Goal: Task Accomplishment & Management: Complete application form

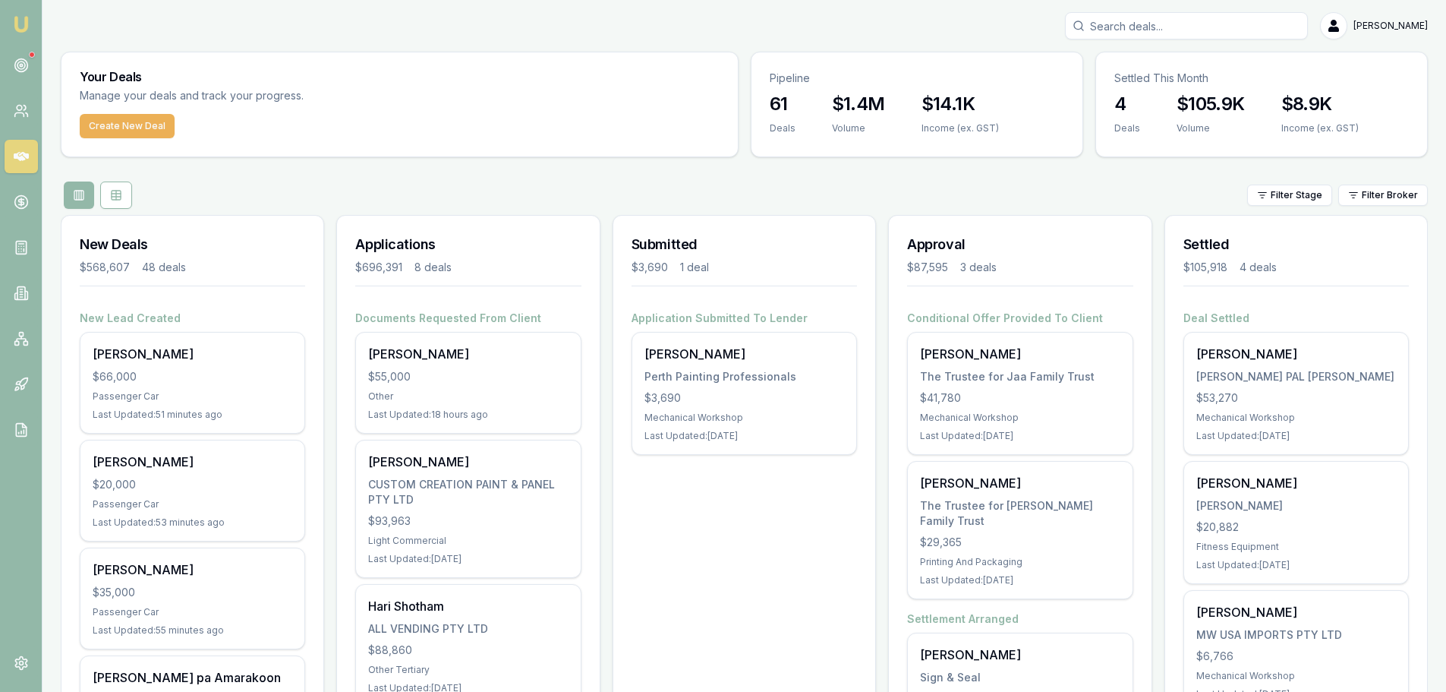
scroll to position [304, 0]
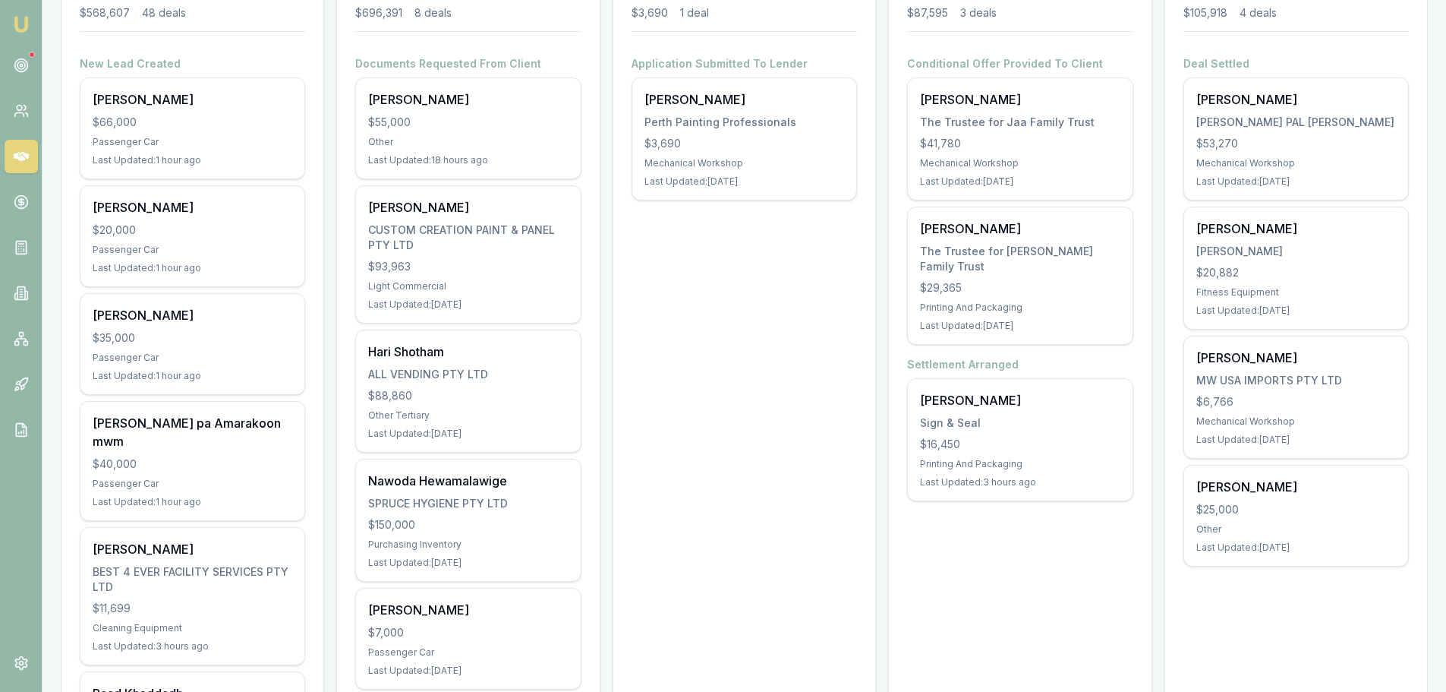
scroll to position [228, 0]
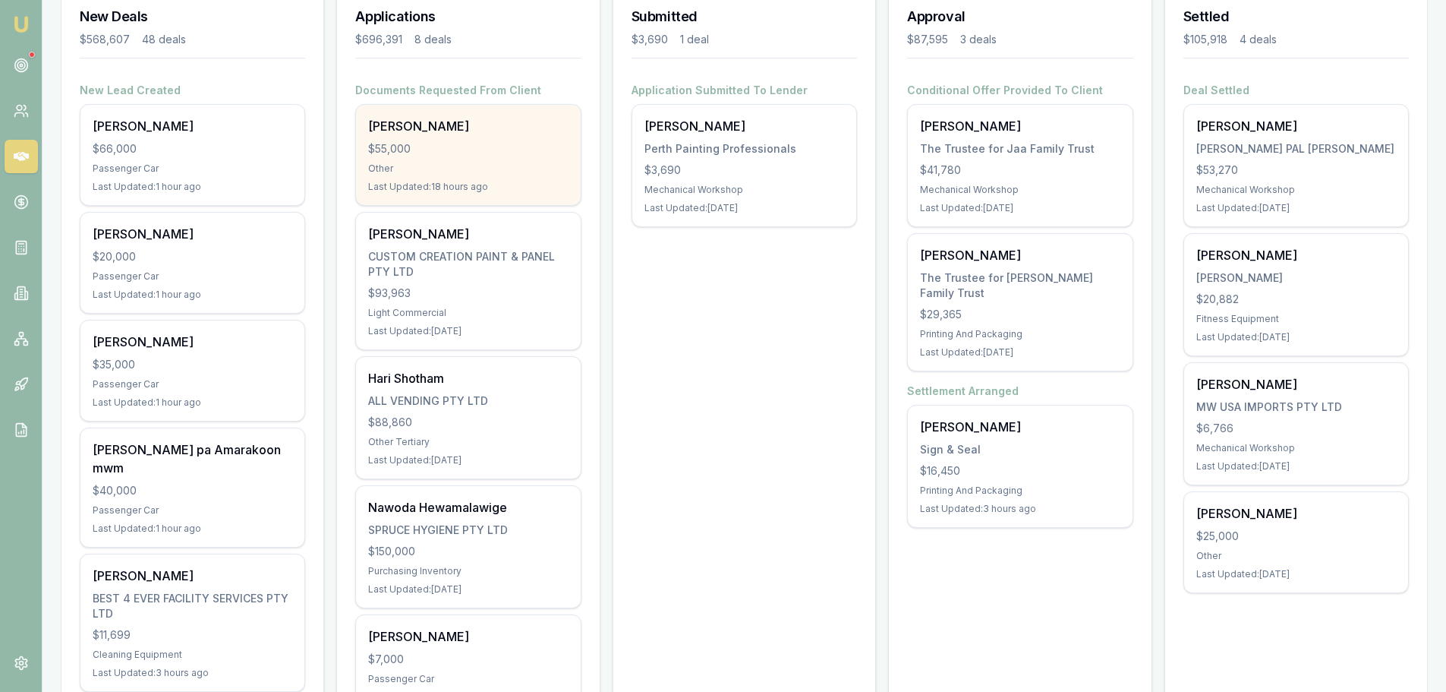
click at [441, 129] on div "[PERSON_NAME]" at bounding box center [468, 126] width 200 height 18
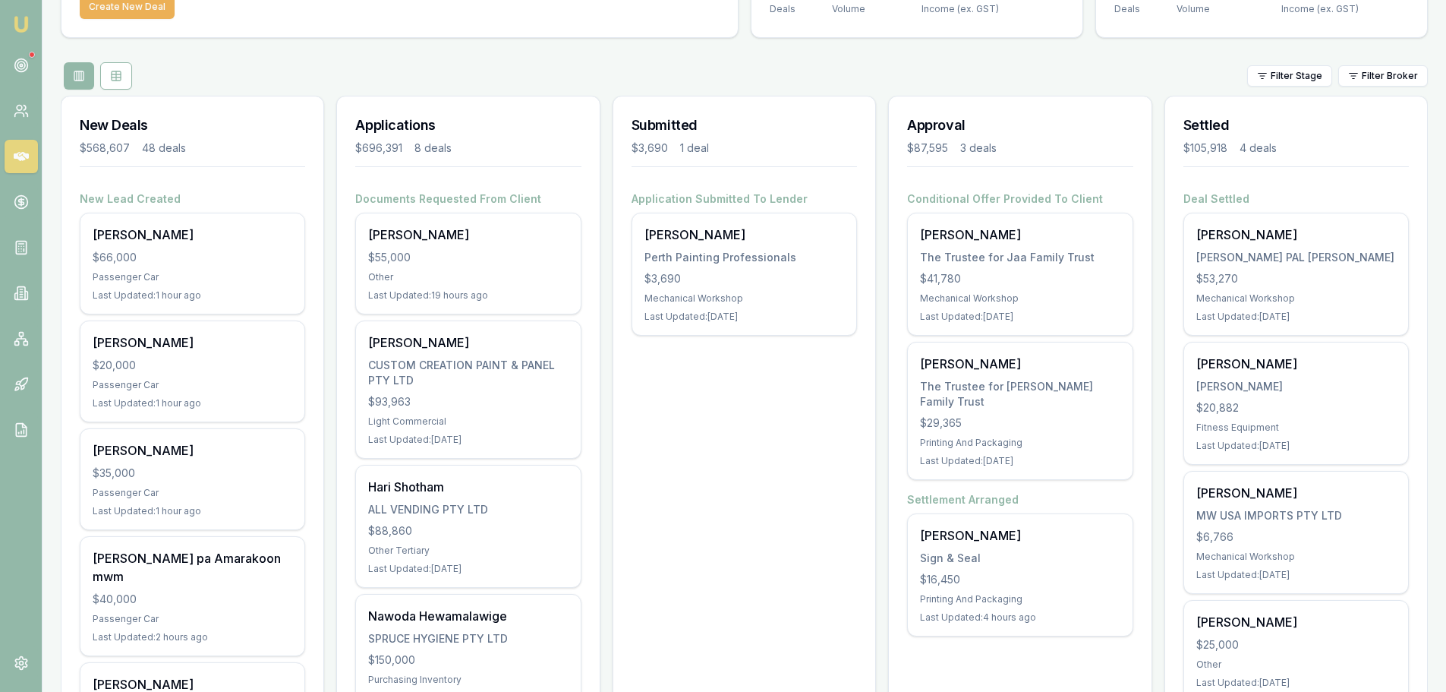
scroll to position [0, 0]
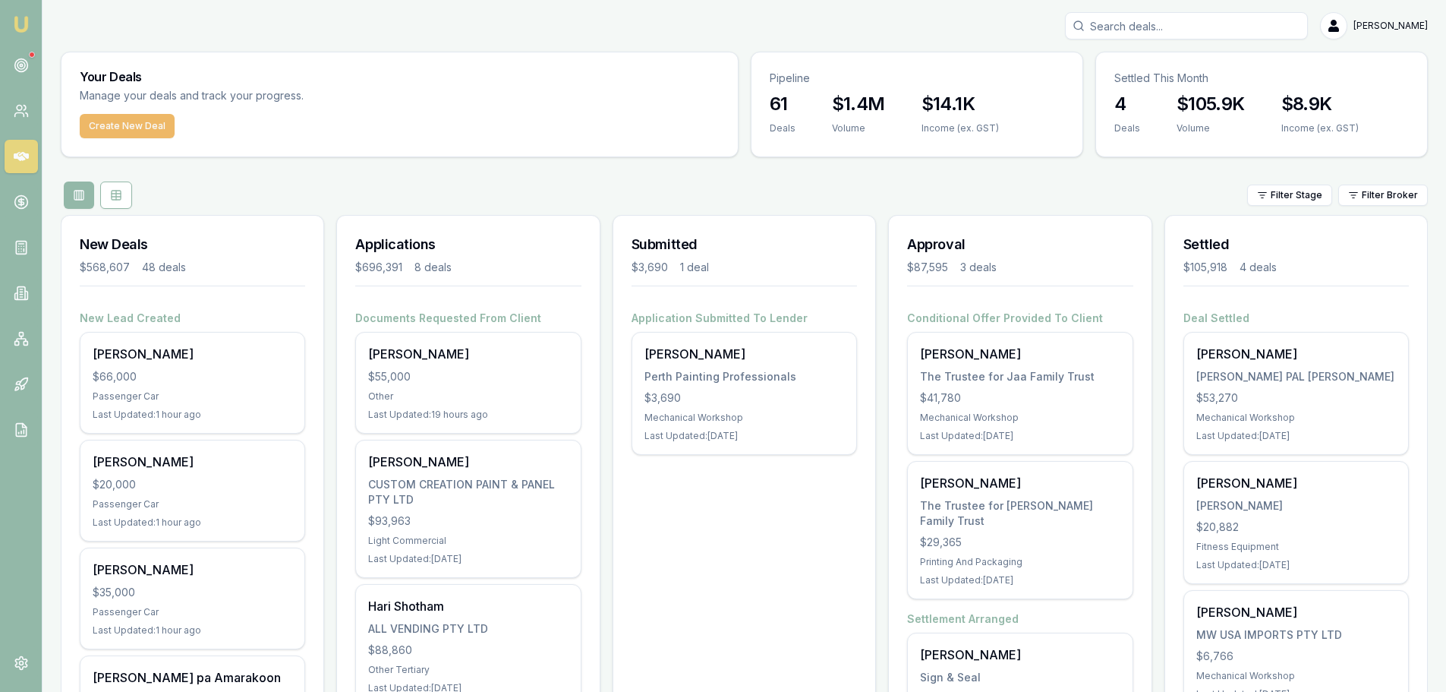
click at [137, 131] on button "Create New Deal" at bounding box center [127, 126] width 95 height 24
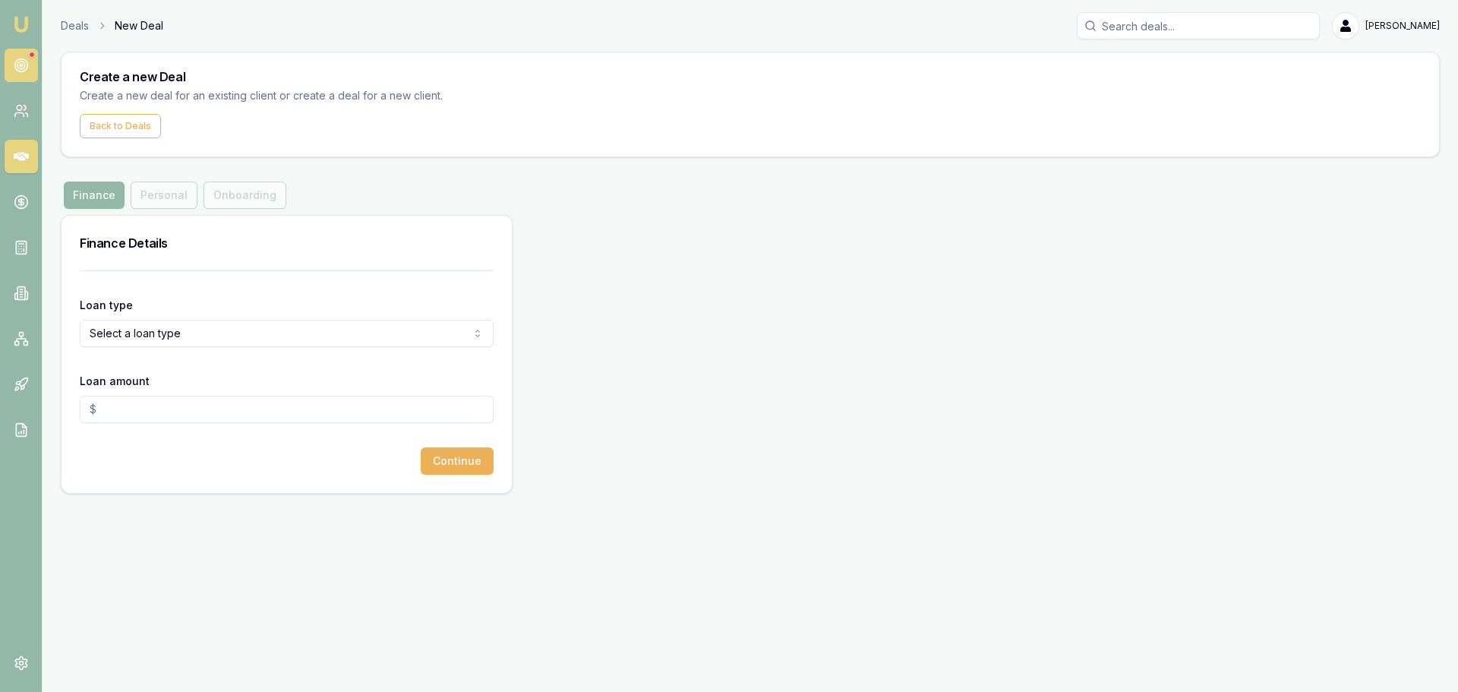
click at [22, 68] on icon at bounding box center [21, 65] width 15 height 15
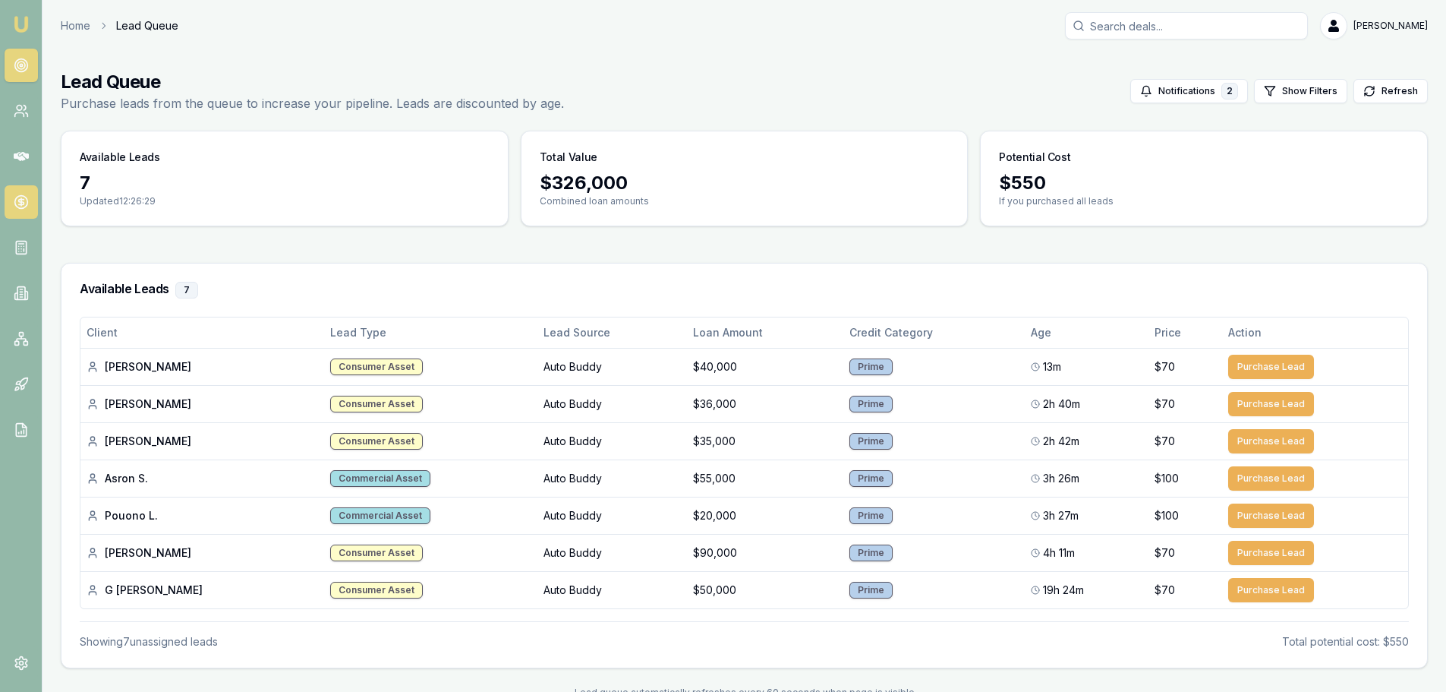
click at [17, 197] on circle at bounding box center [20, 202] width 13 height 13
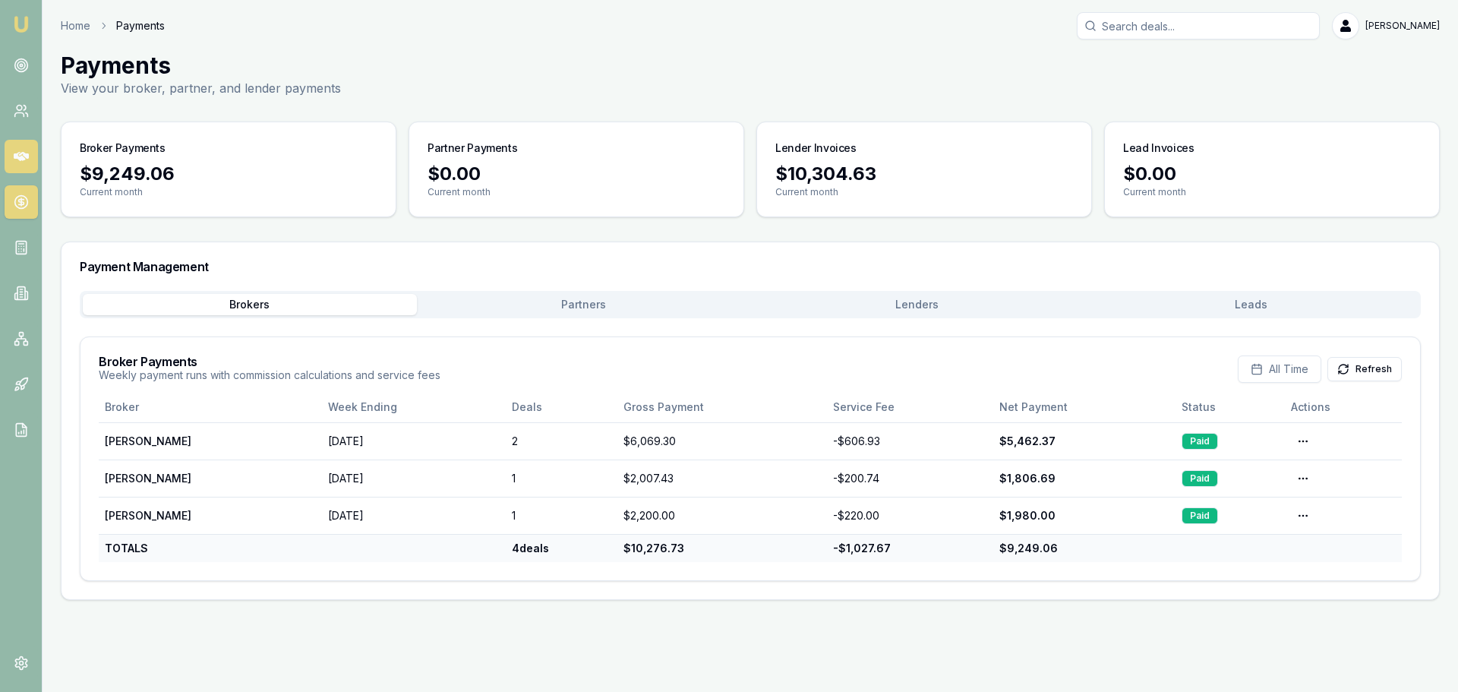
click at [19, 158] on icon at bounding box center [21, 156] width 15 height 9
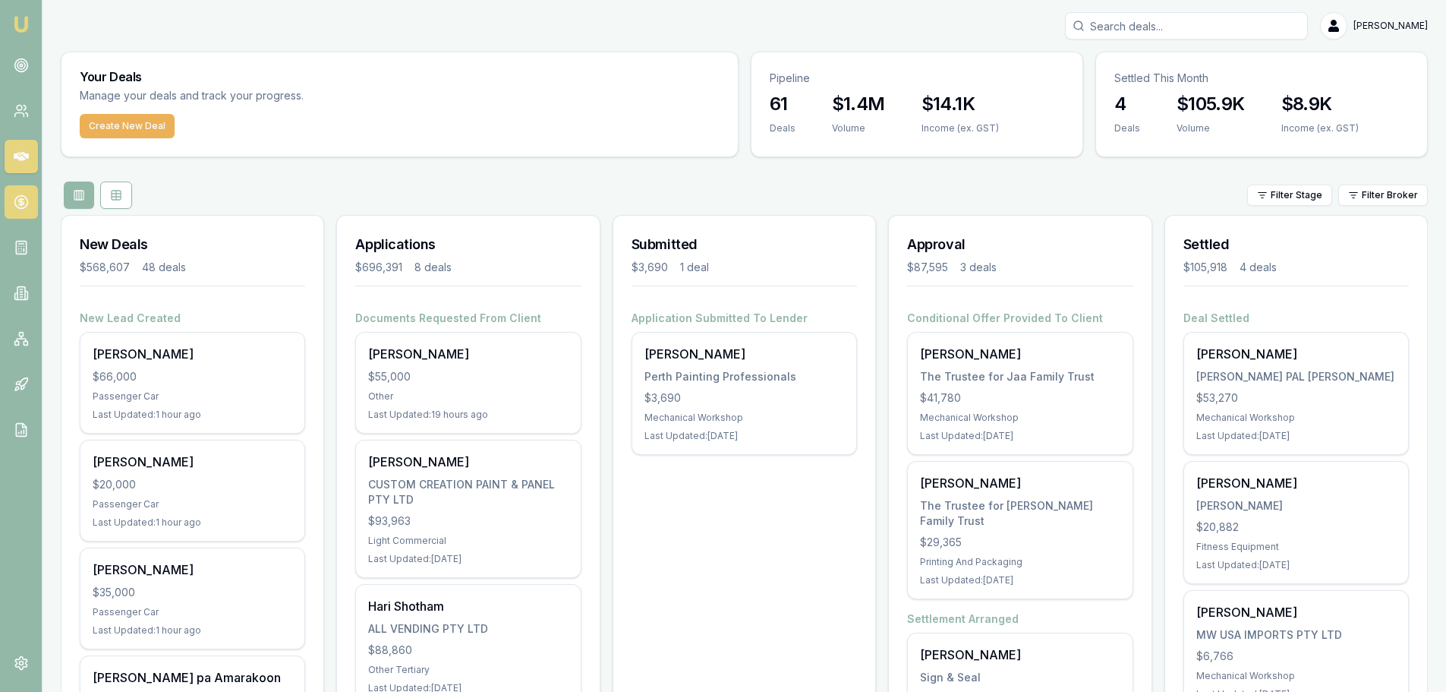
click at [24, 200] on icon at bounding box center [21, 201] width 15 height 15
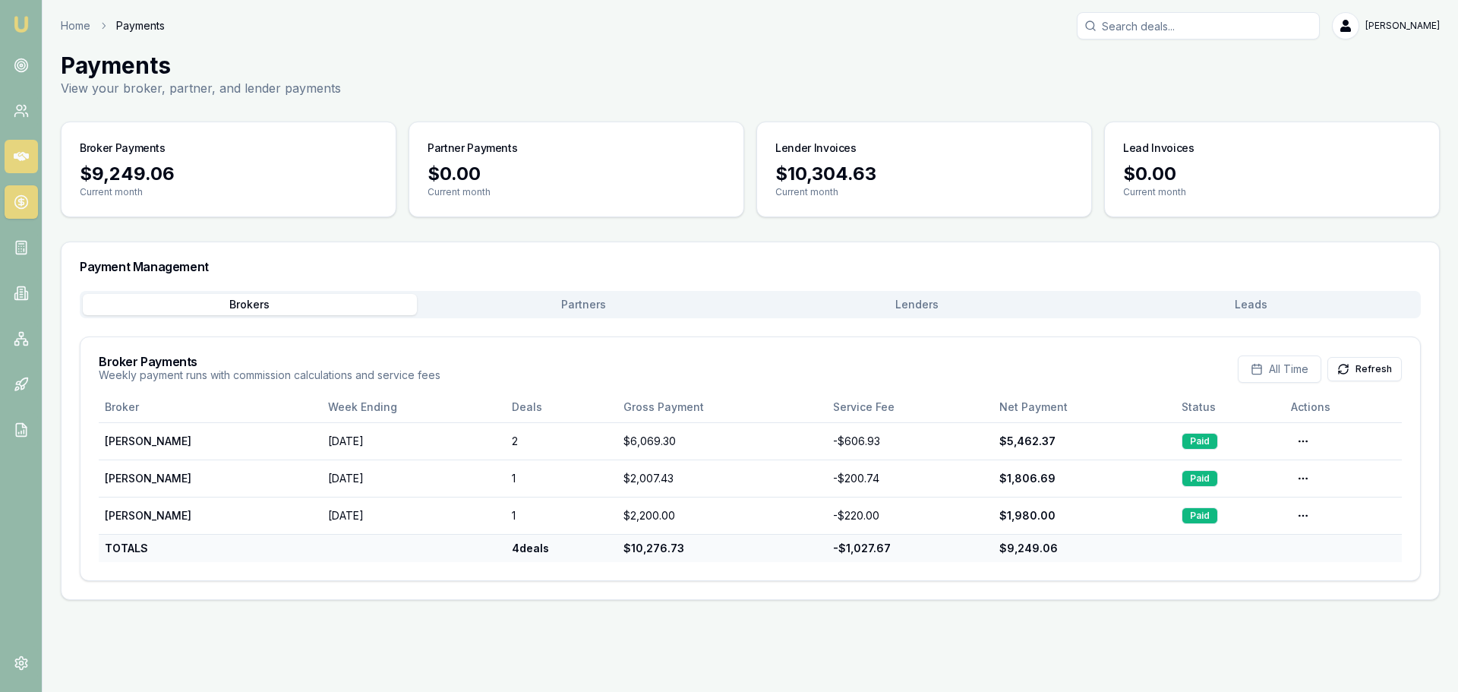
click at [28, 149] on icon at bounding box center [21, 156] width 15 height 15
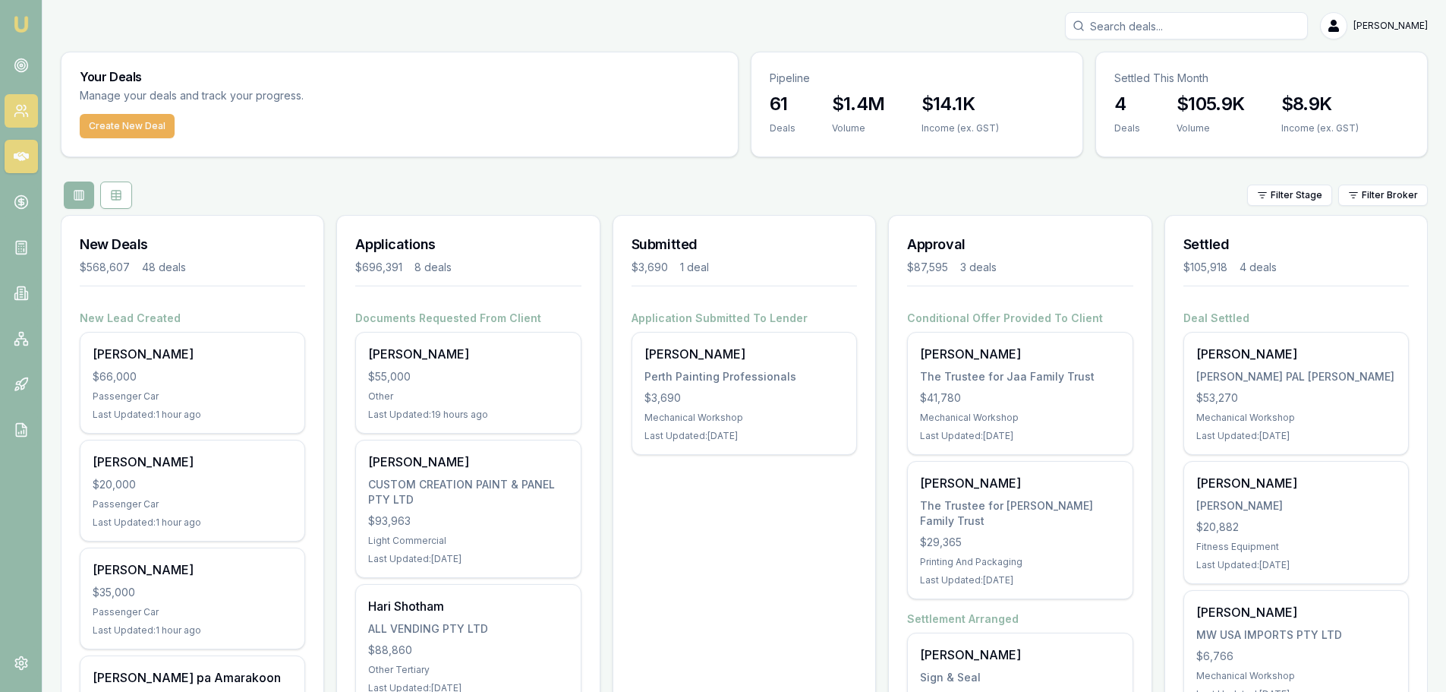
click at [24, 112] on icon at bounding box center [21, 110] width 15 height 15
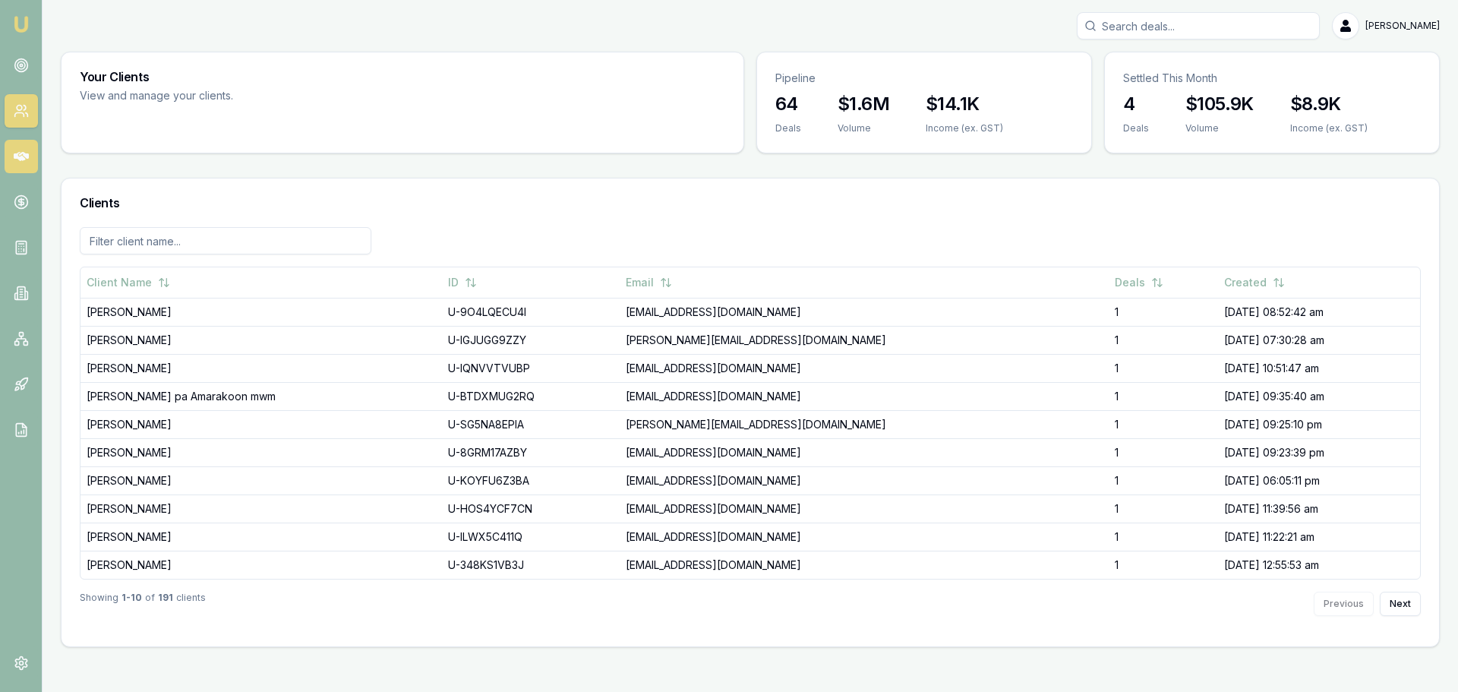
click at [21, 161] on icon at bounding box center [21, 156] width 15 height 15
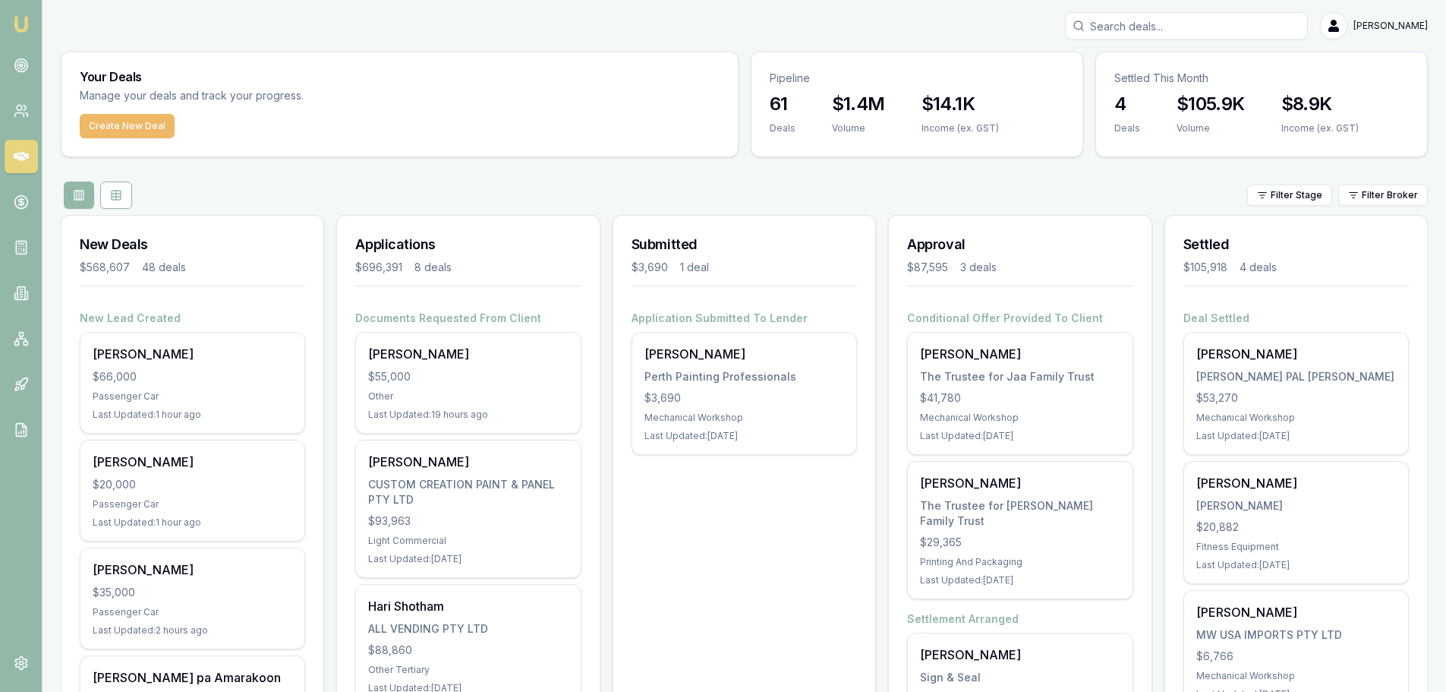
click at [128, 131] on button "Create New Deal" at bounding box center [127, 126] width 95 height 24
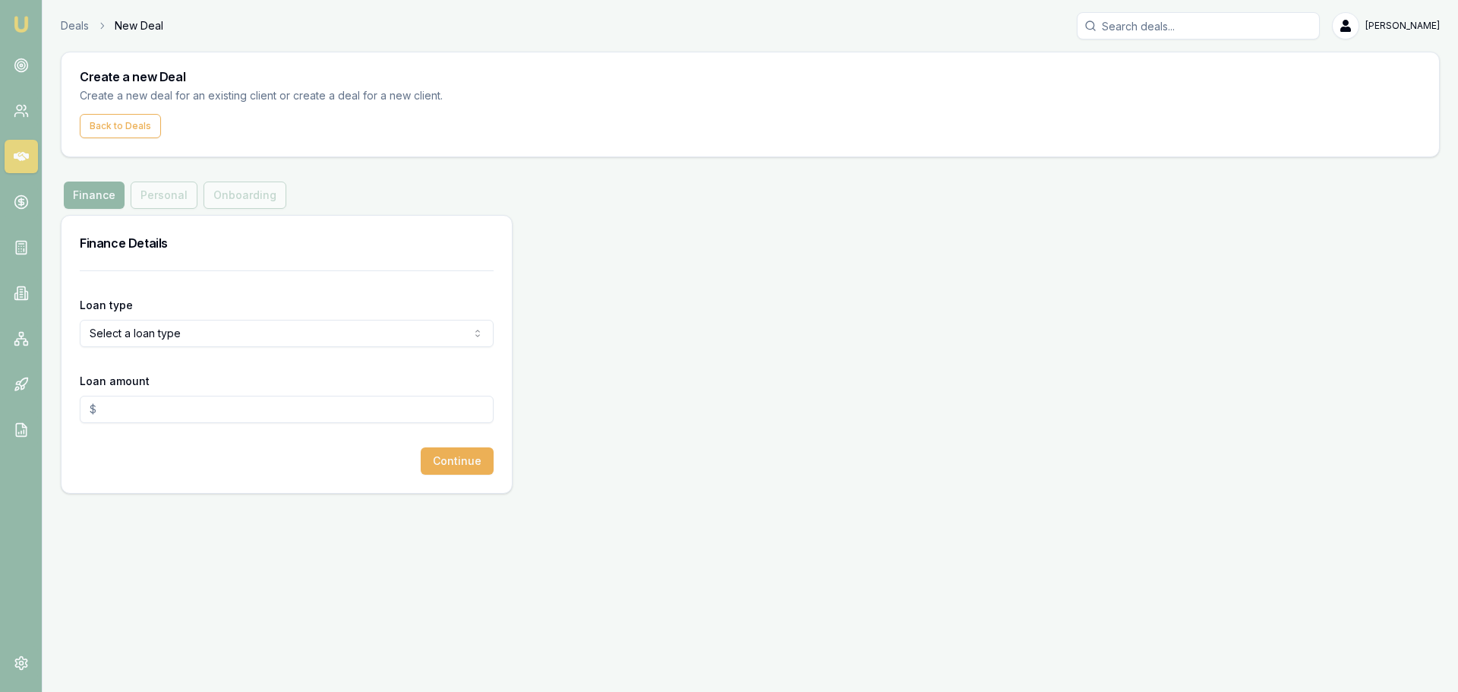
click at [222, 329] on html "Emu Broker Deals New Deal Brad Hearns Toggle Menu Create a new Deal Create a ne…" at bounding box center [729, 346] width 1458 height 692
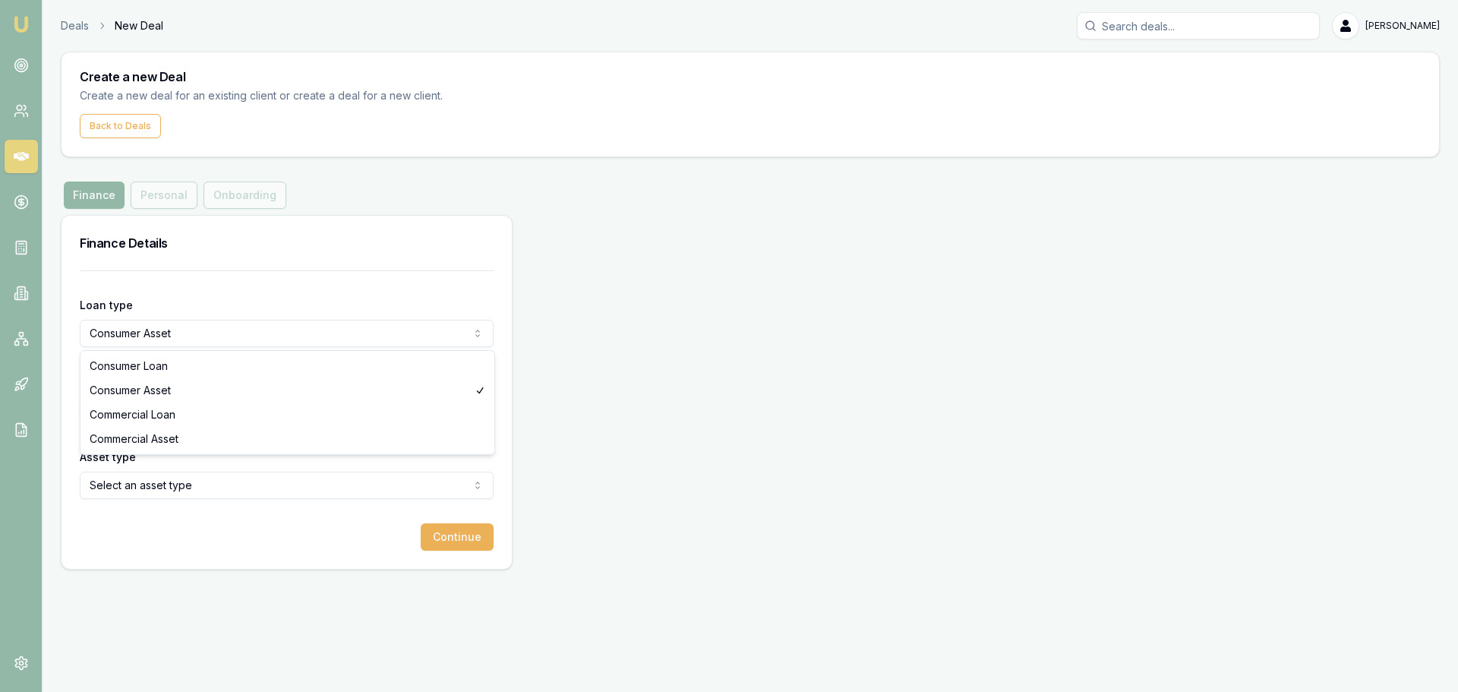
click at [137, 336] on html "Emu Broker Deals New Deal Brad Hearns Toggle Menu Create a new Deal Create a ne…" at bounding box center [729, 346] width 1458 height 692
select select "COMMERCIAL_LOAN"
click at [147, 421] on input "Loan amount" at bounding box center [287, 409] width 414 height 27
drag, startPoint x: 129, startPoint y: 415, endPoint x: 72, endPoint y: 408, distance: 57.4
click at [72, 408] on div "Loan type Commercial Loan Consumer Loan Consumer Asset Commercial Loan Commerci…" at bounding box center [286, 419] width 450 height 298
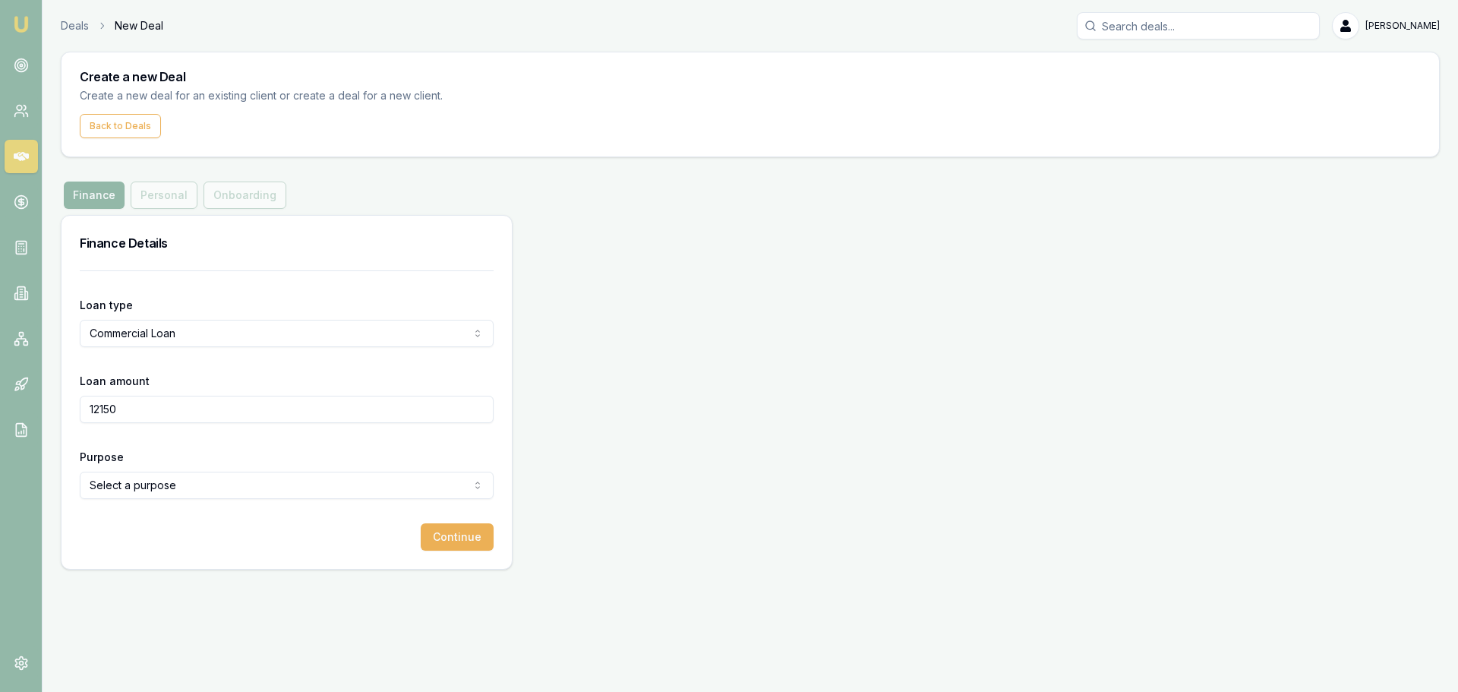
type input "12150"
click at [421, 523] on button "Continue" at bounding box center [457, 536] width 73 height 27
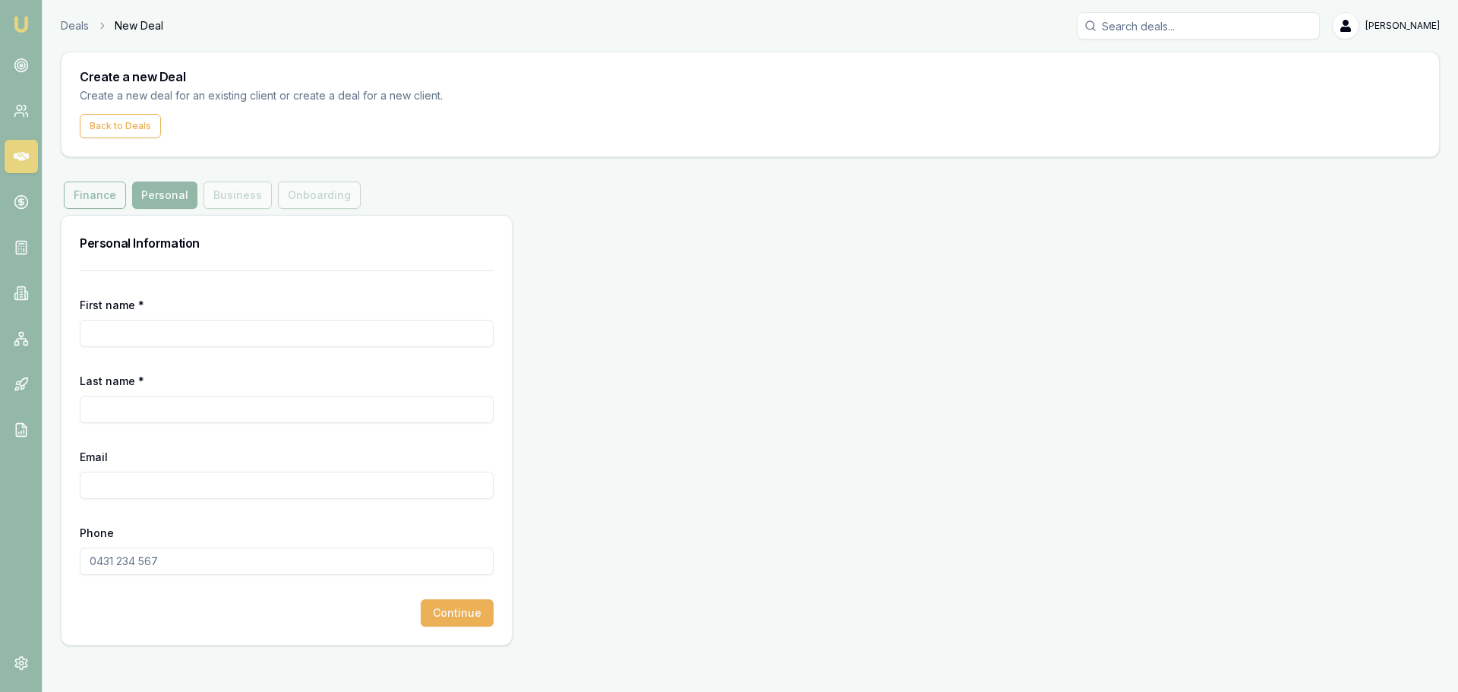
click at [90, 197] on button "Finance" at bounding box center [95, 194] width 62 height 27
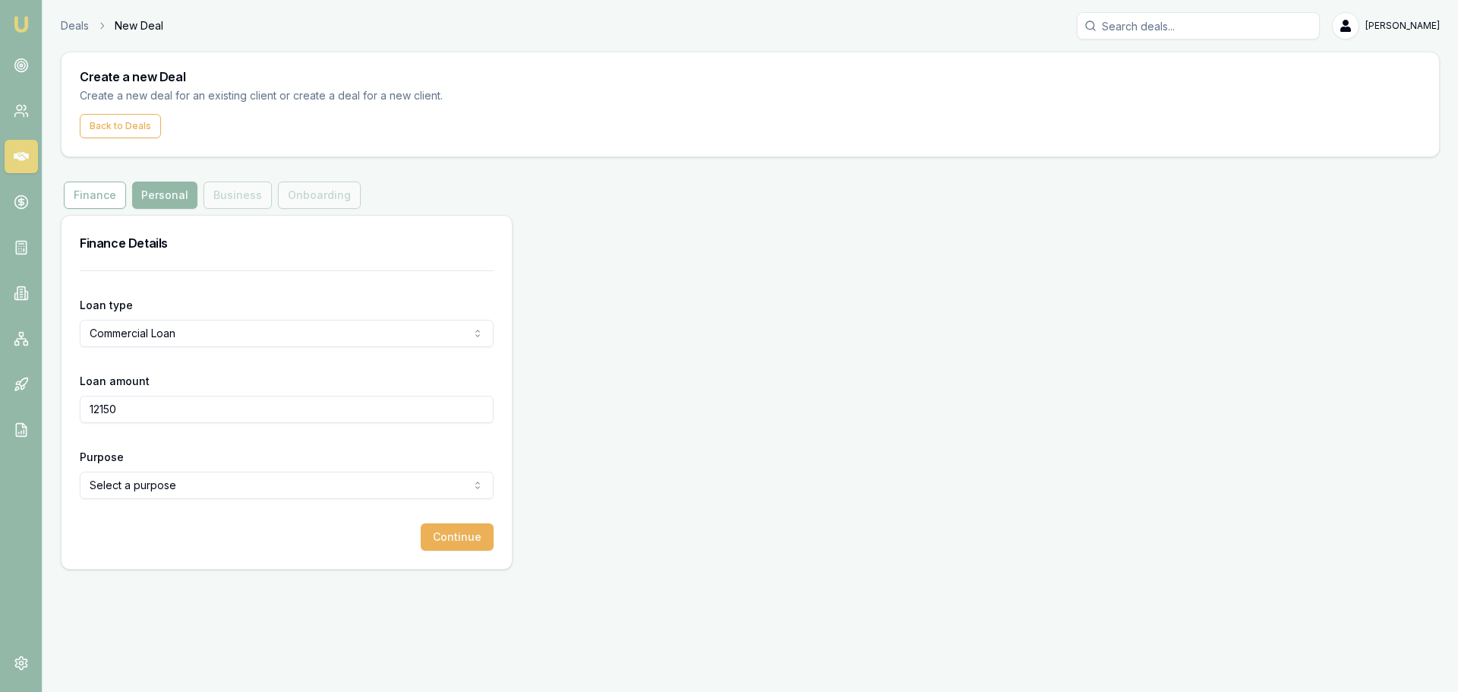
click at [177, 461] on div "Purpose Select a purpose Investing In Growth Working Capital Buying Or Hiring E…" at bounding box center [287, 473] width 414 height 52
click at [171, 191] on button "Personal" at bounding box center [164, 194] width 65 height 27
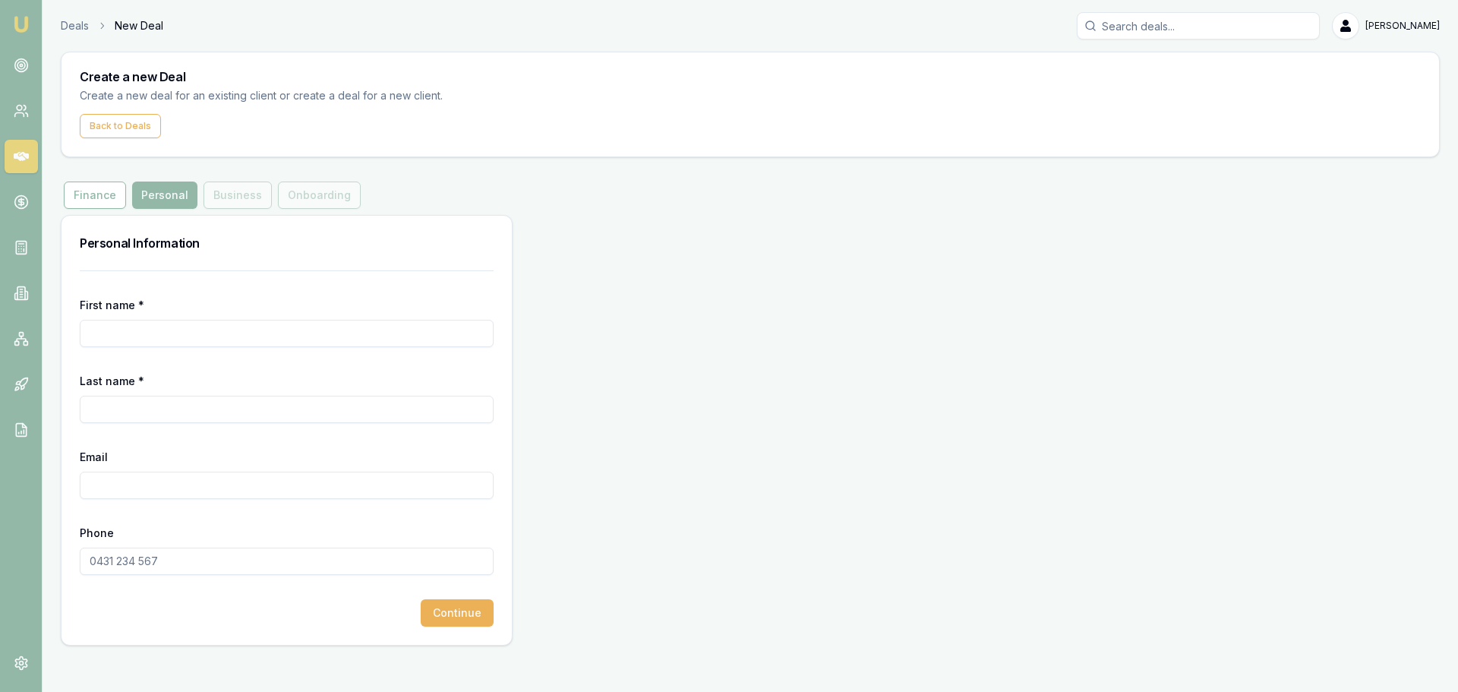
click at [140, 326] on input "First name *" at bounding box center [287, 333] width 414 height 27
type input "Gurdeepsingh"
type input "Kainth"
paste input "info@xtremeexhaust.com.au"
type input "info@xtremeexhaust.com.au"
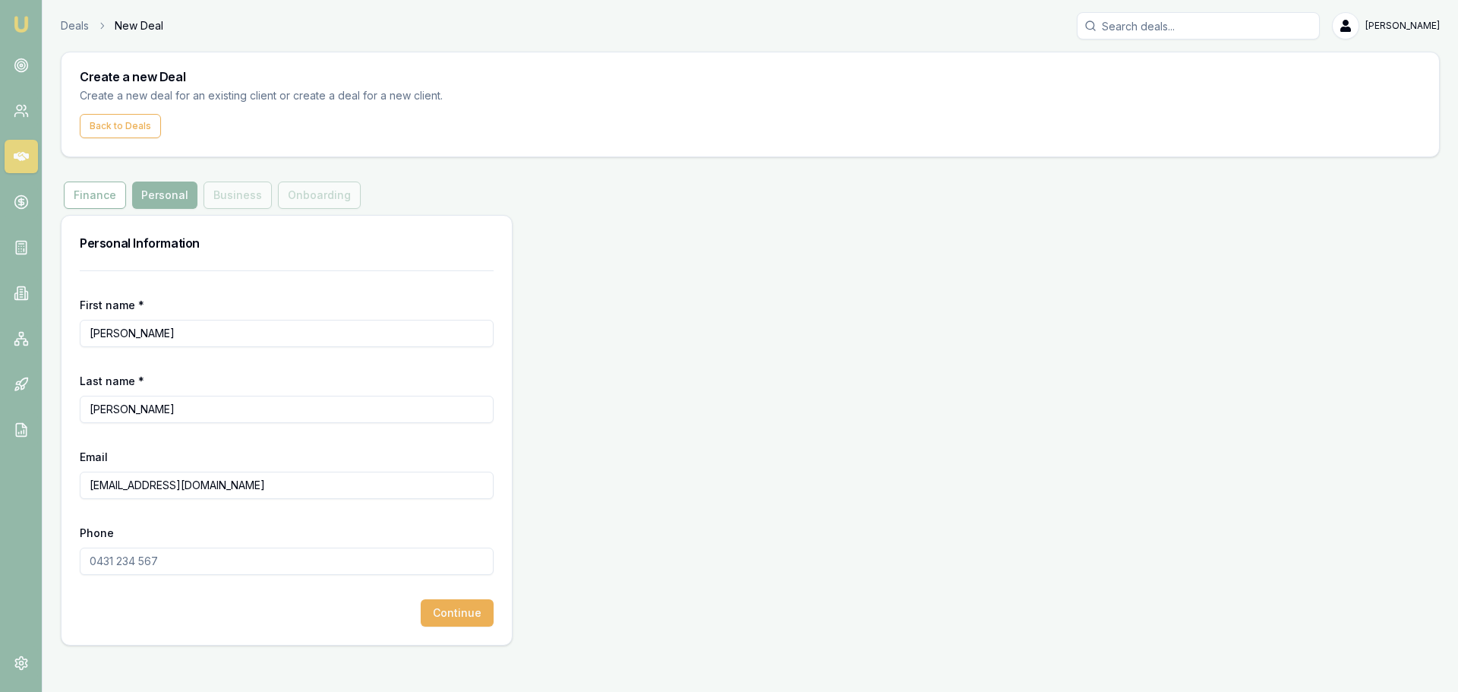
click at [150, 562] on input "Phone" at bounding box center [287, 560] width 414 height 27
type input "0435 034 036"
click at [442, 613] on button "Continue" at bounding box center [457, 612] width 73 height 27
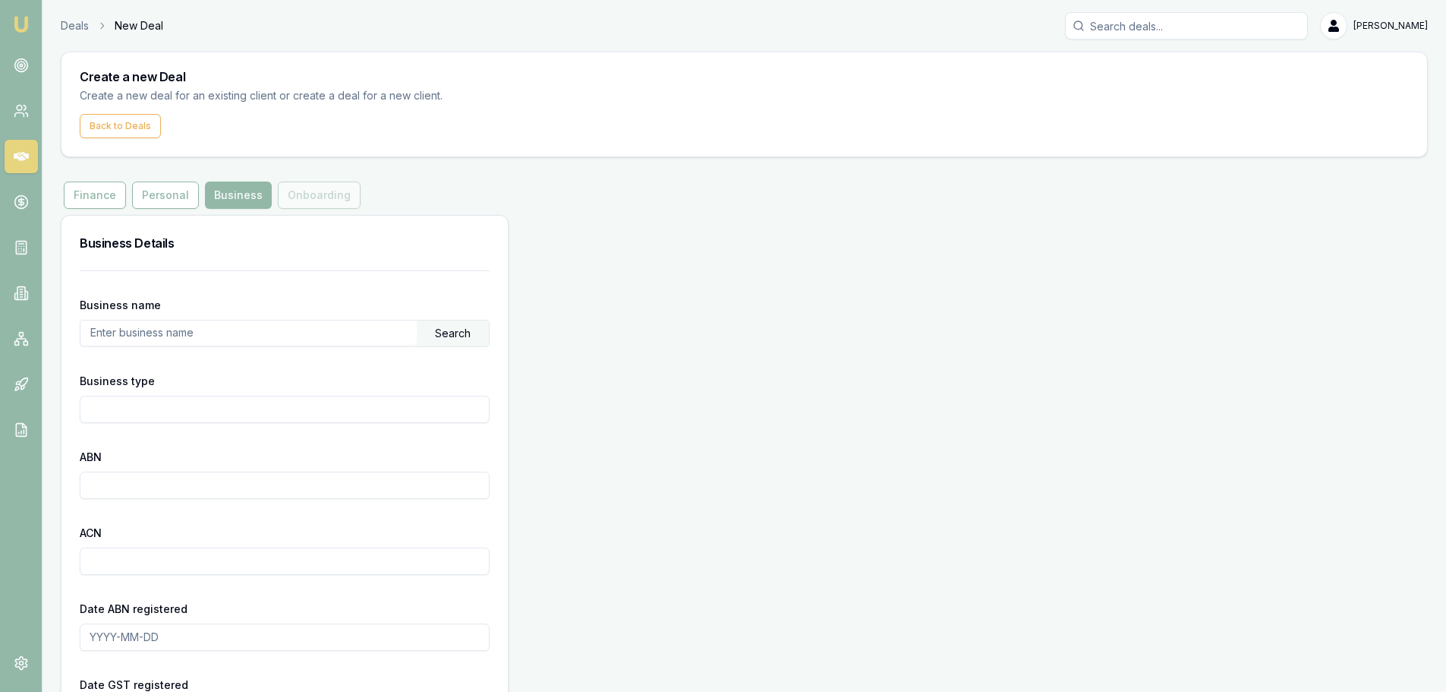
click at [240, 339] on input "text" at bounding box center [248, 332] width 336 height 24
click at [186, 339] on input "text" at bounding box center [248, 332] width 336 height 24
paste input "IG AUTO & FAB PTY LTD"
drag, startPoint x: 89, startPoint y: 331, endPoint x: 58, endPoint y: 335, distance: 31.4
click at [58, 335] on main "Create a new Deal Create a new deal for an existing client or create a deal for…" at bounding box center [745, 548] width 1404 height 992
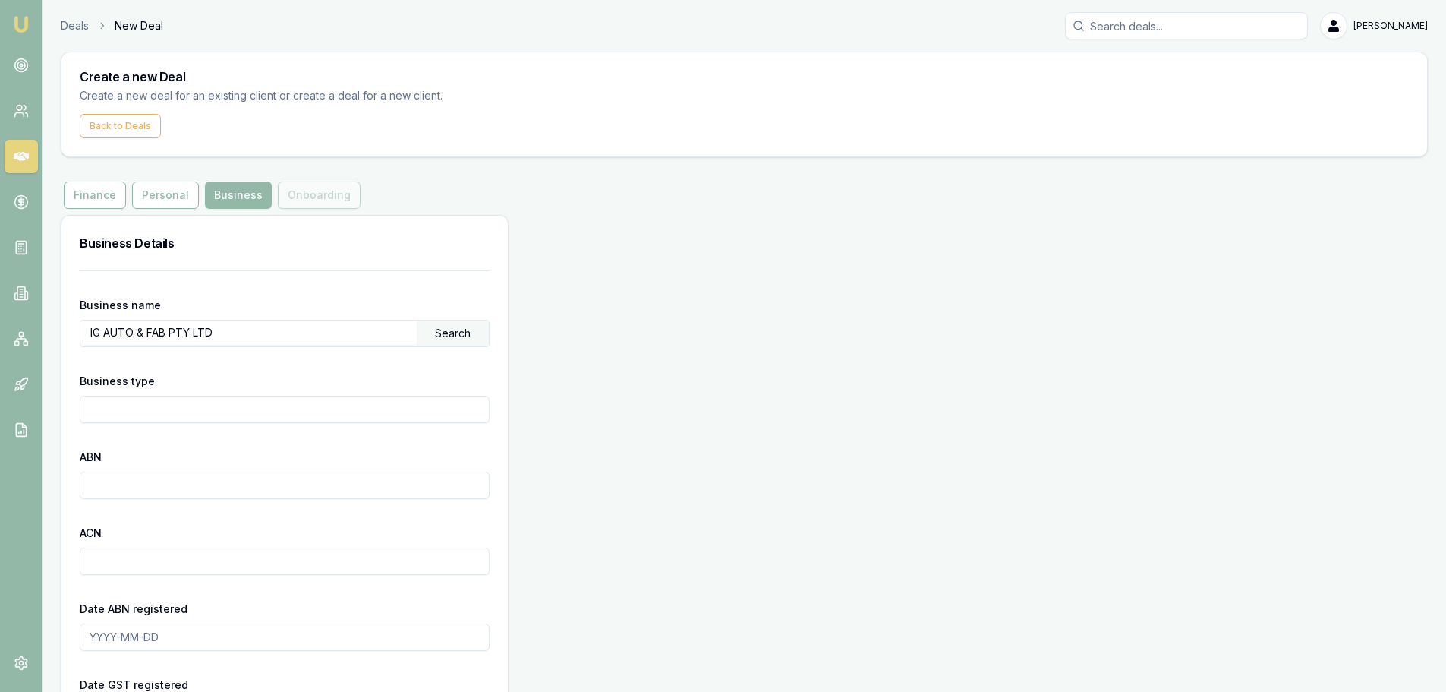
type input "IG AUTO & FAB PTY LTD"
click at [475, 333] on div "Search" at bounding box center [453, 333] width 72 height 26
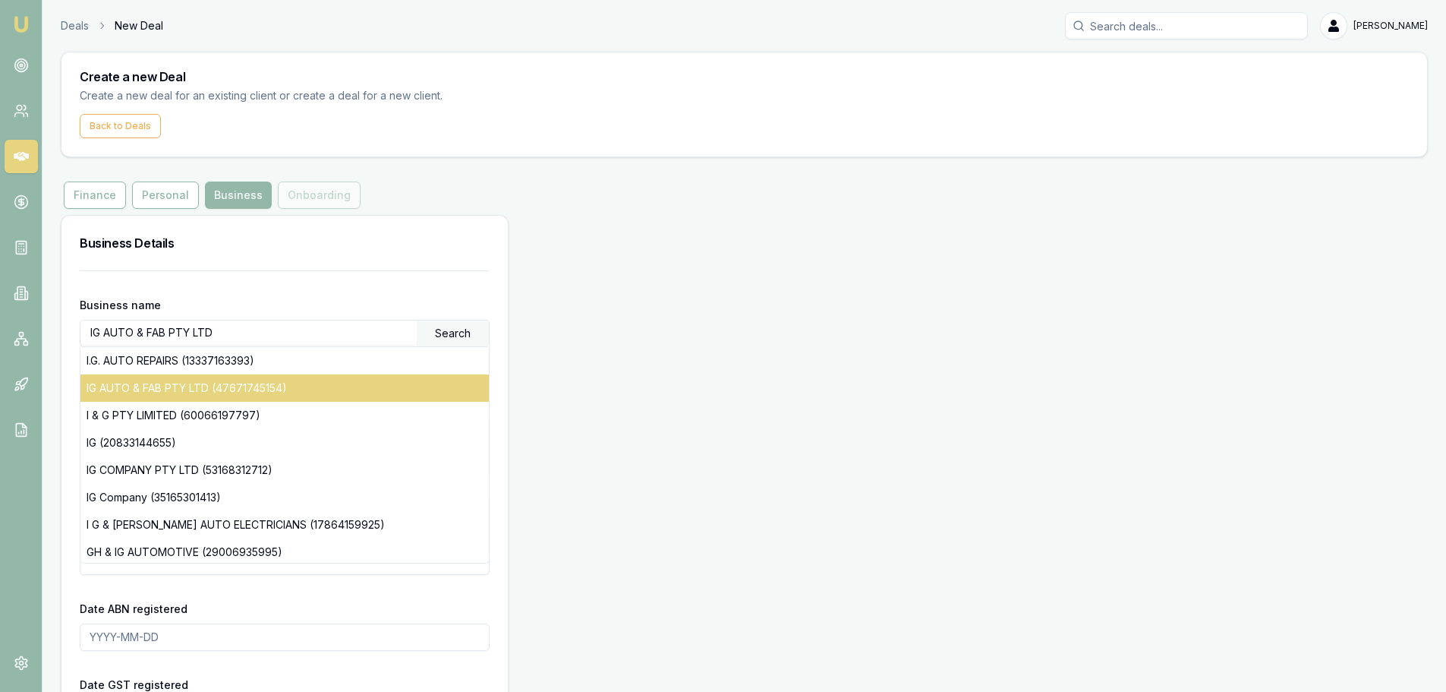
click at [189, 392] on div "IG AUTO & FAB PTY LTD (47671745154)" at bounding box center [284, 387] width 408 height 27
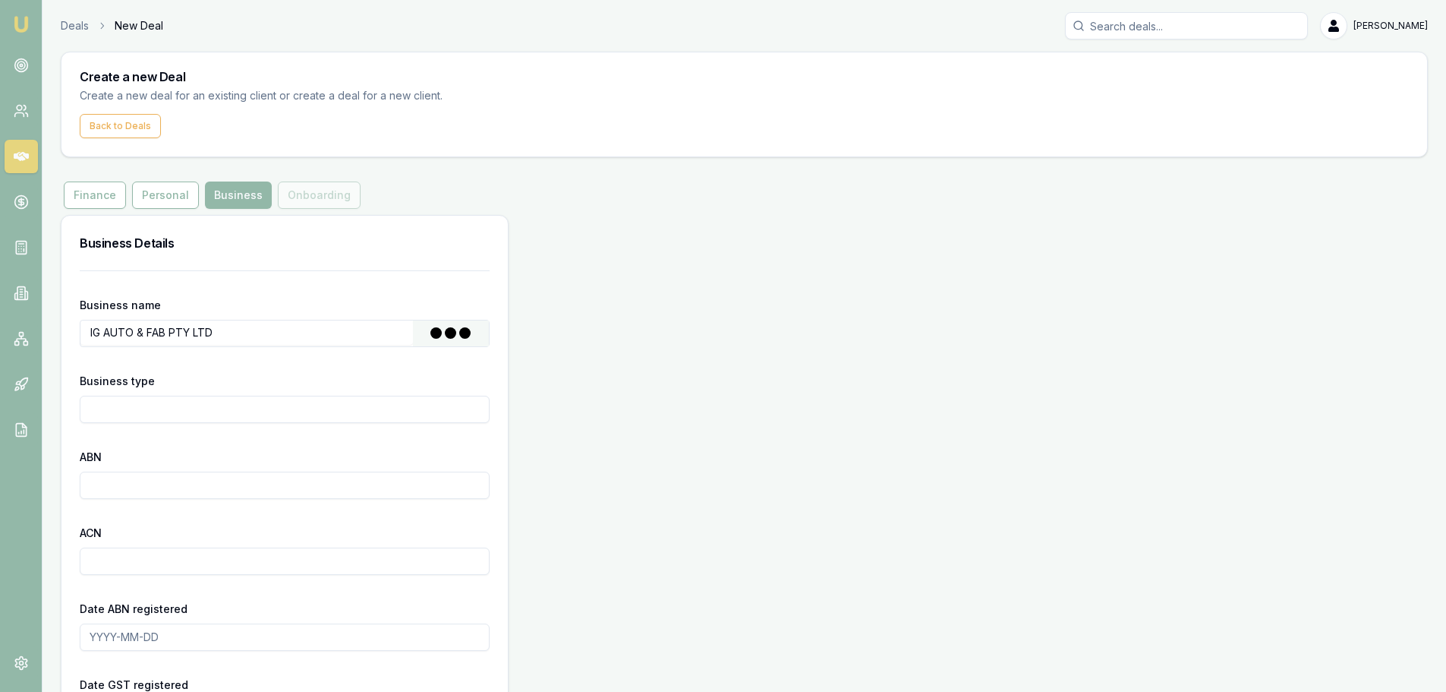
type input "Australian Private Company"
type input "47671745154"
type input "671745154"
type input "2023-09-27"
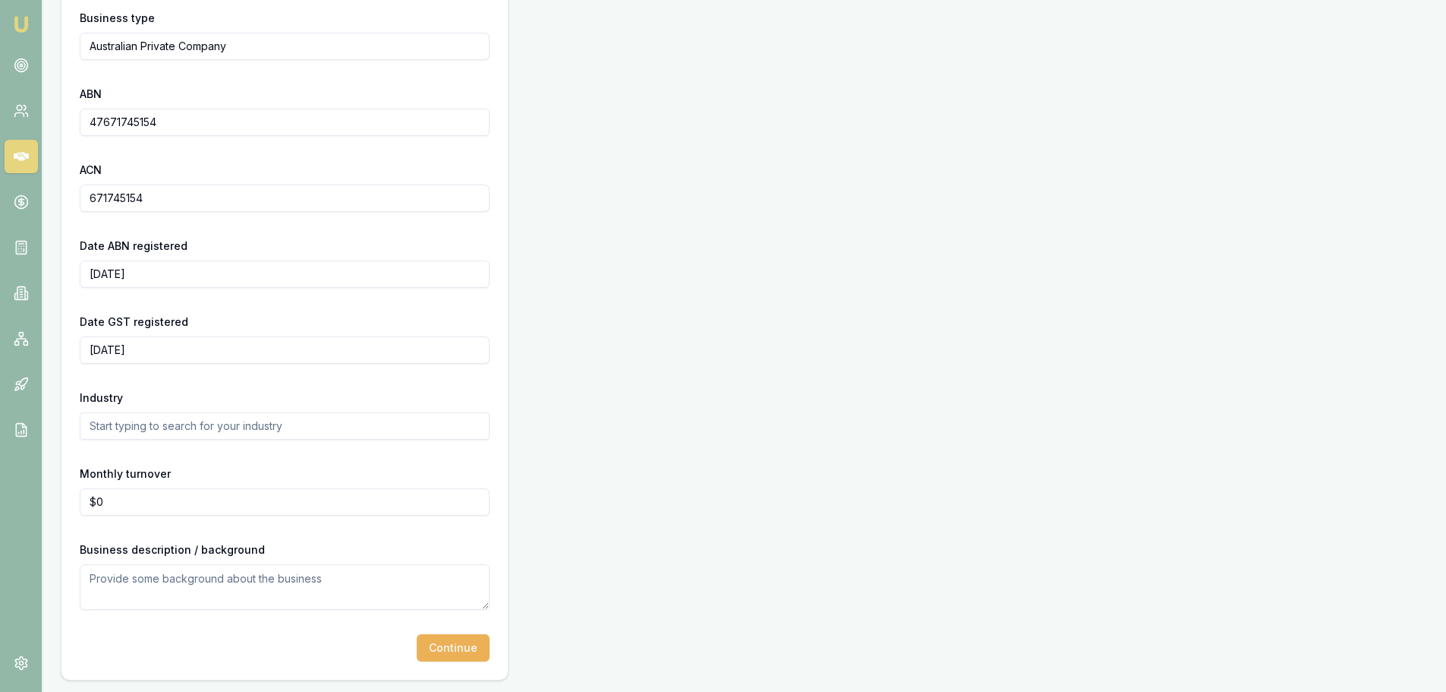
scroll to position [364, 0]
click at [453, 648] on button "Continue" at bounding box center [453, 646] width 73 height 27
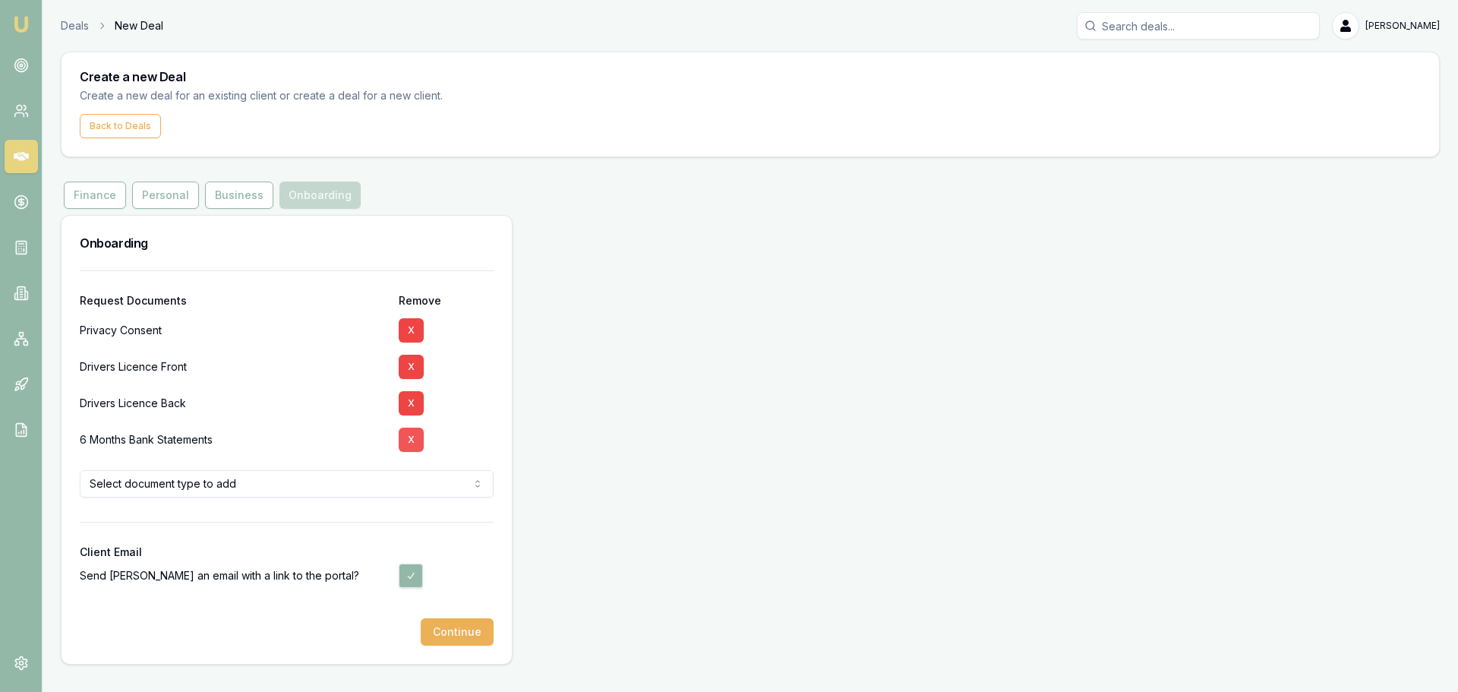
click at [412, 438] on button "X" at bounding box center [411, 439] width 25 height 24
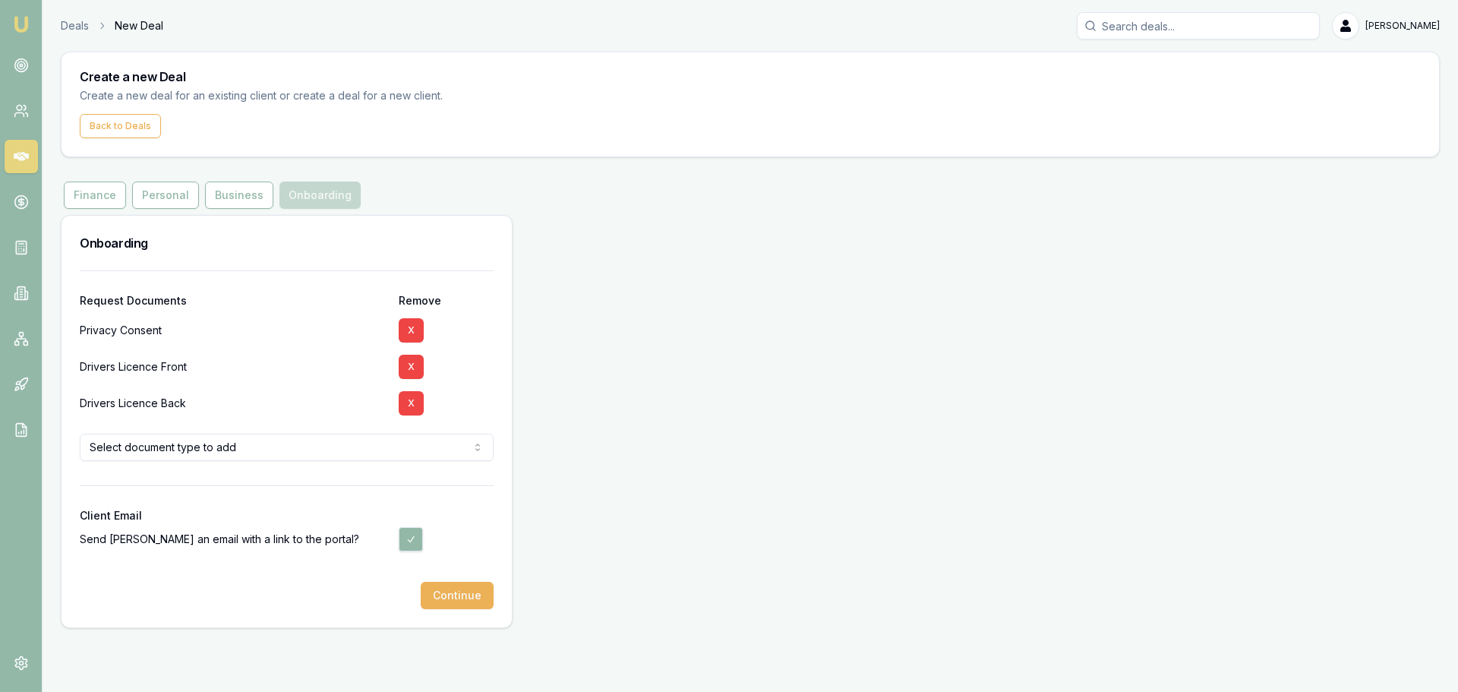
click at [223, 453] on html "Emu Broker Deals New Deal Brad Hearns Toggle Menu Create a new Deal Create a ne…" at bounding box center [729, 346] width 1458 height 692
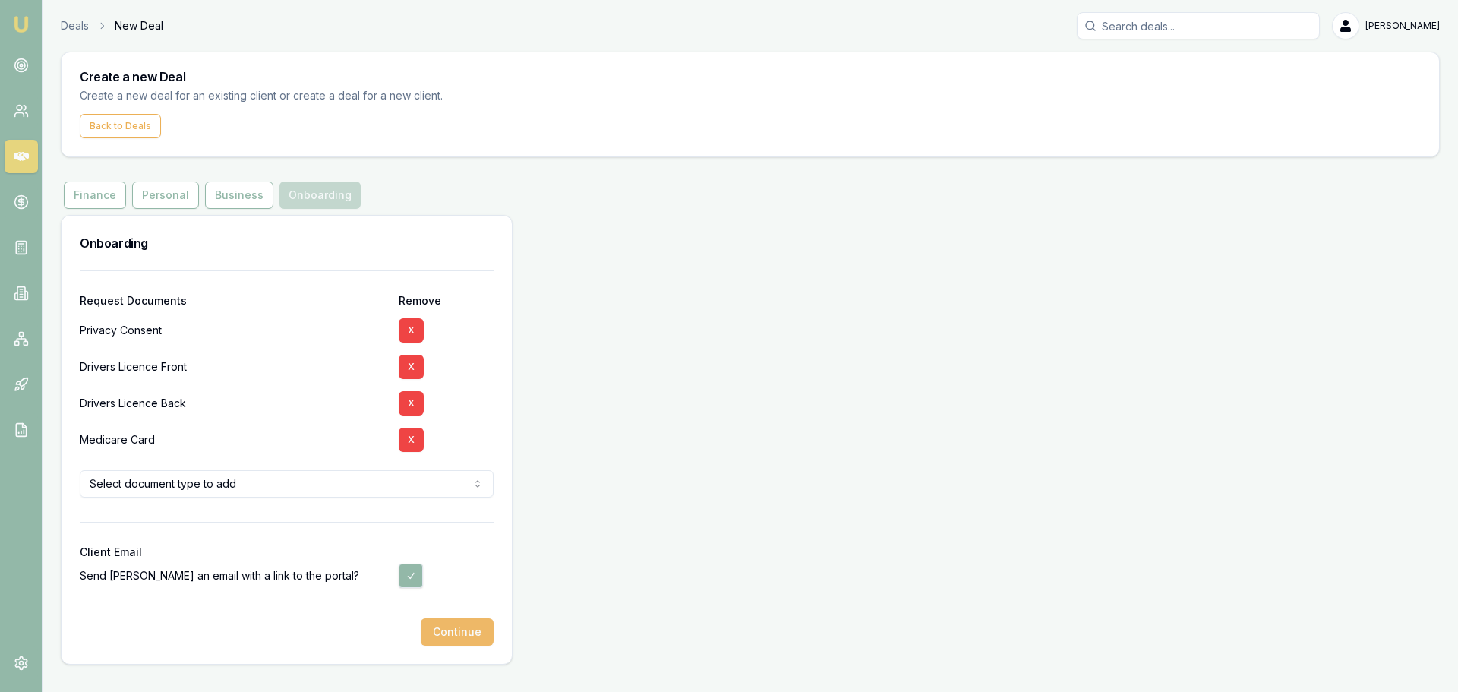
click at [451, 635] on button "Continue" at bounding box center [457, 631] width 73 height 27
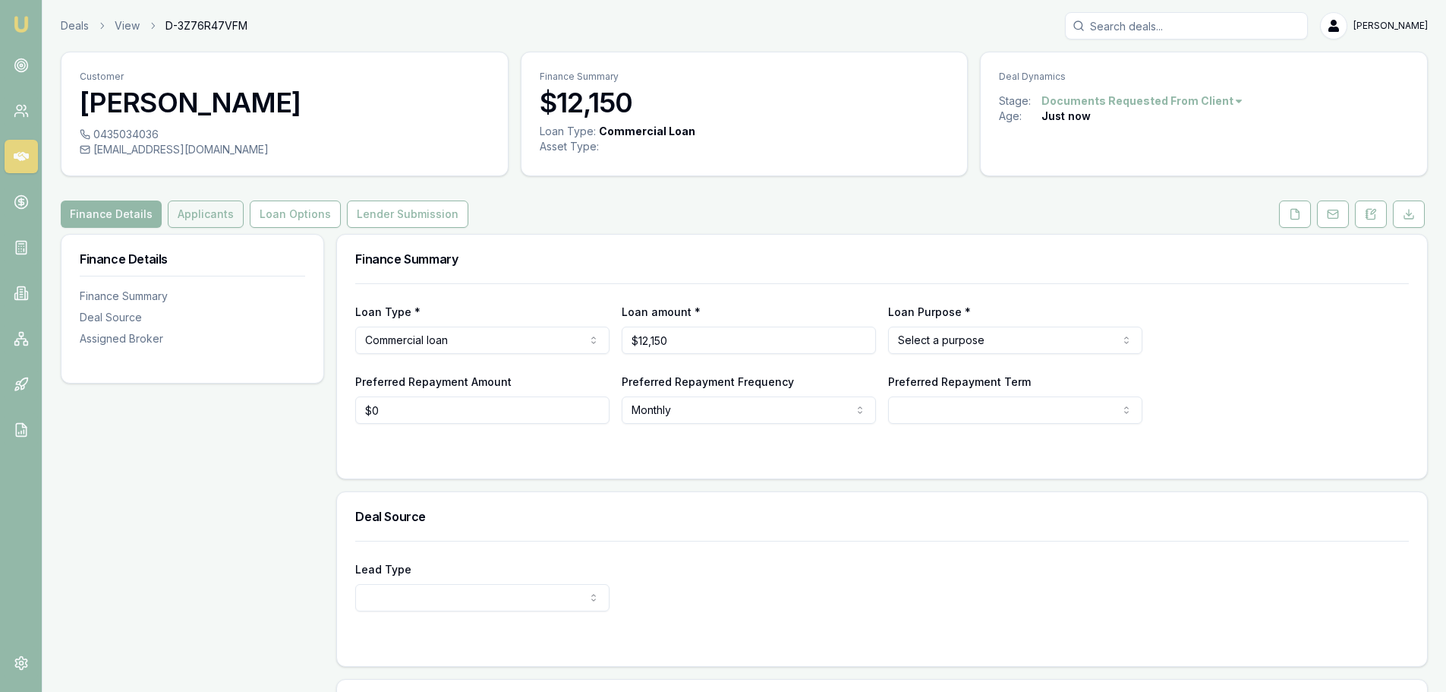
click at [189, 217] on button "Applicants" at bounding box center [206, 213] width 76 height 27
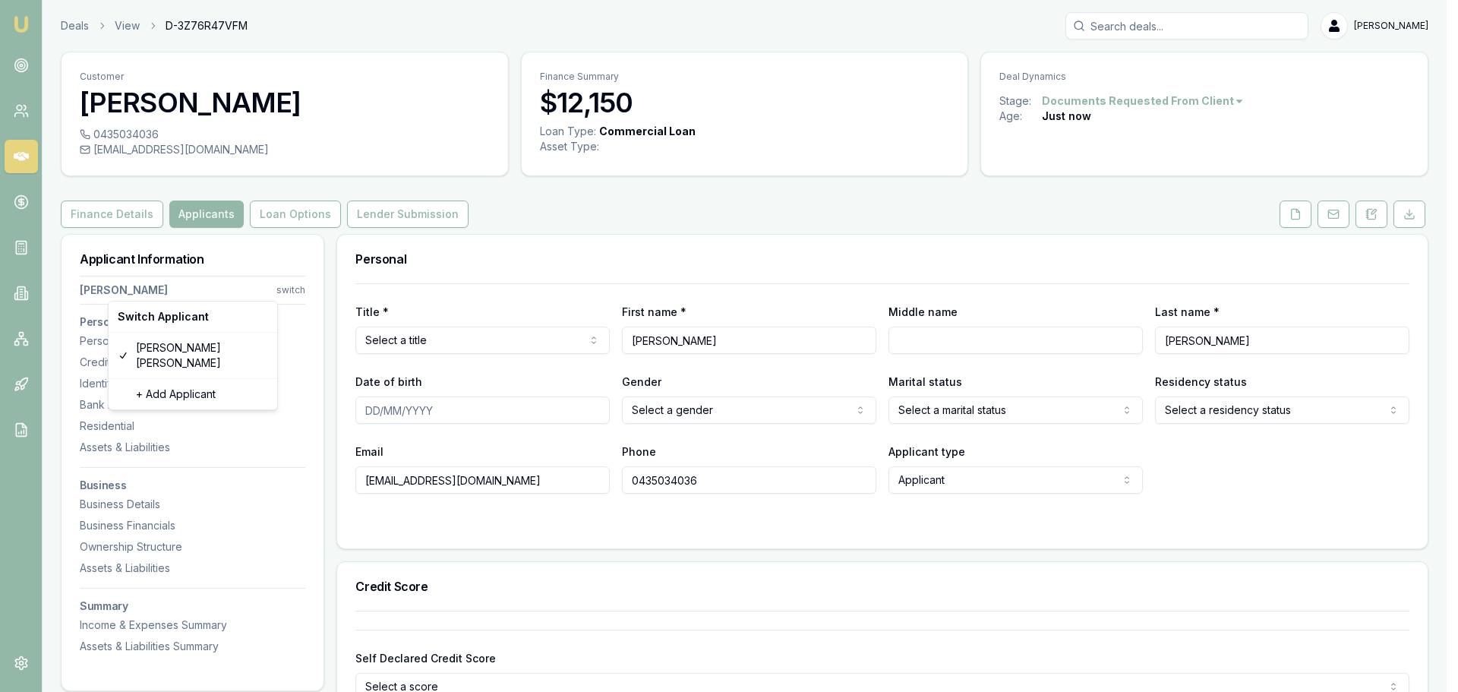
click at [282, 286] on html "Emu Broker Deals View D-3Z76R47VFM Brad Hearns Toggle Menu Customer Gurdeepsing…" at bounding box center [729, 346] width 1458 height 692
click at [163, 383] on div "+ Add Applicant" at bounding box center [193, 394] width 162 height 24
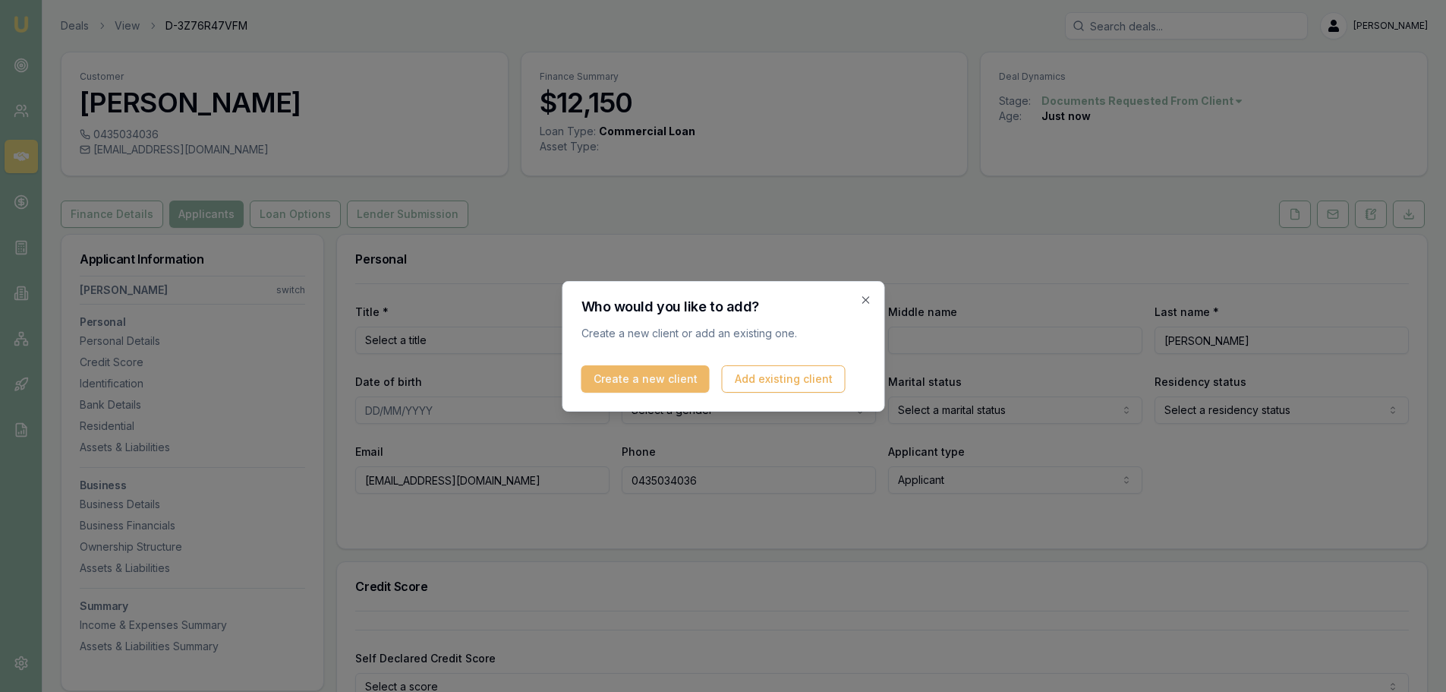
click at [615, 378] on button "Create a new client" at bounding box center [645, 378] width 128 height 27
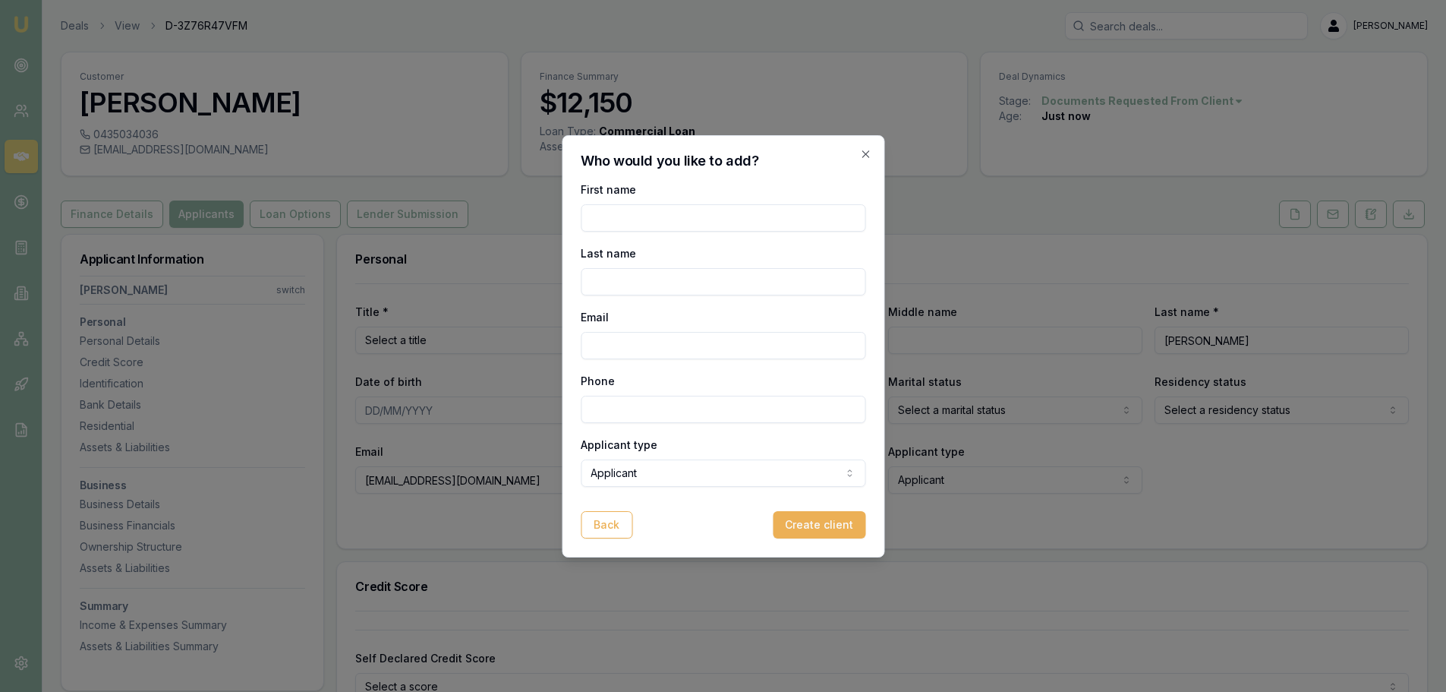
click at [648, 211] on input "First name" at bounding box center [723, 217] width 285 height 27
type input "Iqbalsingh"
type input "Bamrah"
type input "bamrah36@gmail.com"
type input "0425 890 456"
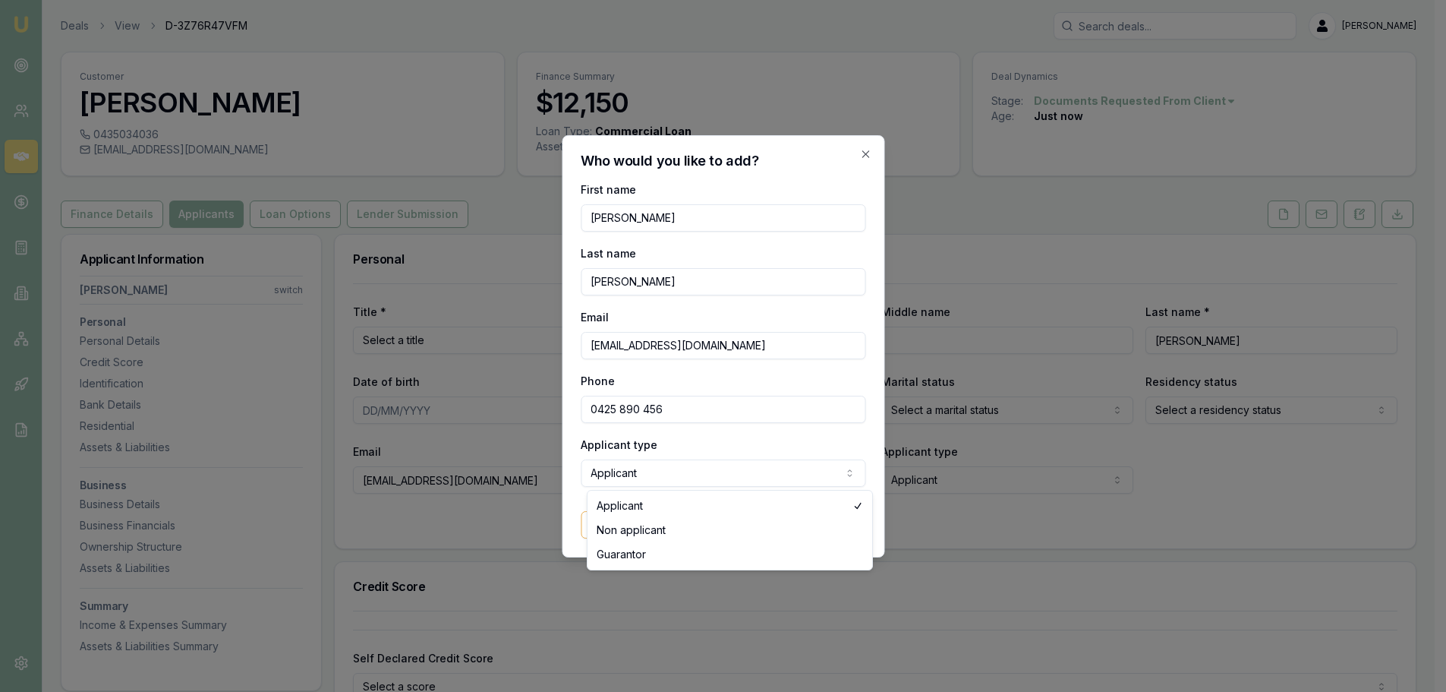
click at [708, 464] on body "Emu Broker Deals View D-3Z76R47VFM Brad Hearns Toggle Menu Customer Gurdeepsing…" at bounding box center [717, 346] width 1435 height 692
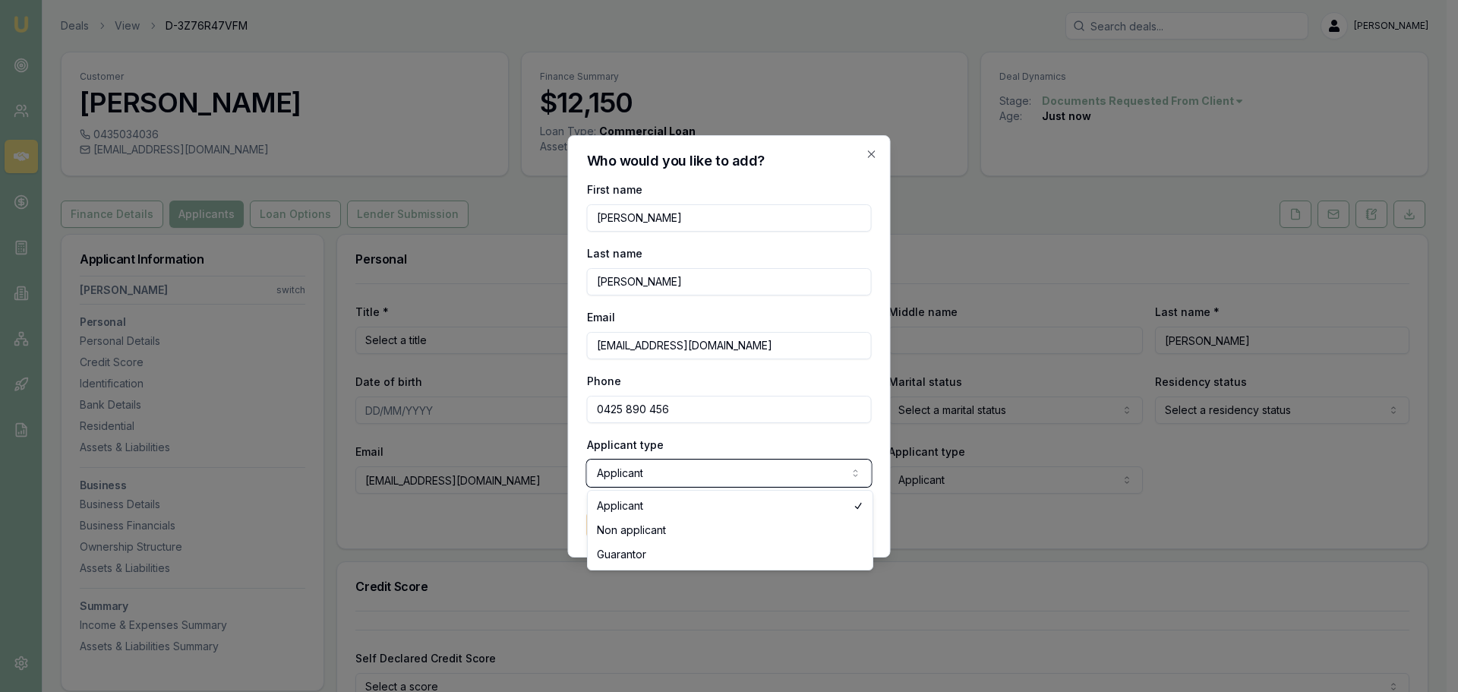
click at [713, 434] on body "Emu Broker Deals View D-3Z76R47VFM Brad Hearns Toggle Menu Customer Gurdeepsing…" at bounding box center [723, 346] width 1446 height 692
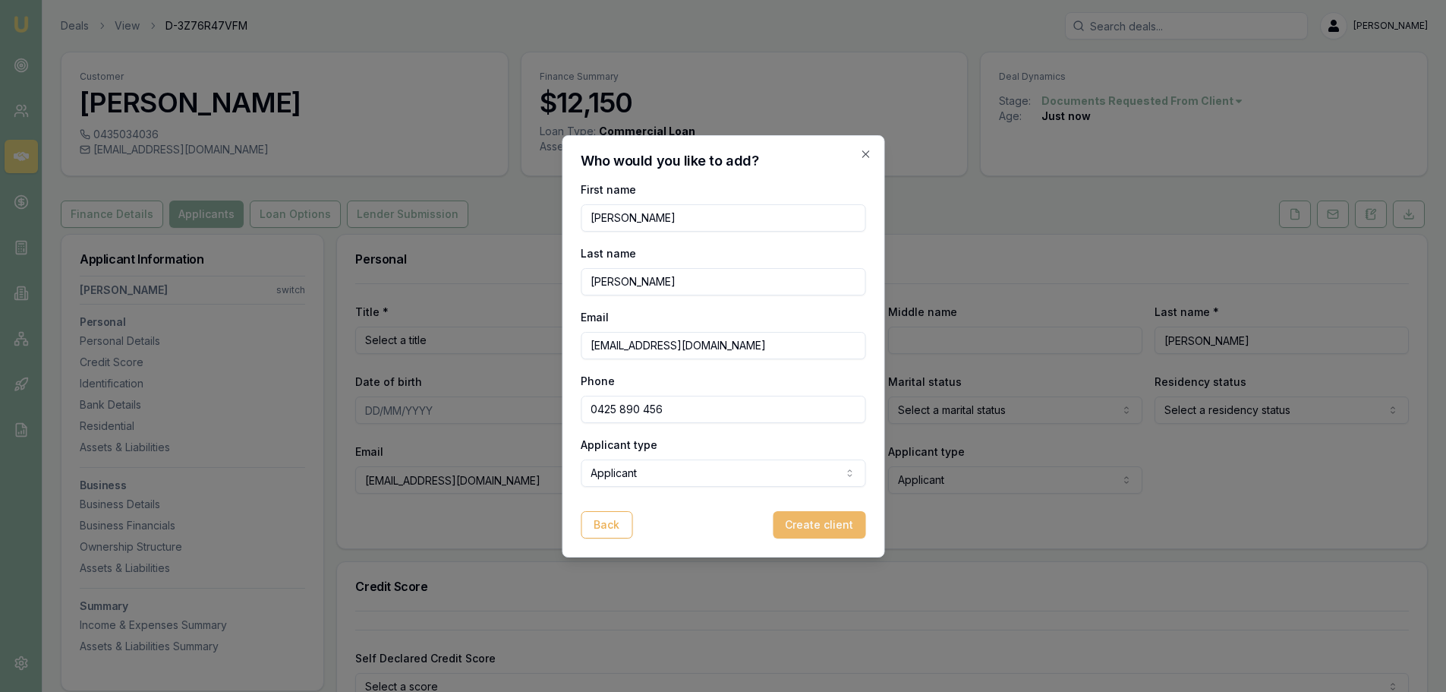
click at [831, 527] on button "Create client" at bounding box center [819, 524] width 93 height 27
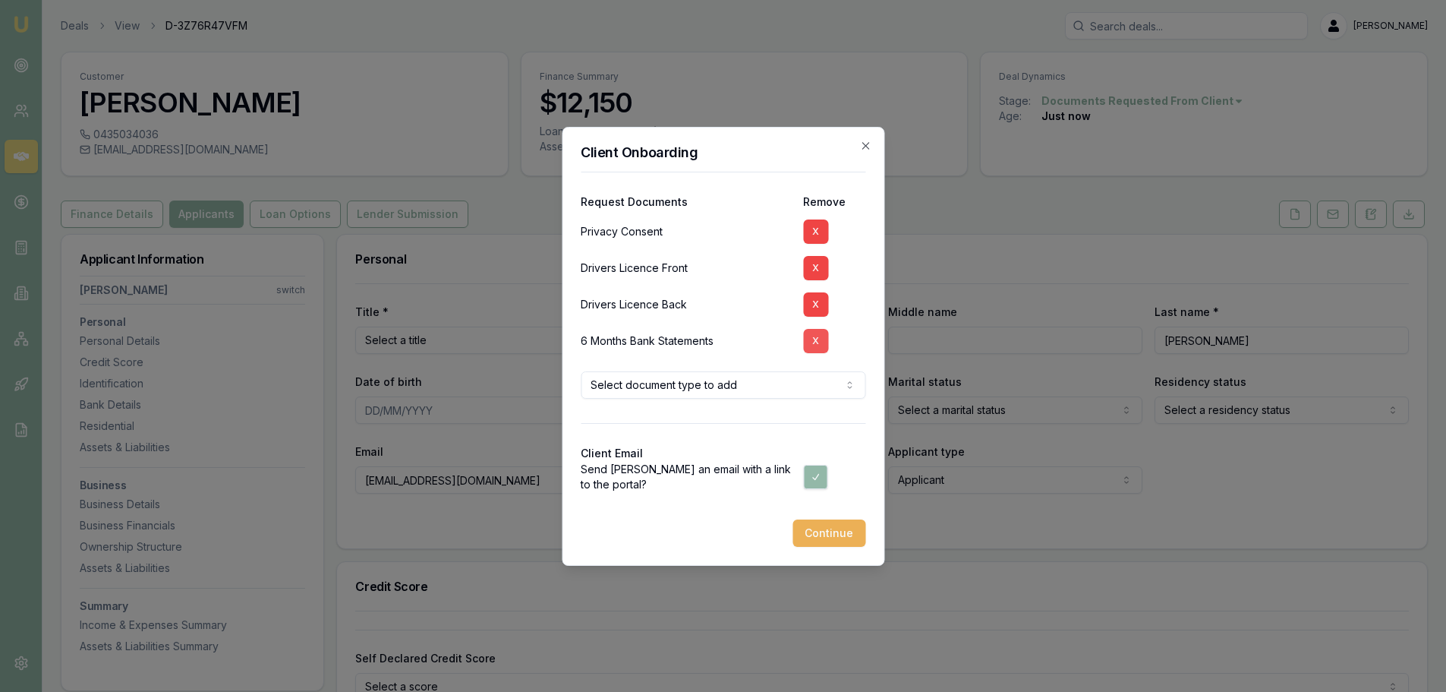
click at [820, 345] on button "X" at bounding box center [815, 341] width 25 height 24
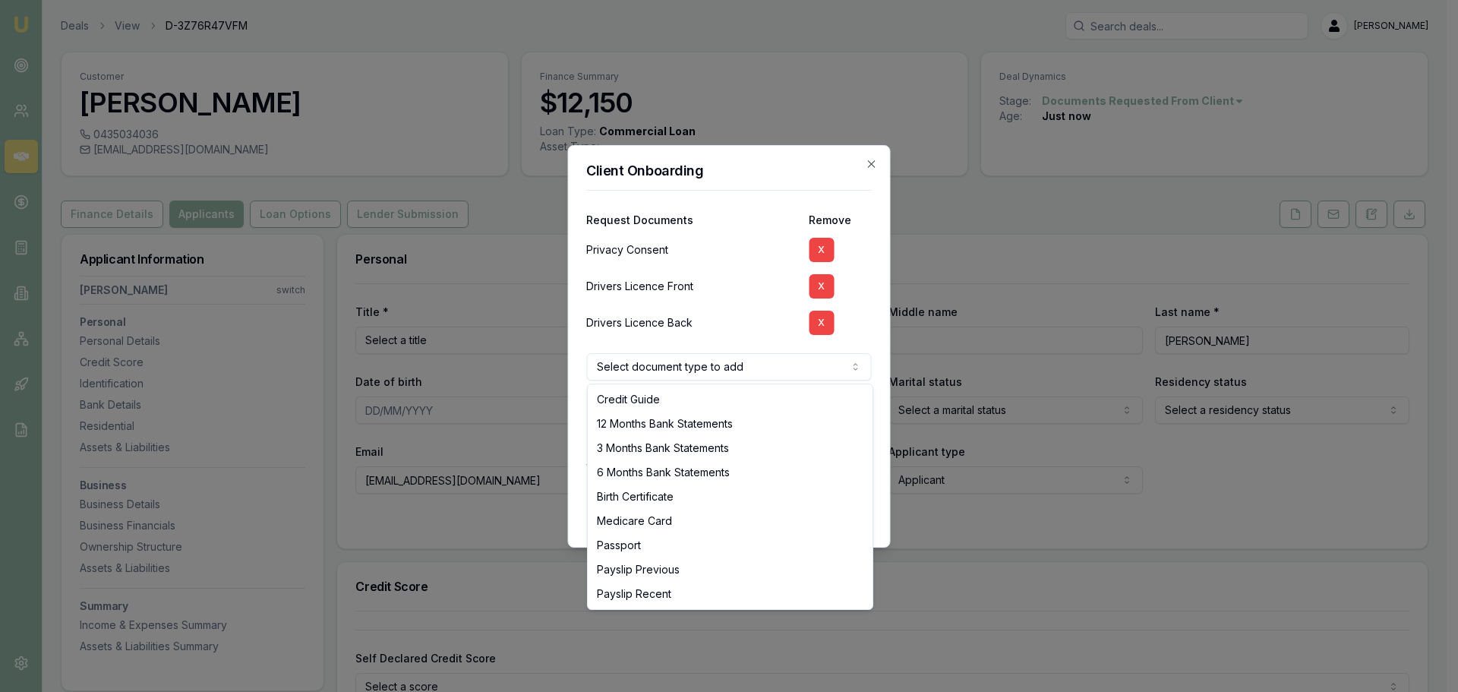
click at [753, 374] on body "Emu Broker Deals View D-3Z76R47VFM Brad Hearns Toggle Menu Customer Gurdeepsing…" at bounding box center [723, 346] width 1446 height 692
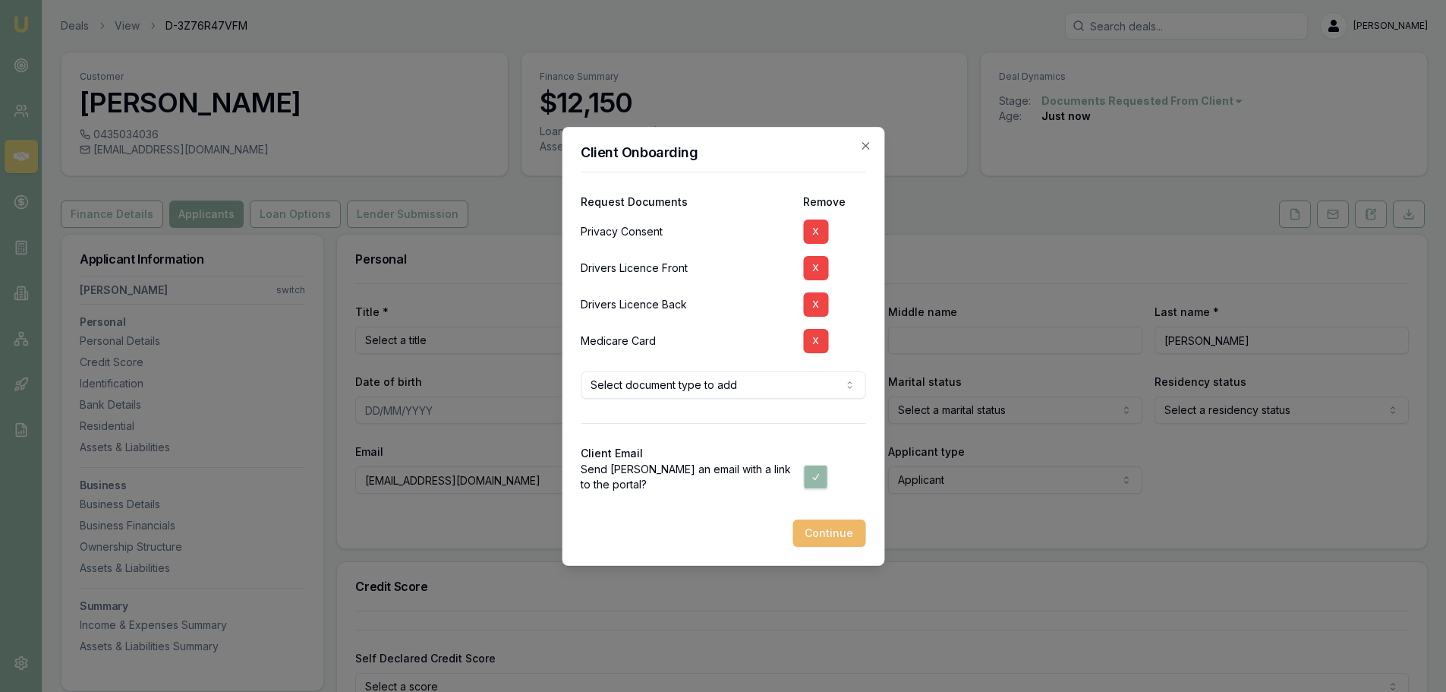
click at [827, 535] on button "Continue" at bounding box center [829, 532] width 73 height 27
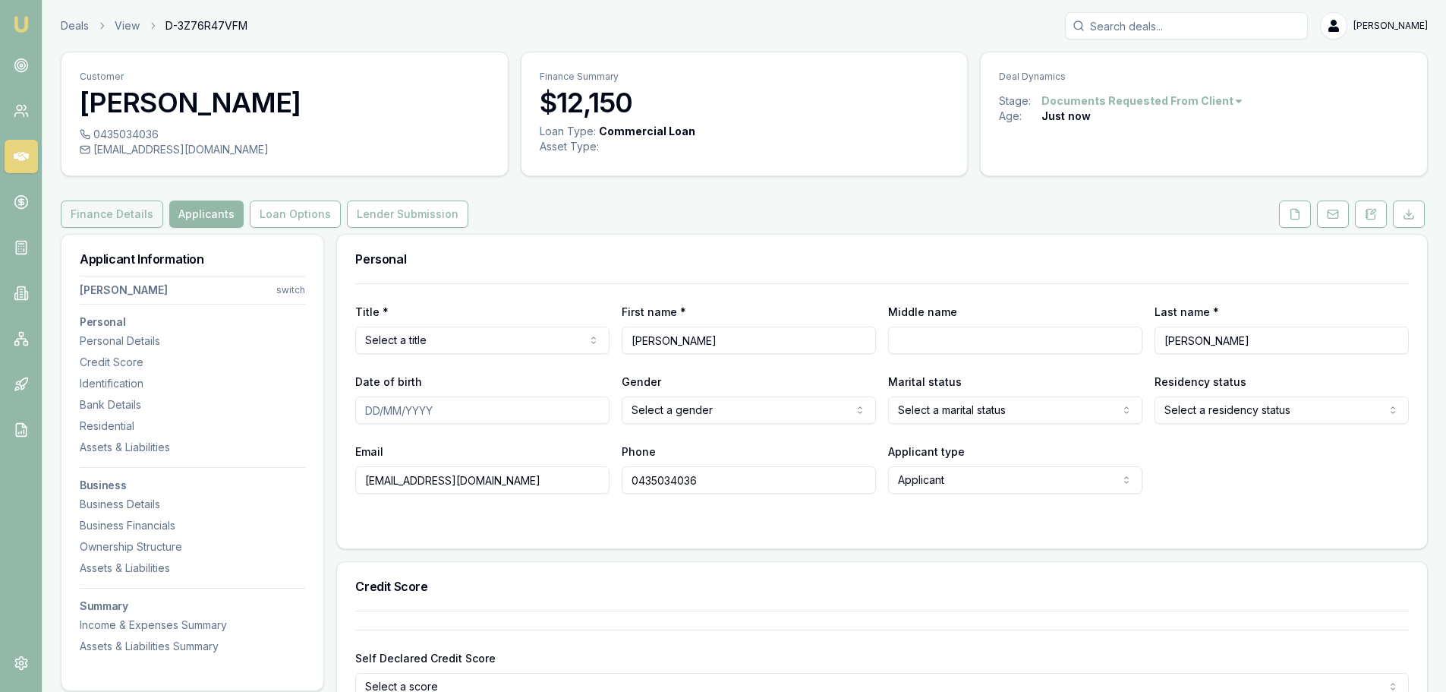
click at [114, 211] on button "Finance Details" at bounding box center [112, 213] width 102 height 27
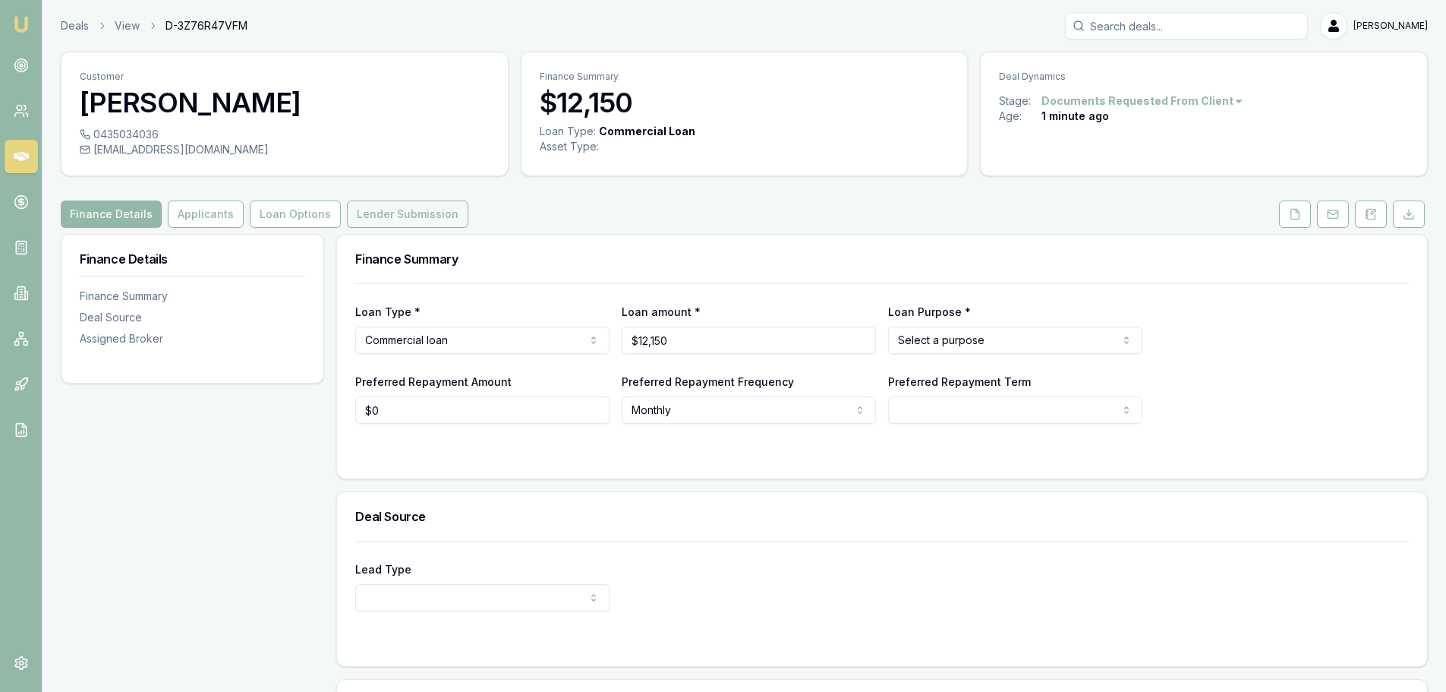
click at [410, 212] on button "Lender Submission" at bounding box center [407, 213] width 121 height 27
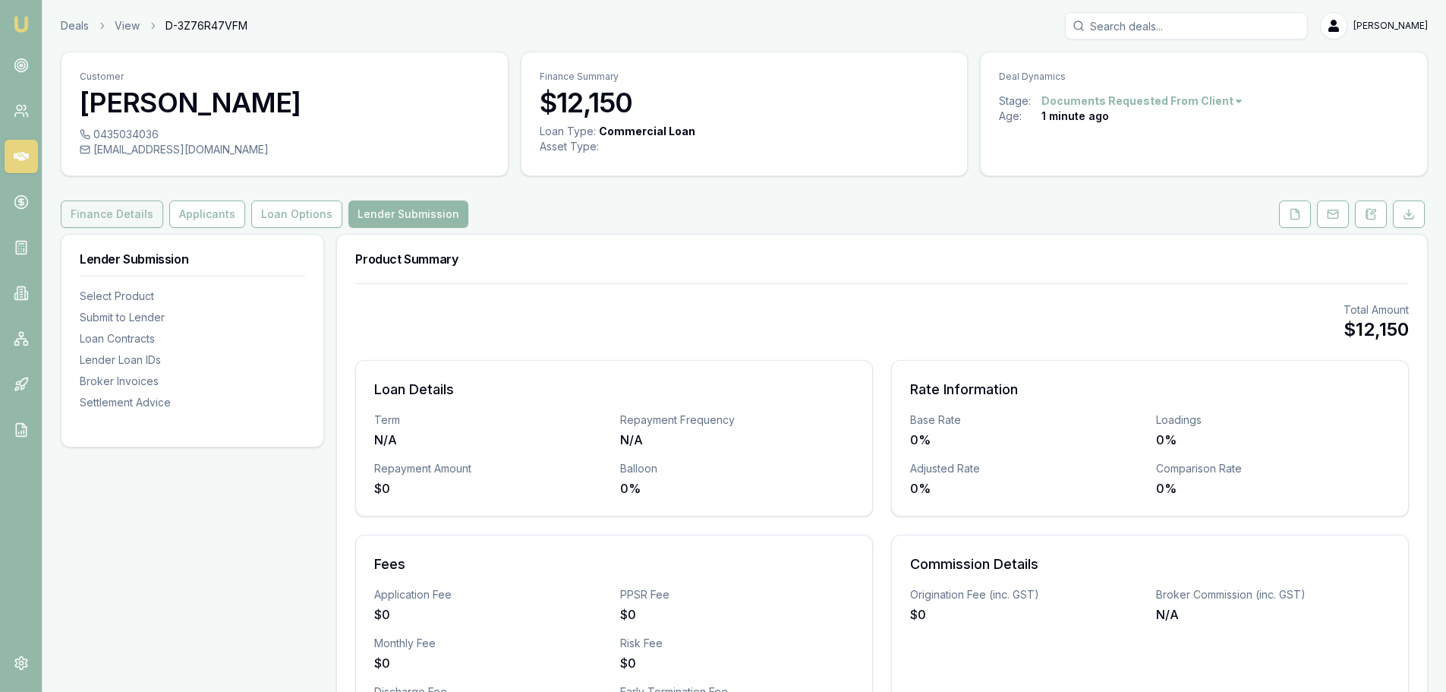
click at [123, 223] on button "Finance Details" at bounding box center [112, 213] width 102 height 27
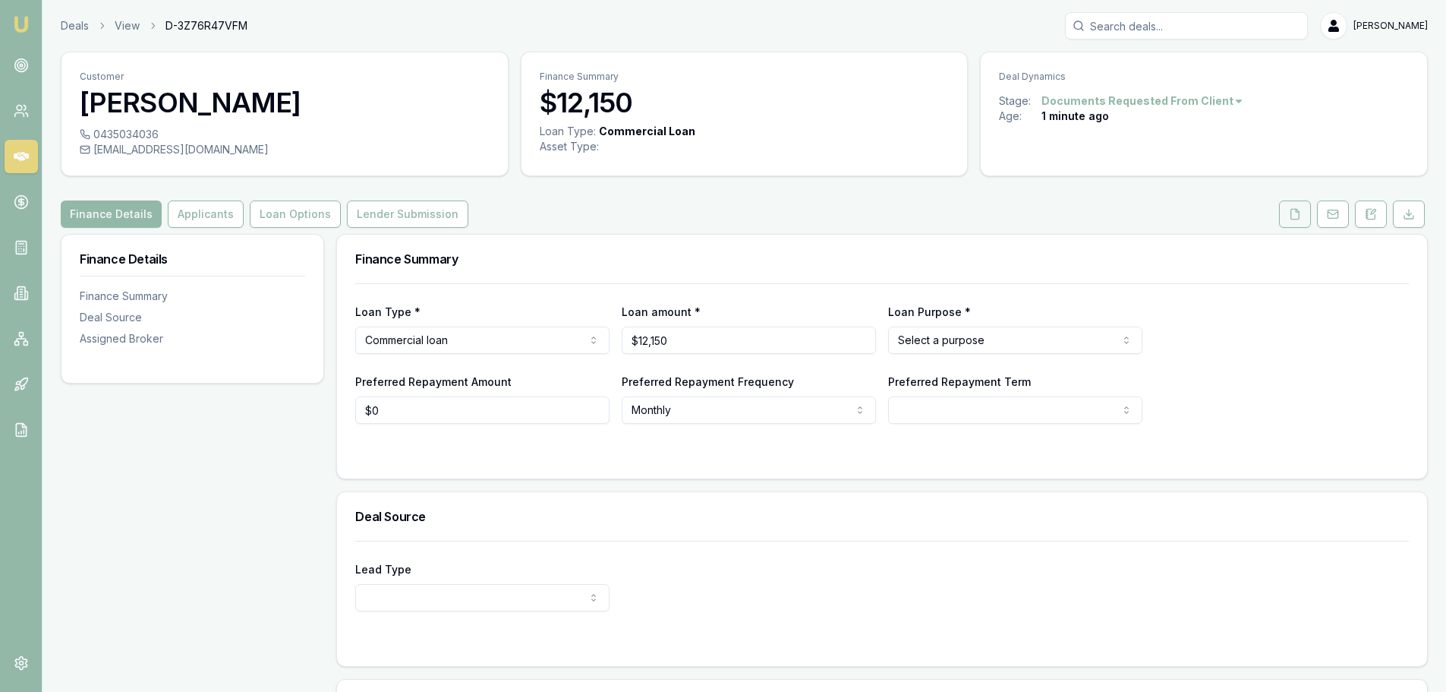
click at [1289, 219] on icon at bounding box center [1295, 214] width 12 height 12
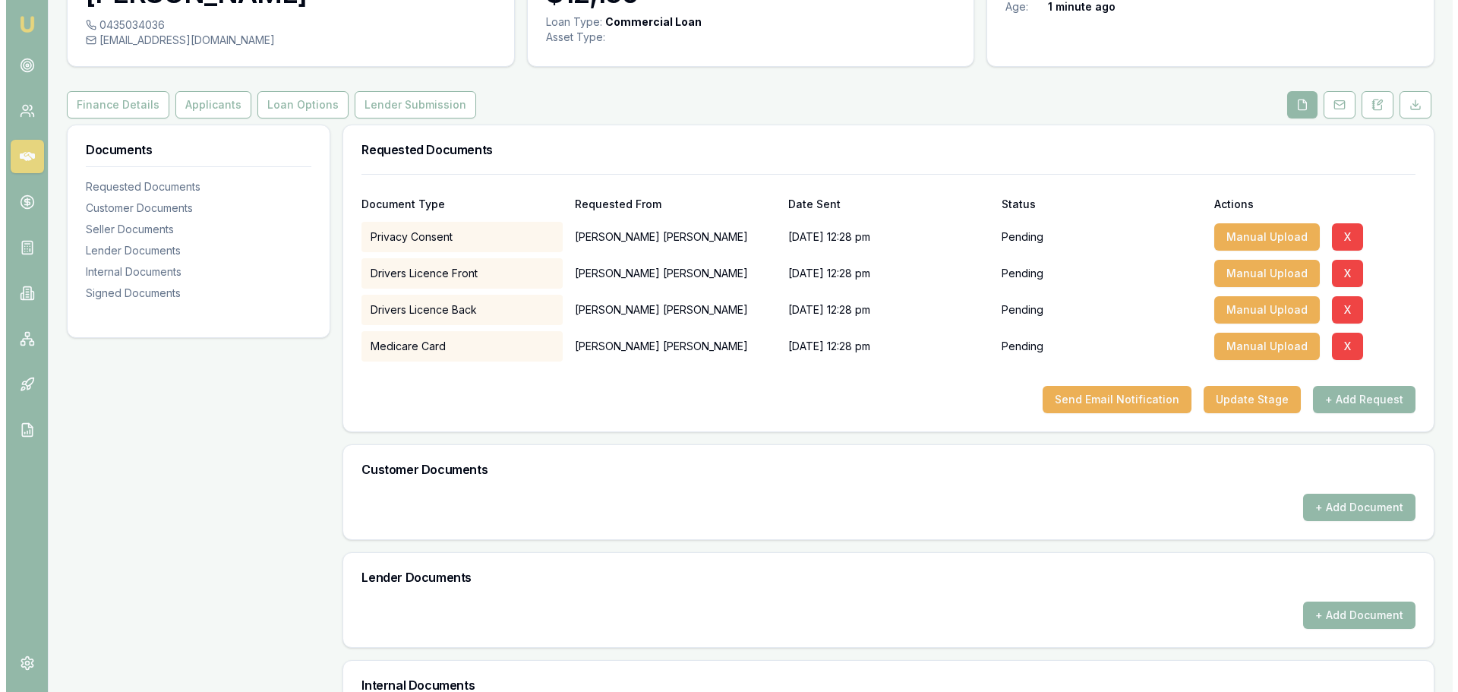
scroll to position [293, 0]
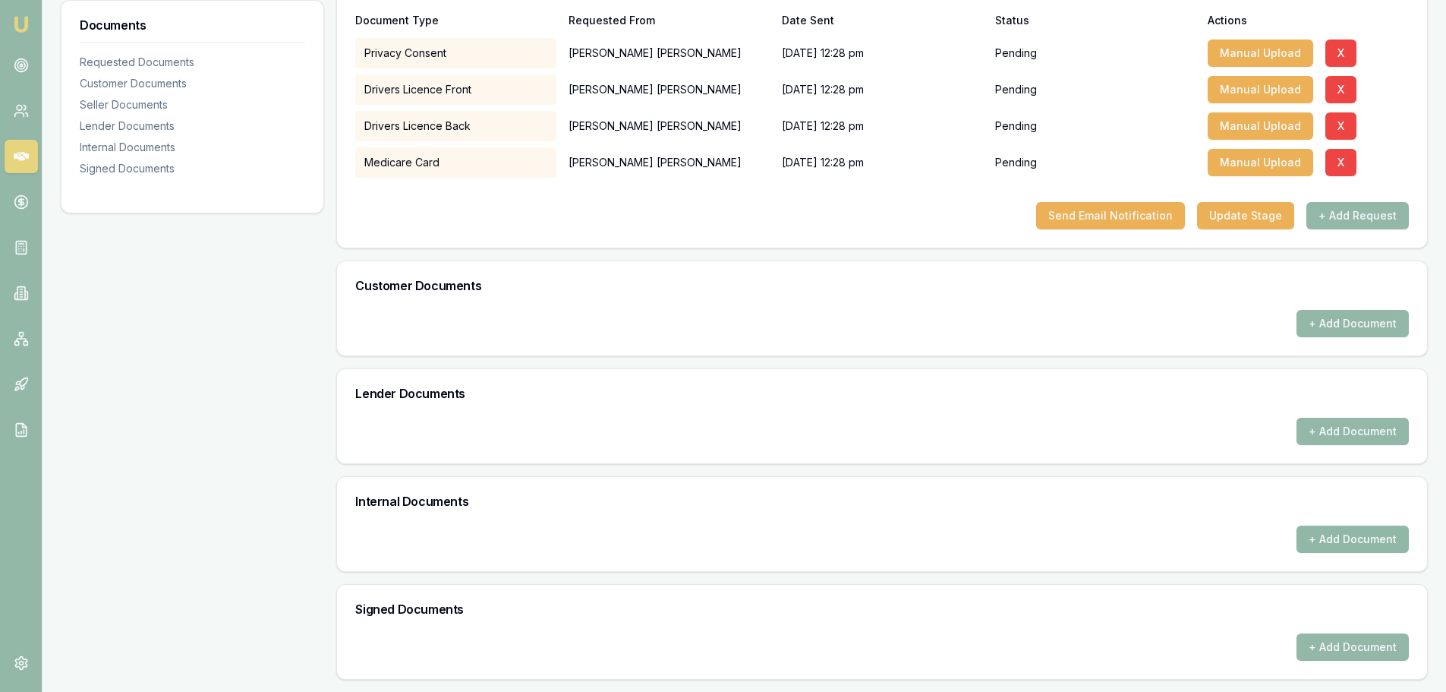
click at [1358, 542] on button "+ Add Document" at bounding box center [1353, 538] width 112 height 27
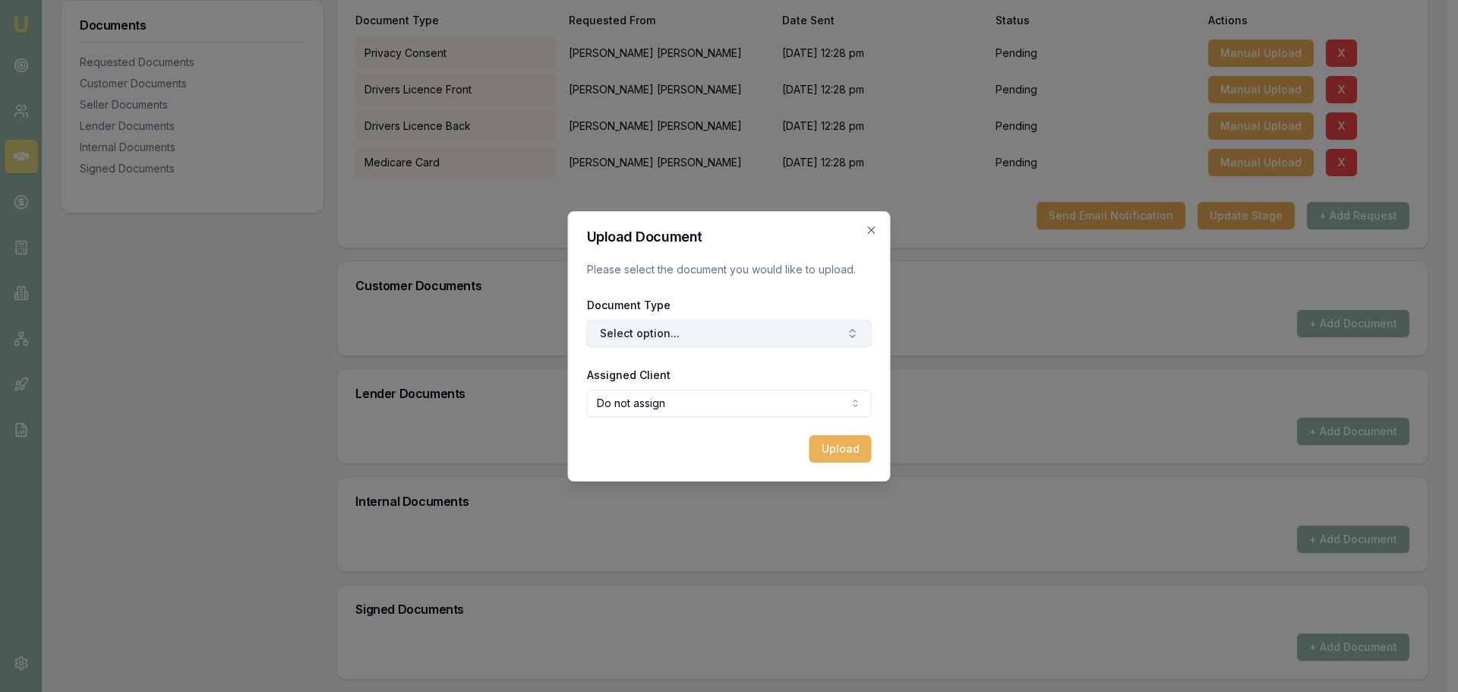
click at [628, 326] on button "Select option..." at bounding box center [729, 333] width 285 height 27
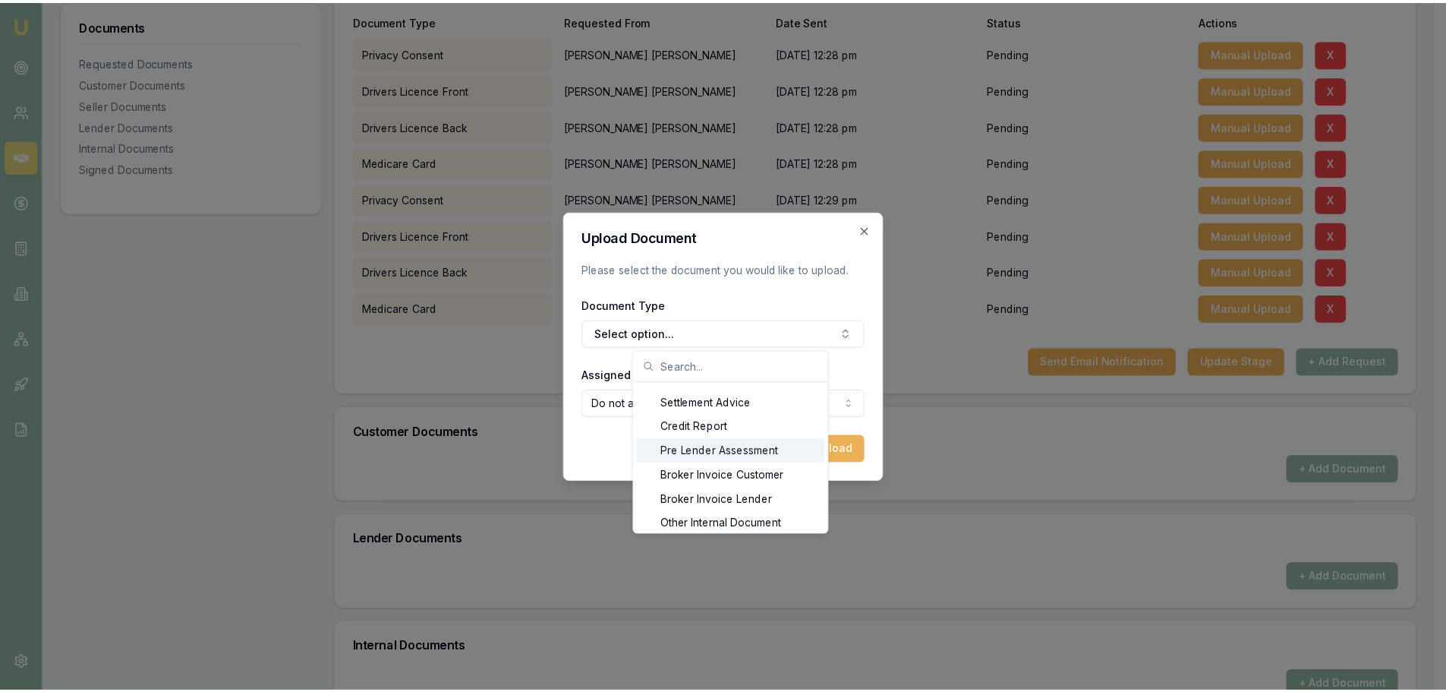
scroll to position [24, 0]
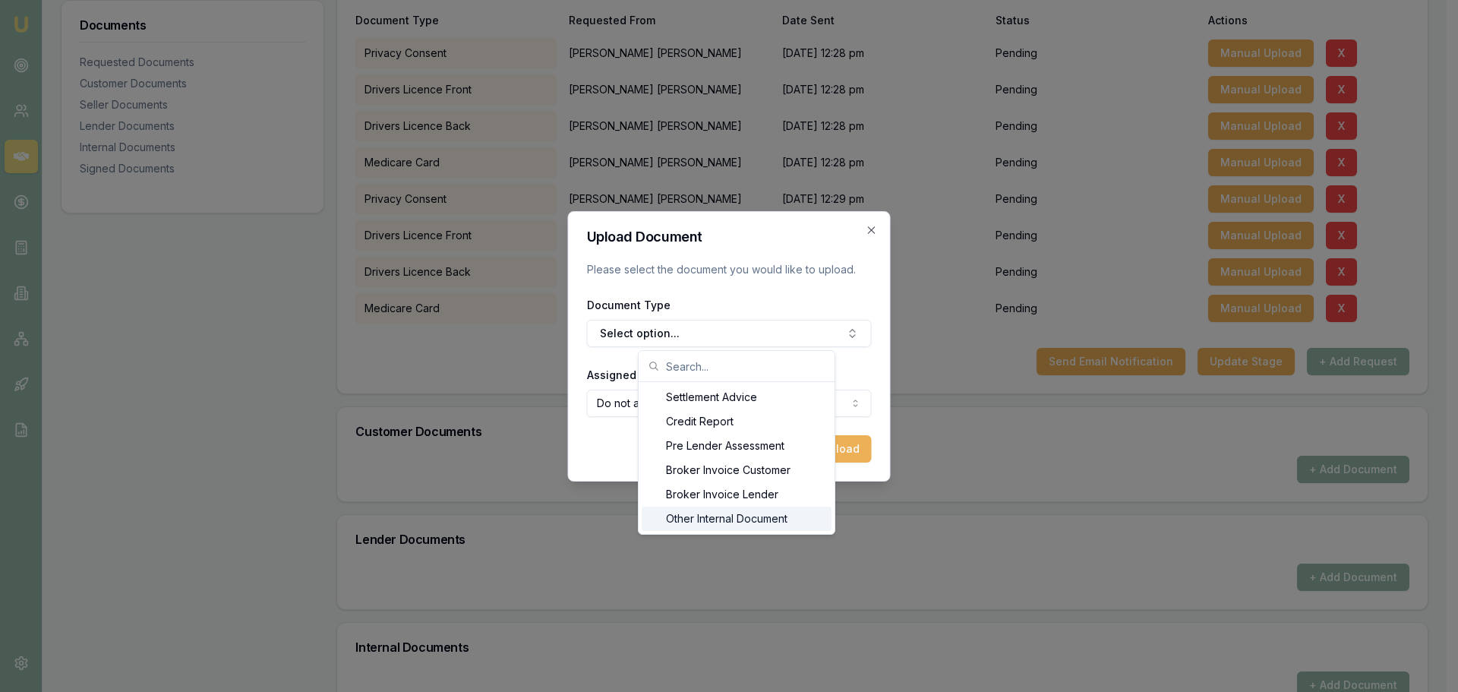
click at [718, 517] on div "Other Internal Document" at bounding box center [737, 518] width 190 height 24
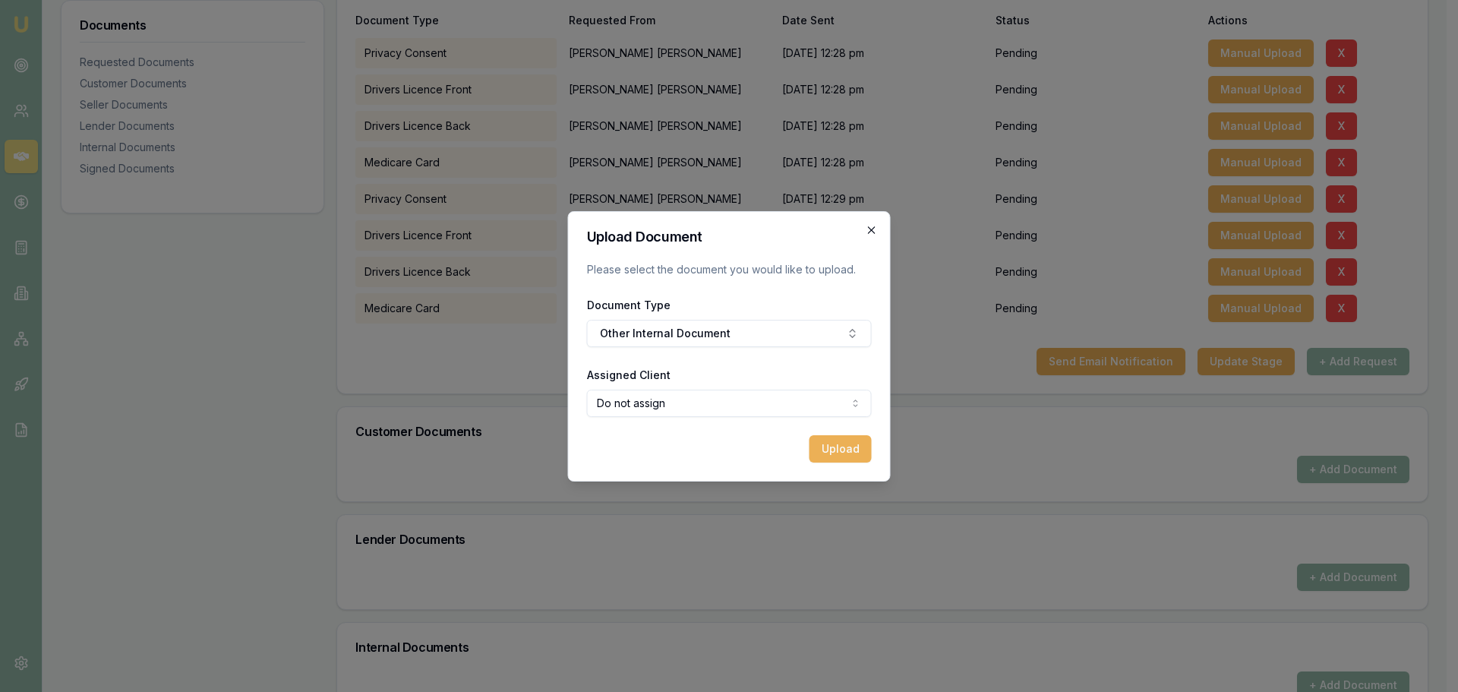
click at [871, 231] on icon "button" at bounding box center [872, 230] width 12 height 12
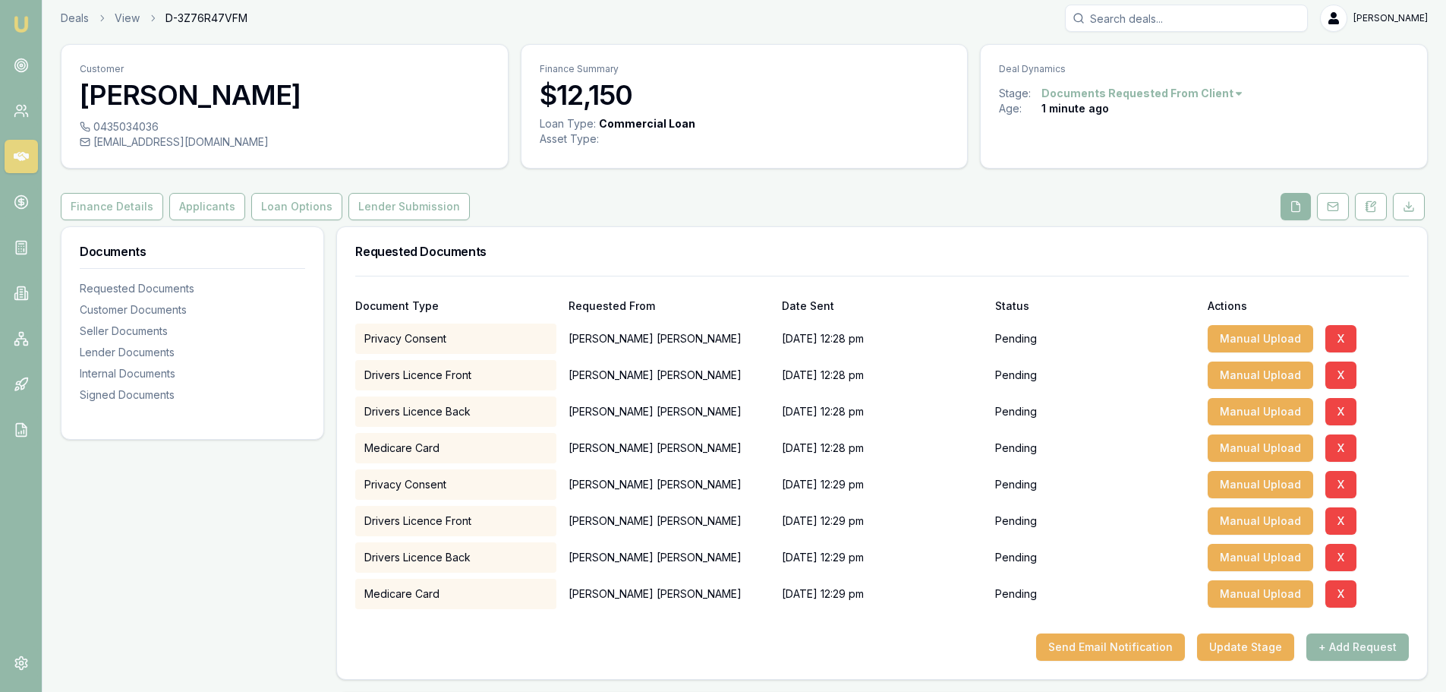
scroll to position [0, 0]
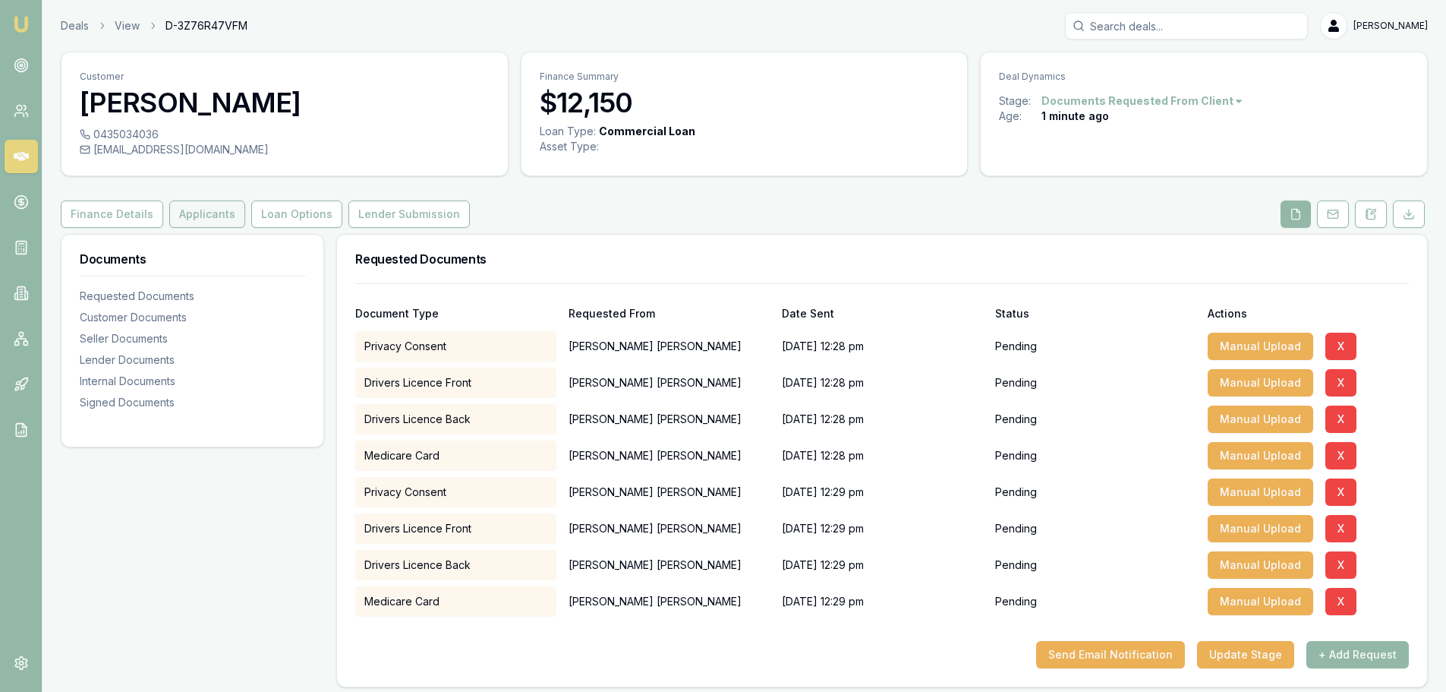
click at [177, 215] on button "Applicants" at bounding box center [207, 213] width 76 height 27
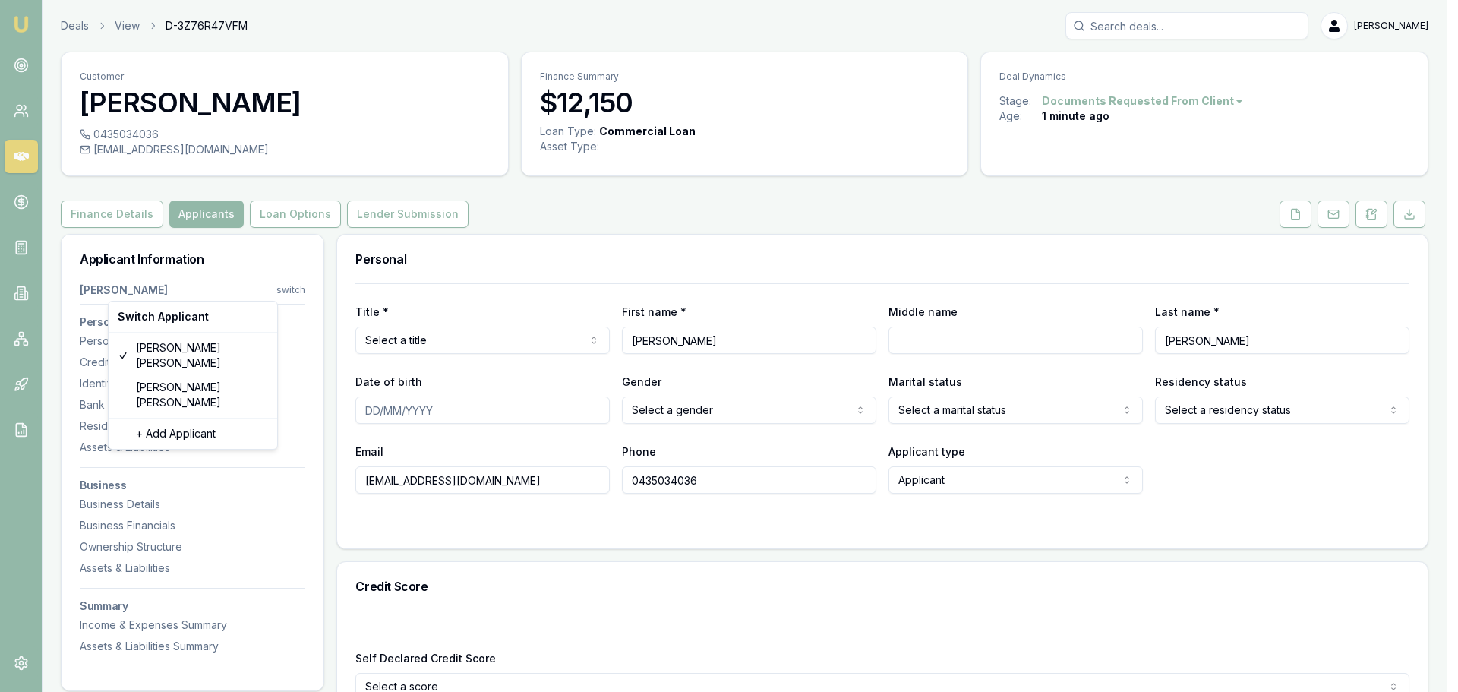
click at [291, 292] on html "Emu Broker Deals View D-3Z76R47VFM Brad Hearns Toggle Menu Customer Gurdeepsing…" at bounding box center [729, 346] width 1458 height 692
click at [169, 375] on div "Iqbalsingh Bamrah" at bounding box center [193, 394] width 162 height 39
type input "Iqbalsingh"
type input "Bamrah"
type input "bamrah36@gmail.com"
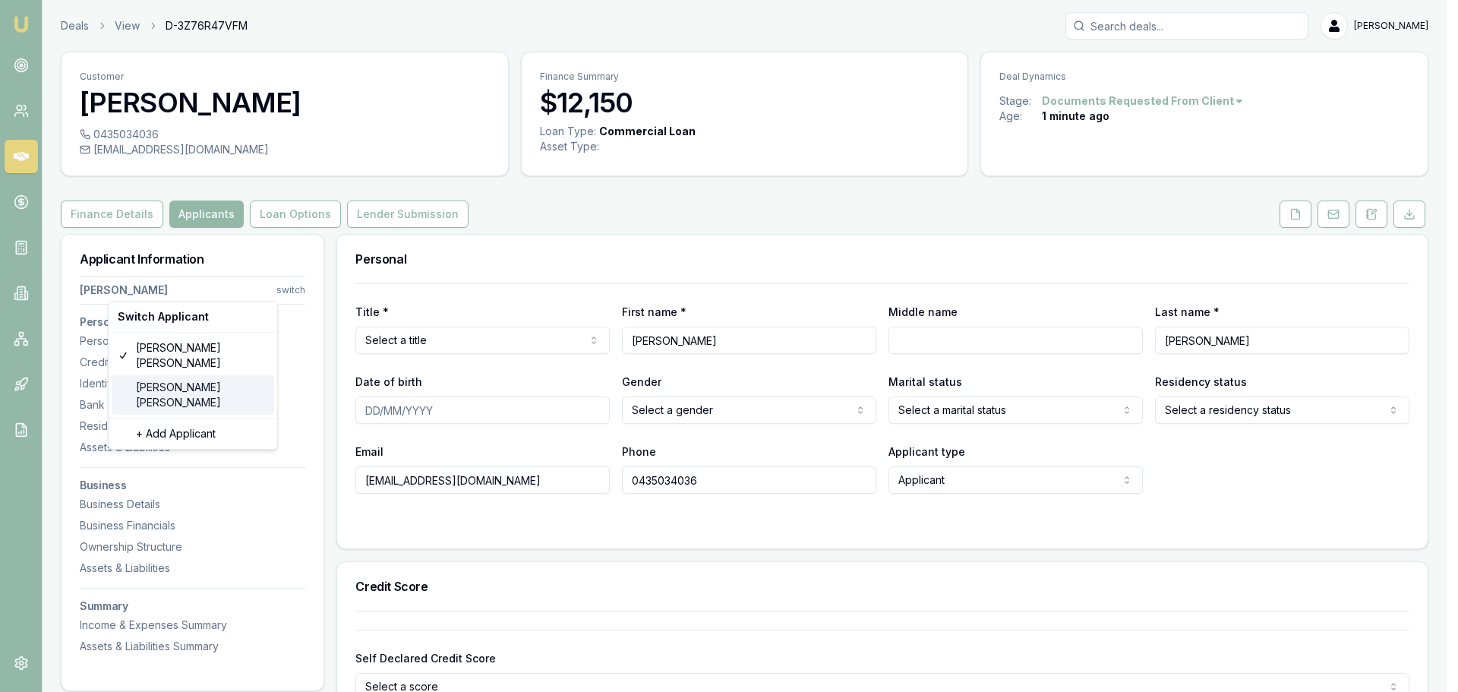
type input "0425890456"
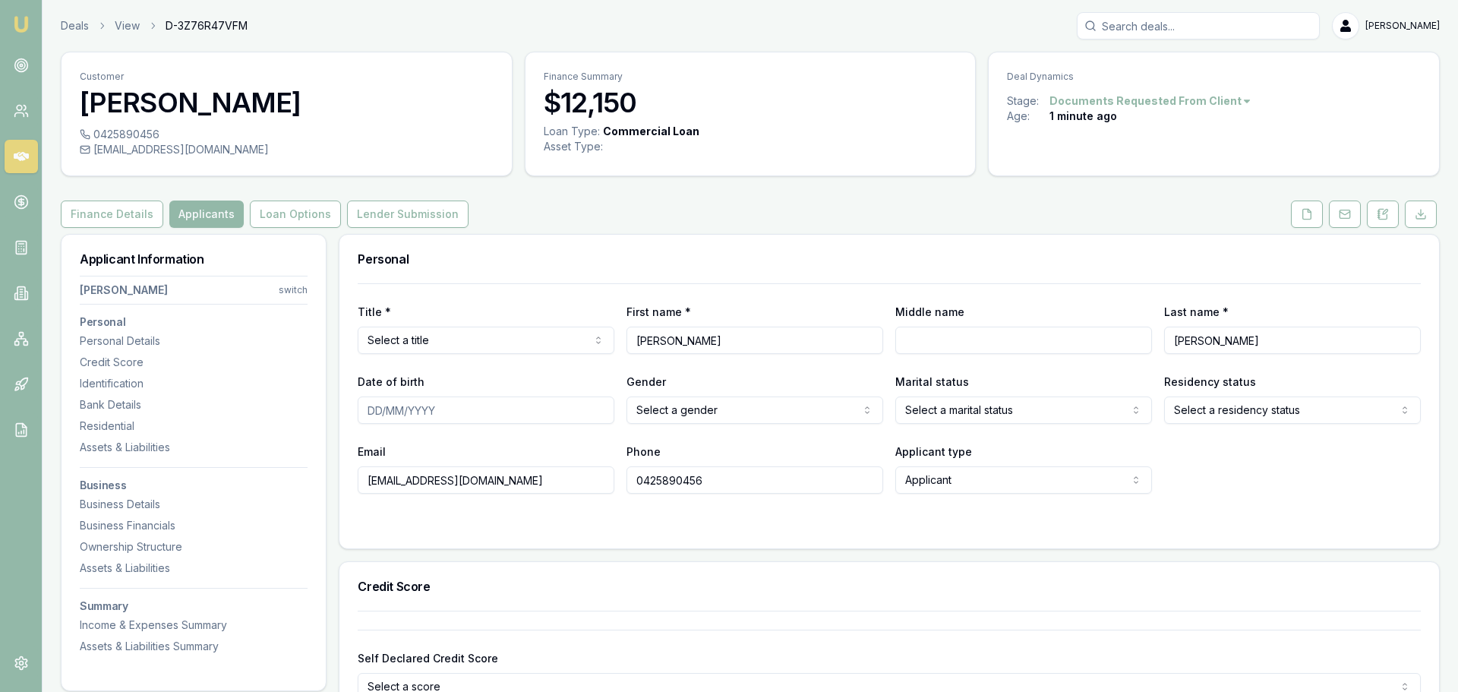
click at [289, 289] on html "Emu Broker Deals View D-3Z76R47VFM Brad Hearns Toggle Menu Customer Iqbalsingh …" at bounding box center [729, 346] width 1458 height 692
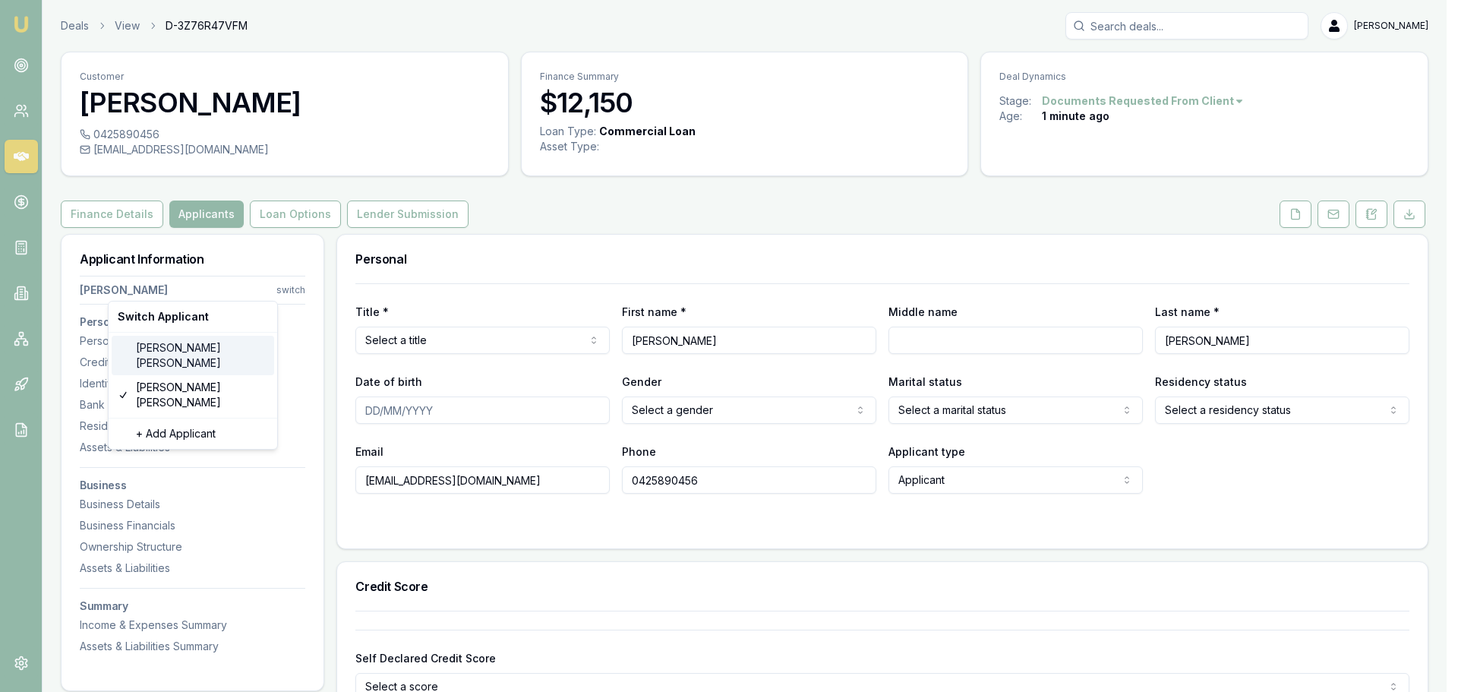
click at [174, 342] on div "Gurdeepsingh Kainth" at bounding box center [193, 355] width 162 height 39
type input "Gurdeepsingh"
type input "Kainth"
type input "info@xtremeexhaust.com.au"
type input "0435034036"
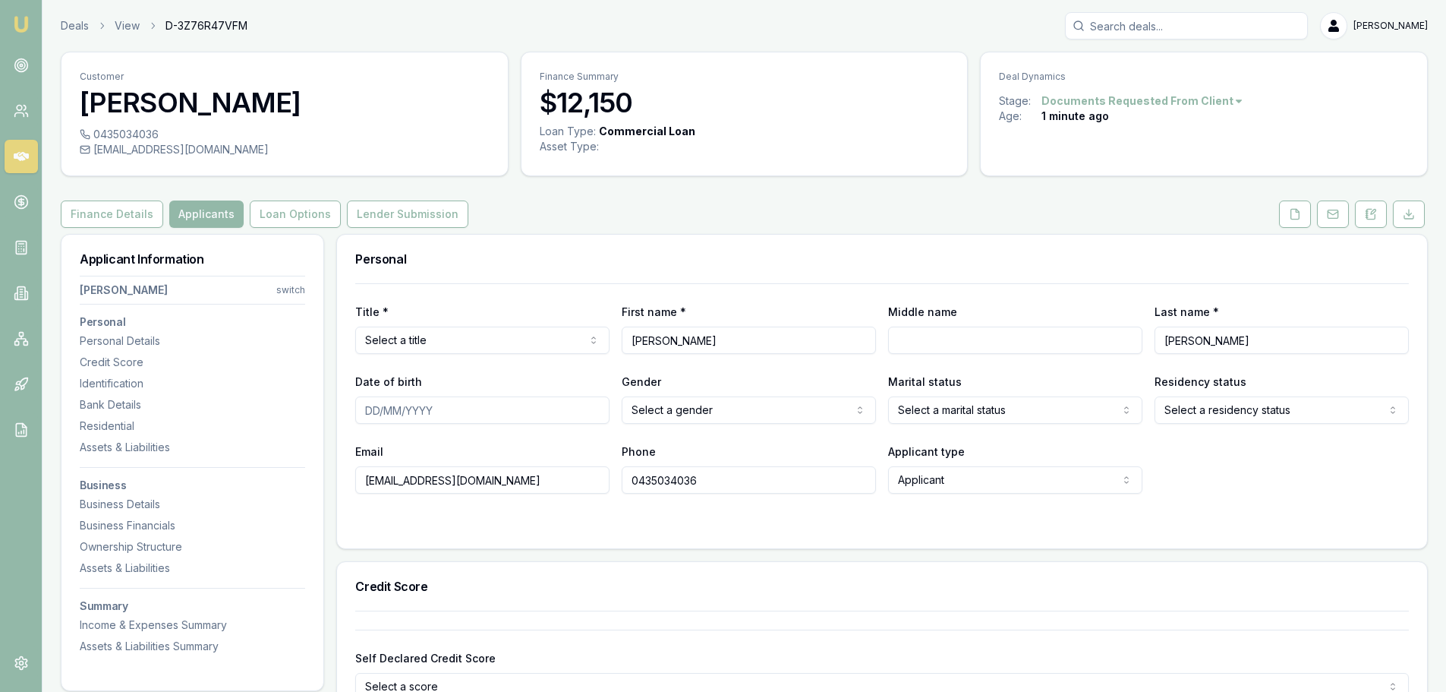
click at [393, 411] on input "Date of birth" at bounding box center [482, 409] width 254 height 27
type input "05/05/2025"
click at [591, 251] on div "Personal" at bounding box center [882, 259] width 1090 height 49
click at [287, 292] on html "Emu Broker Deals View D-3Z76R47VFM Brad Hearns Toggle Menu Customer Gurdeepsing…" at bounding box center [723, 346] width 1446 height 692
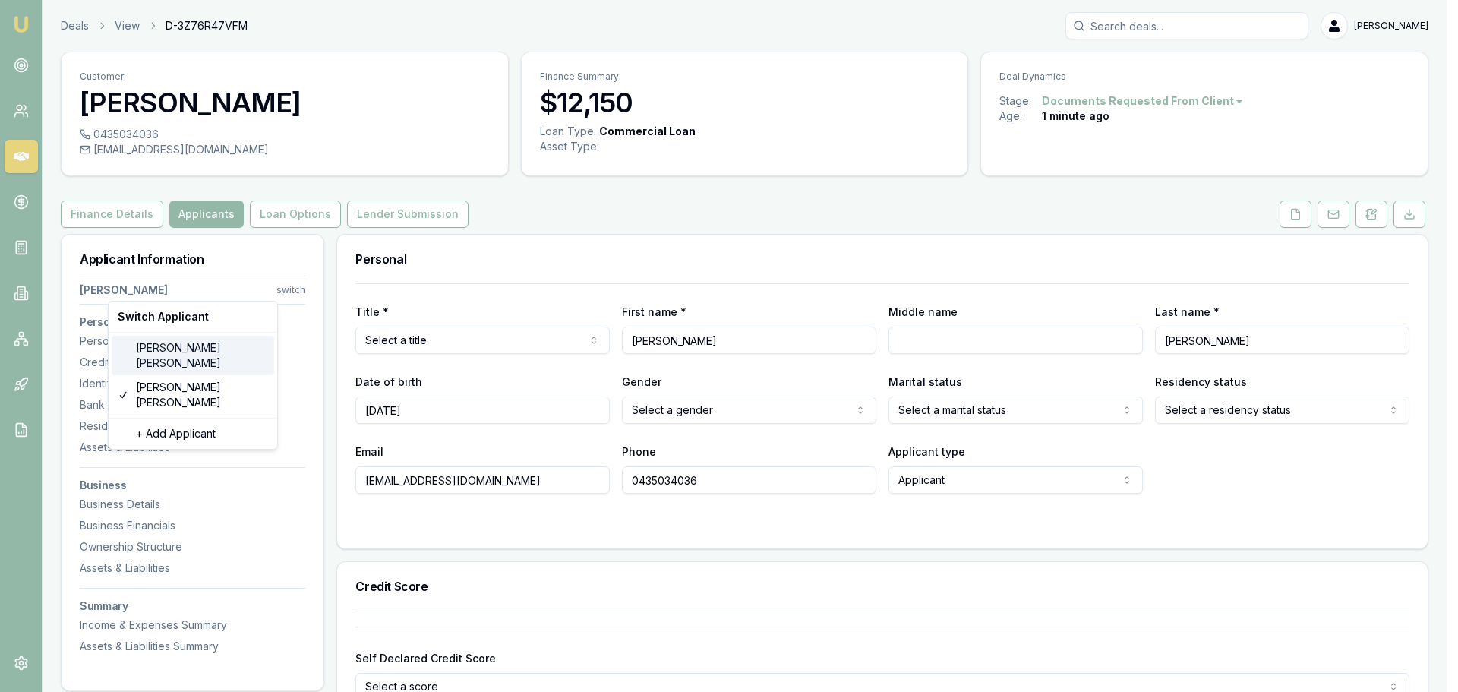
click at [188, 351] on div "Iqbalsingh Bamrah" at bounding box center [193, 355] width 162 height 39
type input "Iqbalsingh"
type input "Bamrah"
type input "bamrah36@gmail.com"
type input "0425890456"
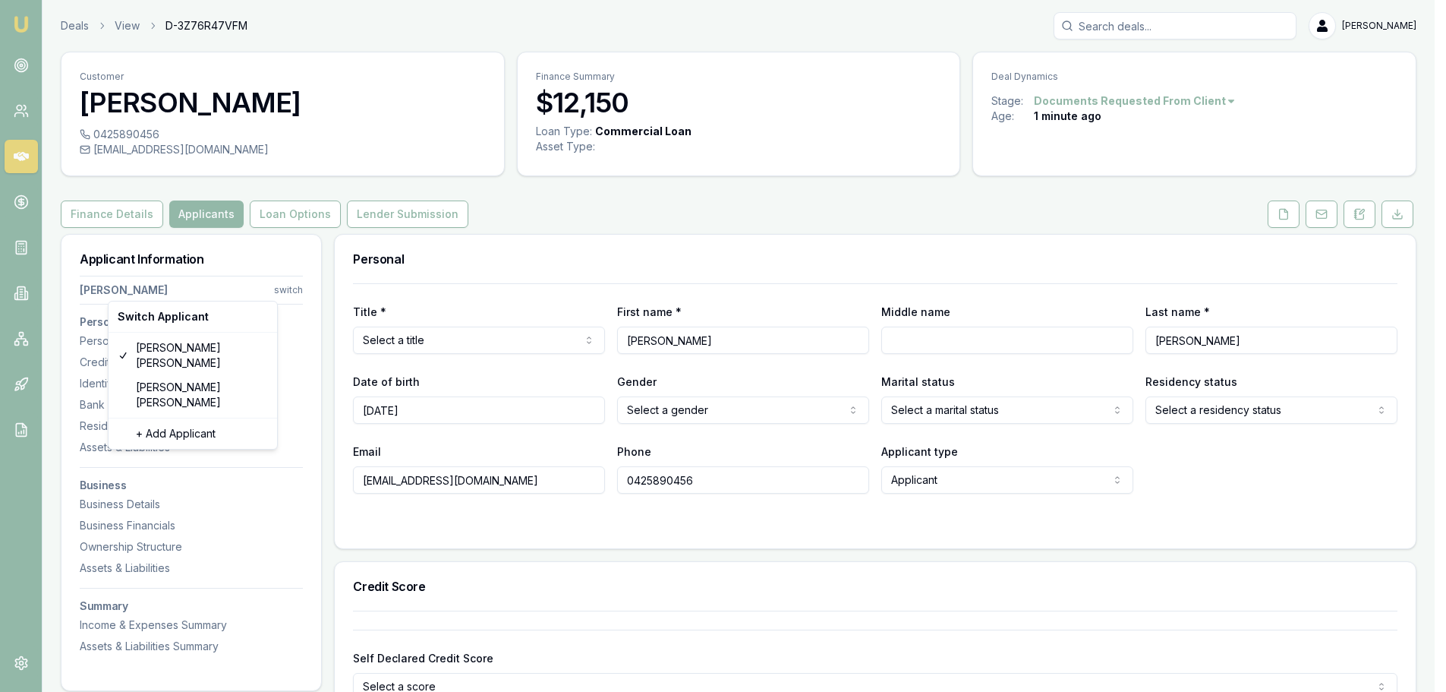
click at [282, 288] on html "Emu Broker Deals View D-3Z76R47VFM Brad Hearns Toggle Menu Customer Iqbalsingh …" at bounding box center [723, 346] width 1446 height 692
click at [162, 375] on div "Gurdeepsingh Kainth" at bounding box center [193, 394] width 162 height 39
type input "Gurdeepsingh"
type input "Kainth"
type input "info@xtremeexhaust.com.au"
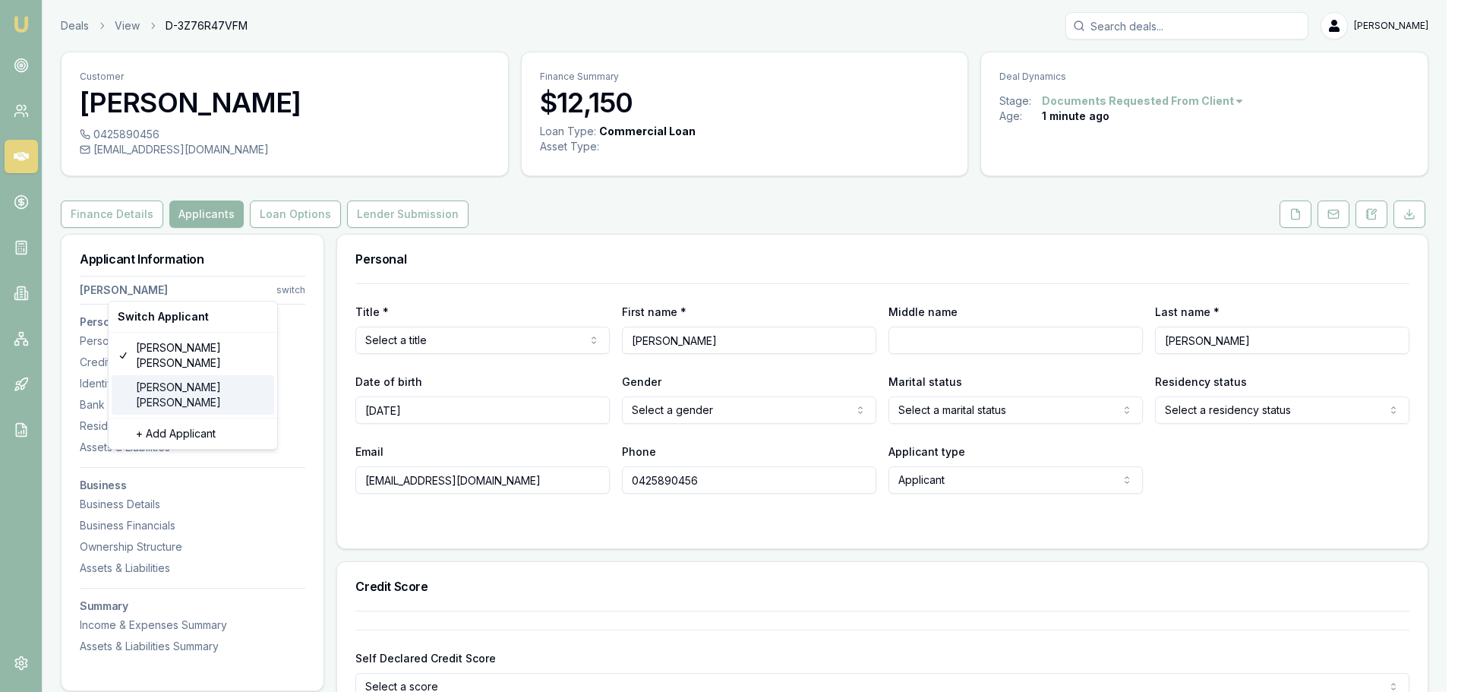
type input "0435034036"
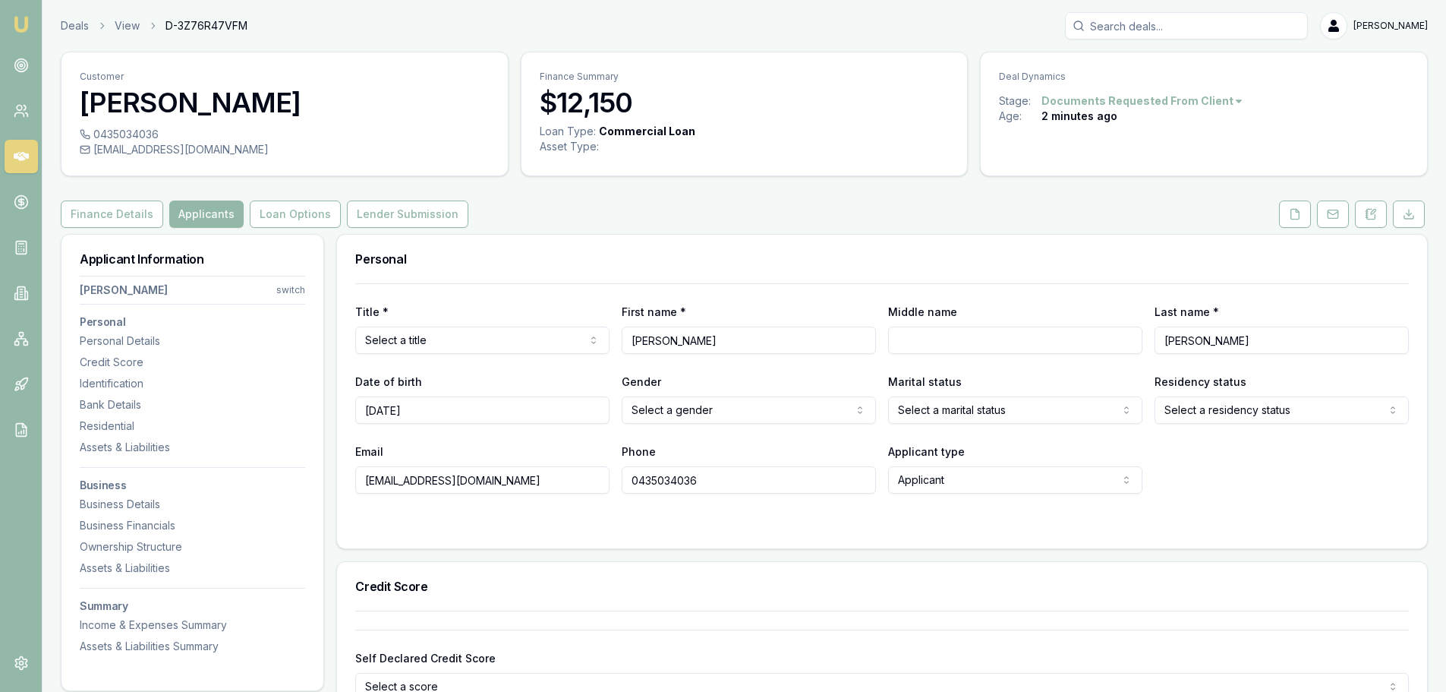
drag, startPoint x: 441, startPoint y: 415, endPoint x: 323, endPoint y: 414, distance: 118.4
type input "06/10/1980"
click at [494, 563] on div "Credit Score" at bounding box center [882, 586] width 1090 height 49
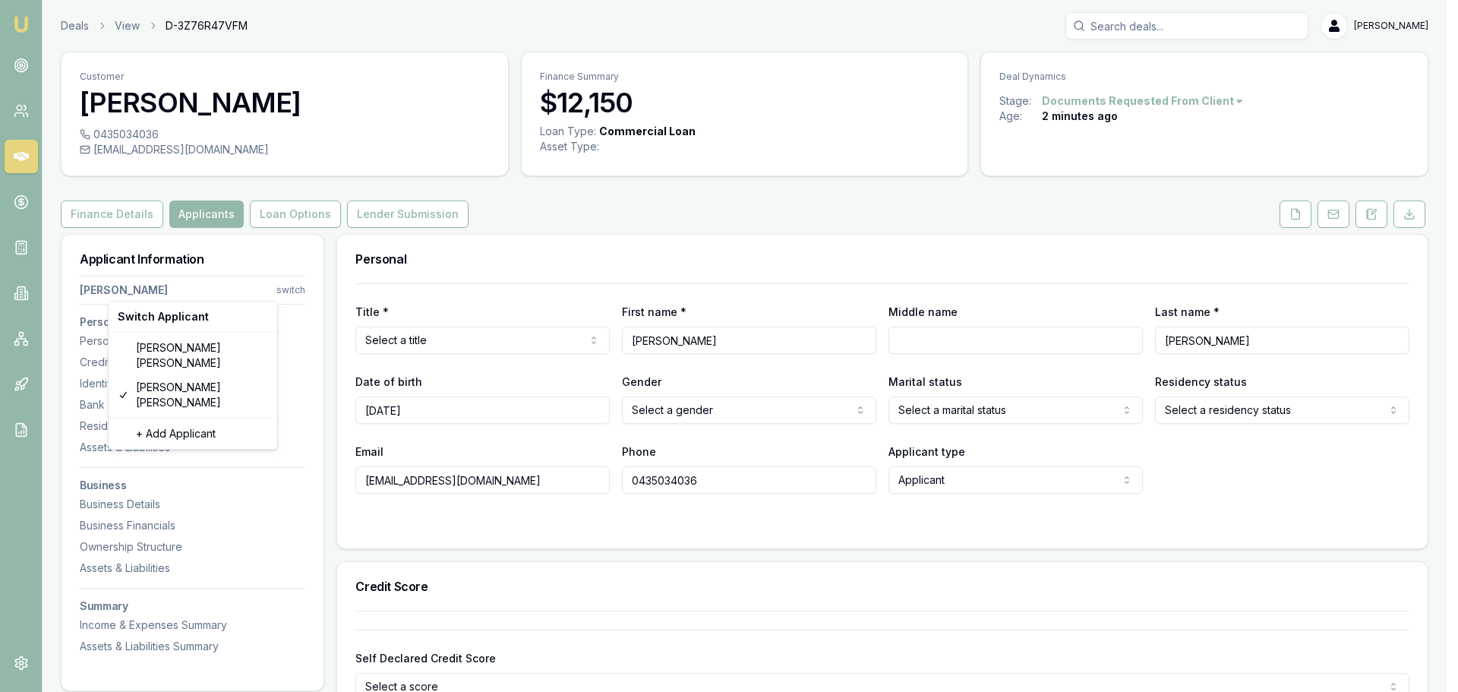
click at [282, 289] on html "Emu Broker Deals View D-3Z76R47VFM Brad Hearns Toggle Menu Customer Gurdeepsing…" at bounding box center [729, 346] width 1458 height 692
click at [213, 347] on div "Iqbalsingh Bamrah" at bounding box center [193, 355] width 162 height 39
type input "Iqbalsingh"
type input "Bamrah"
type input "bamrah36@gmail.com"
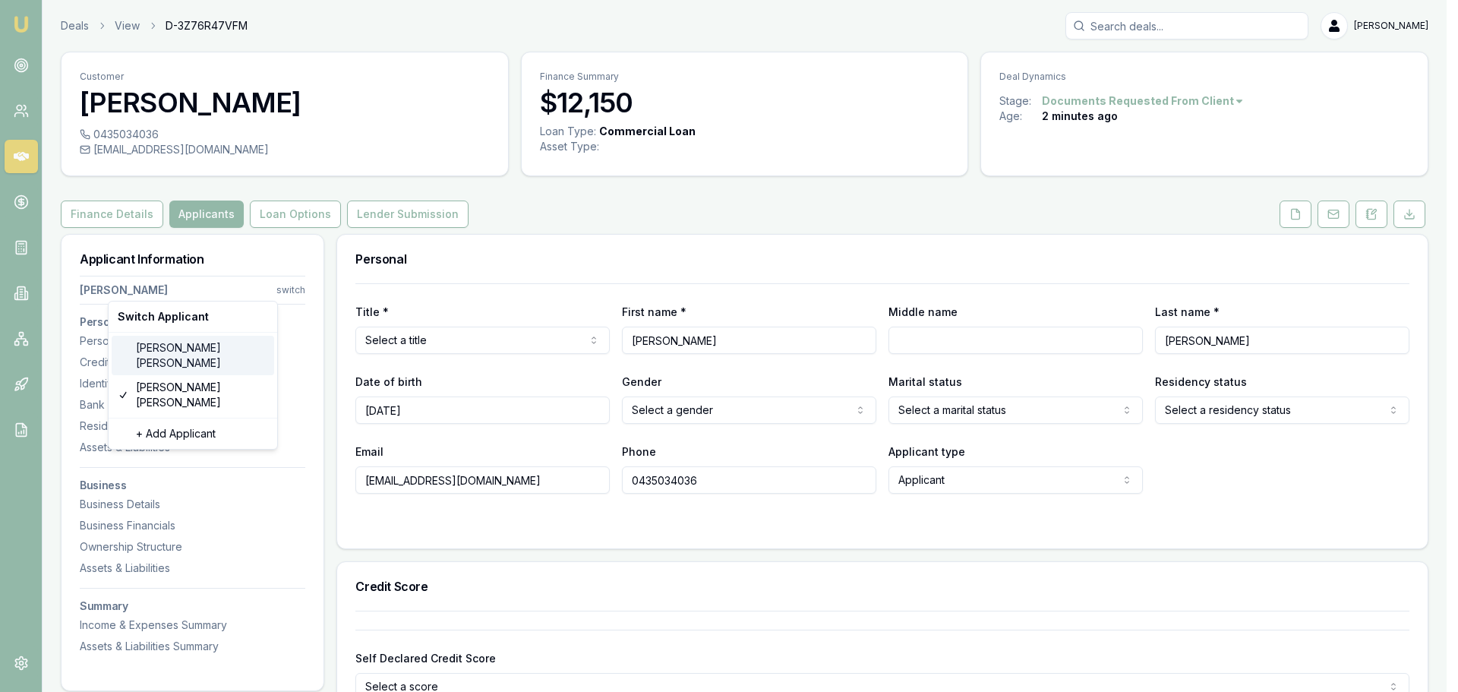
type input "0425890456"
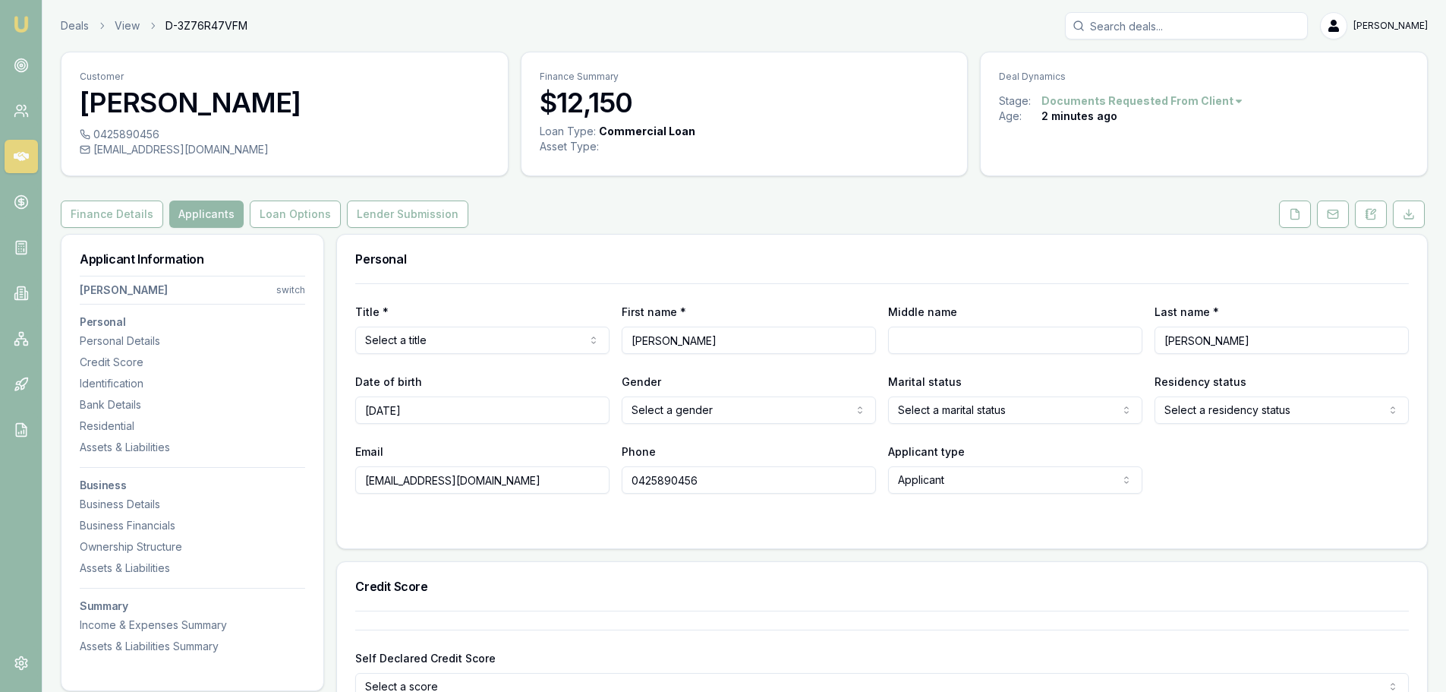
click at [450, 267] on div "Personal" at bounding box center [882, 259] width 1090 height 49
drag, startPoint x: 434, startPoint y: 415, endPoint x: 338, endPoint y: 402, distance: 97.3
click at [338, 402] on div "Title * Select a title Mr Mrs Miss Ms Dr Prof First name * Iqbalsingh Middle na…" at bounding box center [882, 415] width 1090 height 265
type input "05/05/1983"
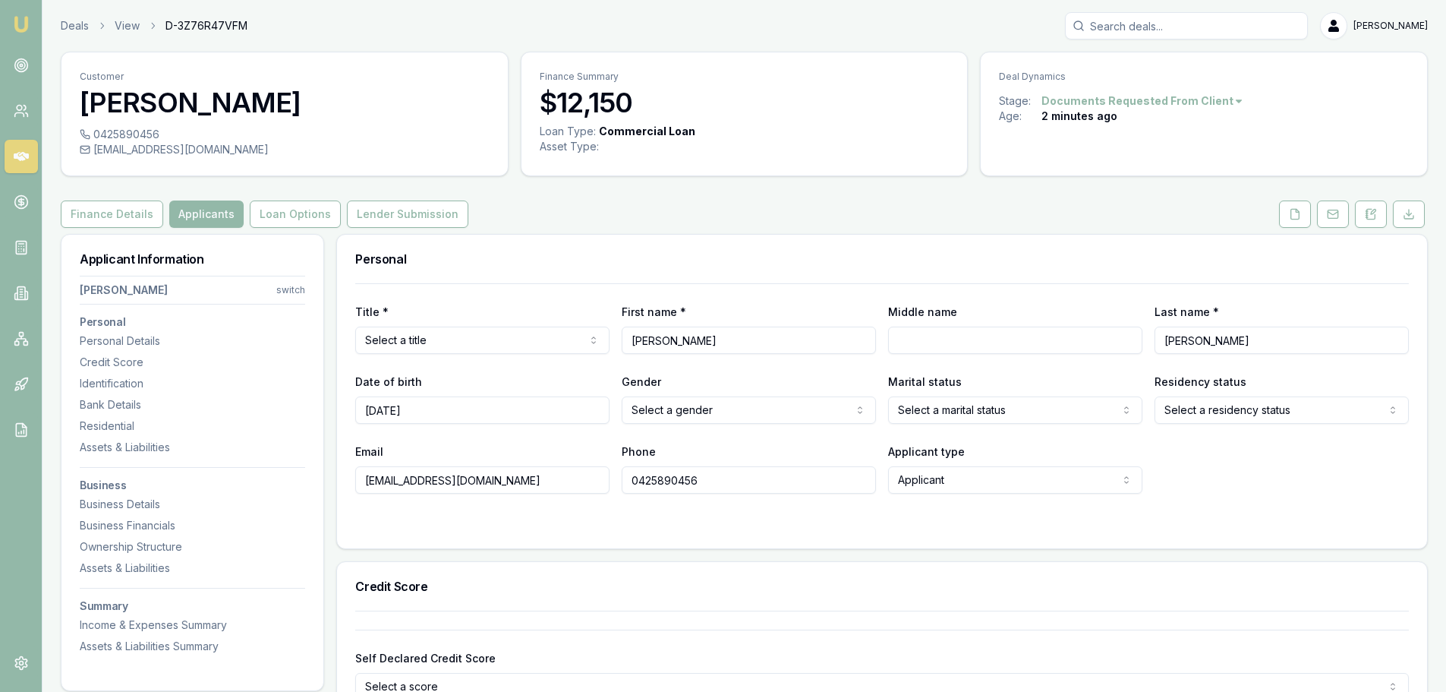
click at [289, 297] on html "Emu Broker Deals View D-3Z76R47VFM Brad Hearns Toggle Menu Customer Iqbalsingh …" at bounding box center [723, 346] width 1446 height 692
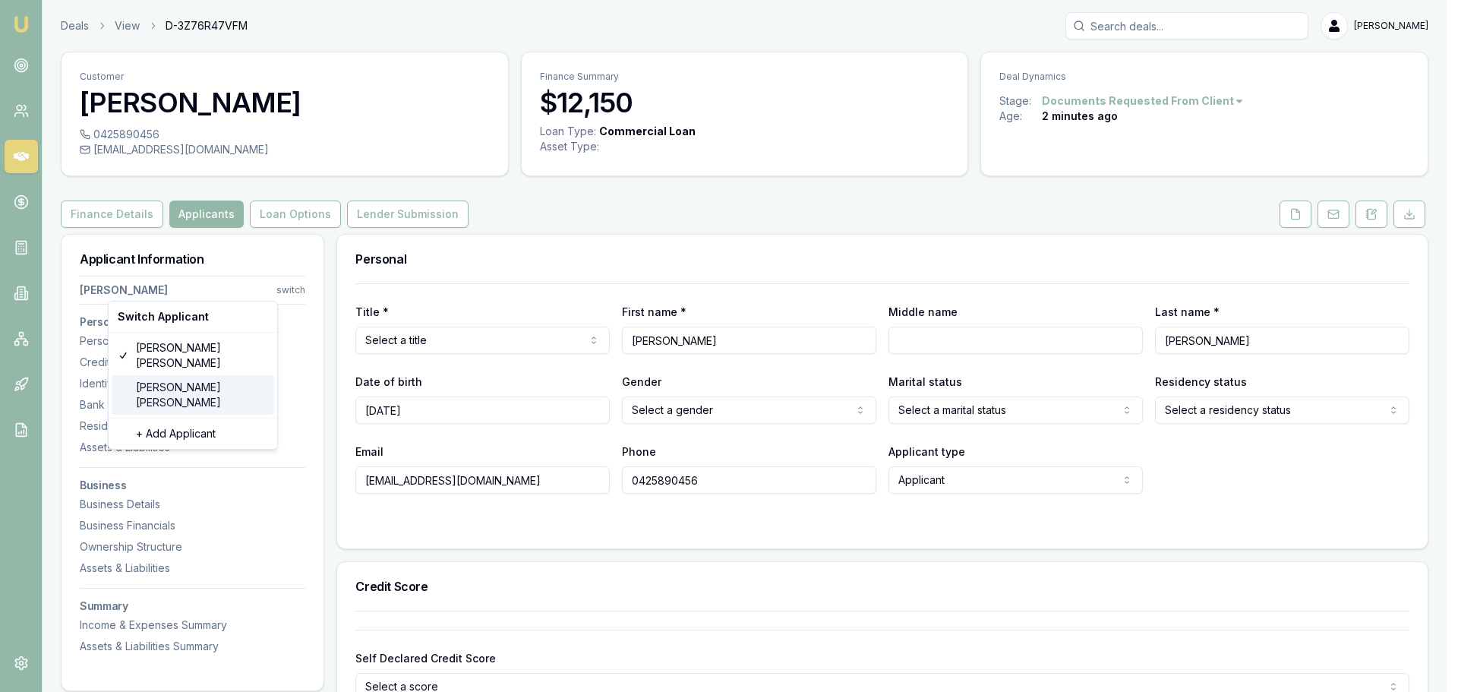
click at [164, 375] on div "Gurdeepsingh Kainth" at bounding box center [193, 394] width 162 height 39
type input "Gurdeepsingh"
type input "Kainth"
type input "06/10/1980"
type input "info@xtremeexhaust.com.au"
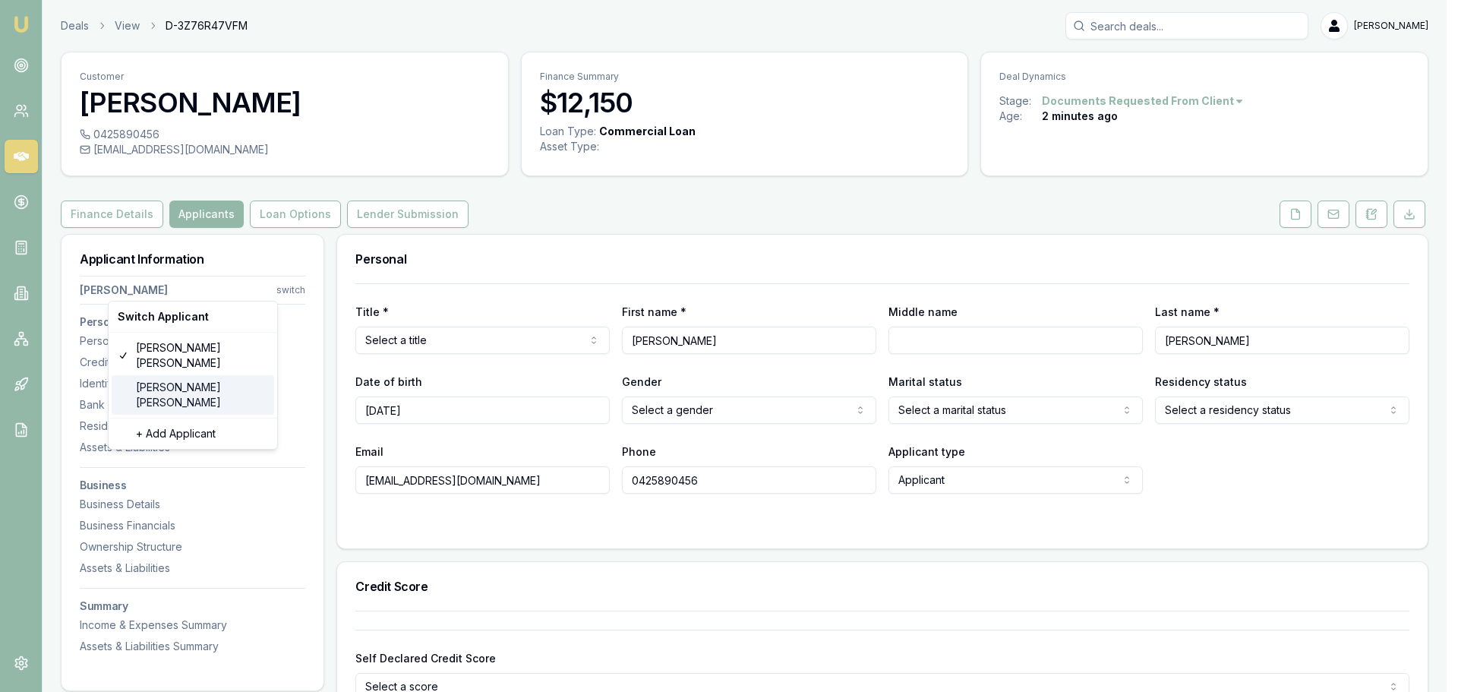
type input "0435034036"
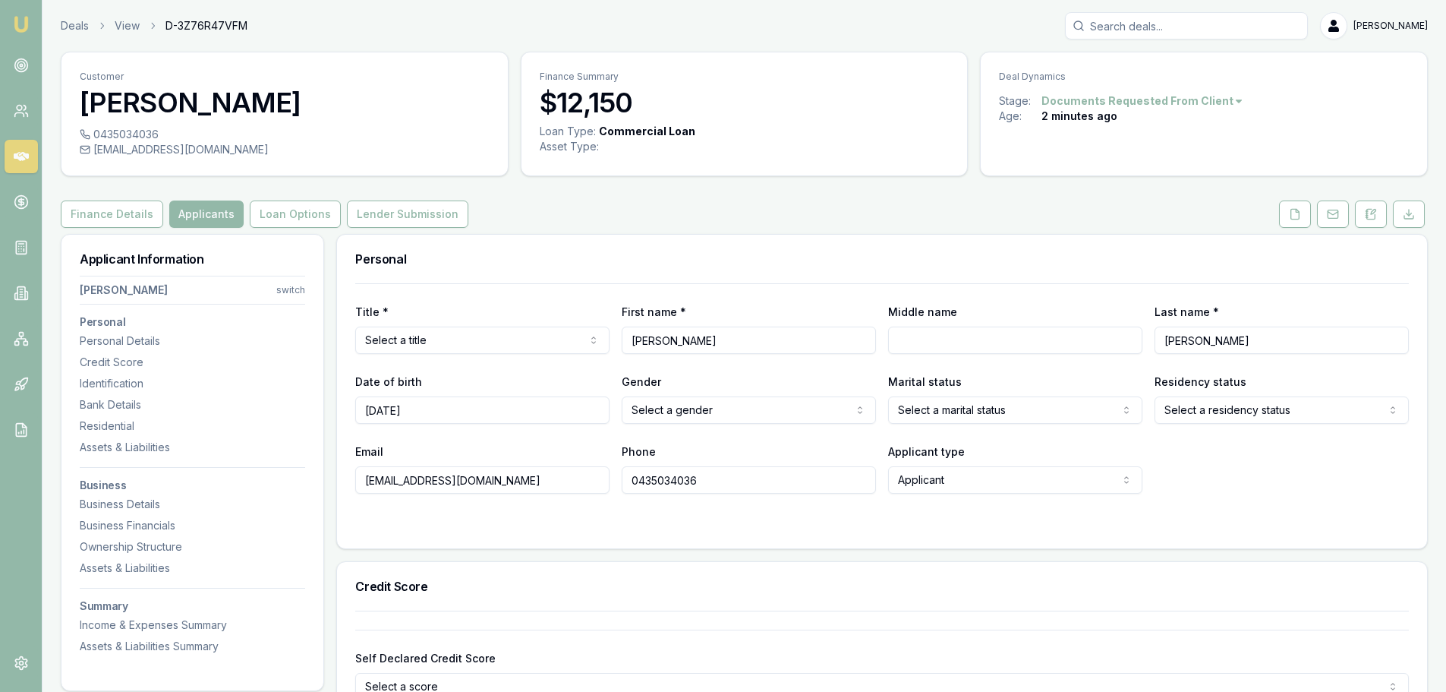
drag, startPoint x: 421, startPoint y: 408, endPoint x: 342, endPoint y: 408, distance: 79.0
click at [342, 408] on div "Title * Select a title Mr Mrs Miss Ms Dr Prof First name * Gurdeepsingh Middle …" at bounding box center [882, 415] width 1090 height 265
click at [291, 292] on html "Emu Broker Deals View D-3Z76R47VFM Brad Hearns Toggle Menu Customer Gurdeepsing…" at bounding box center [723, 346] width 1446 height 692
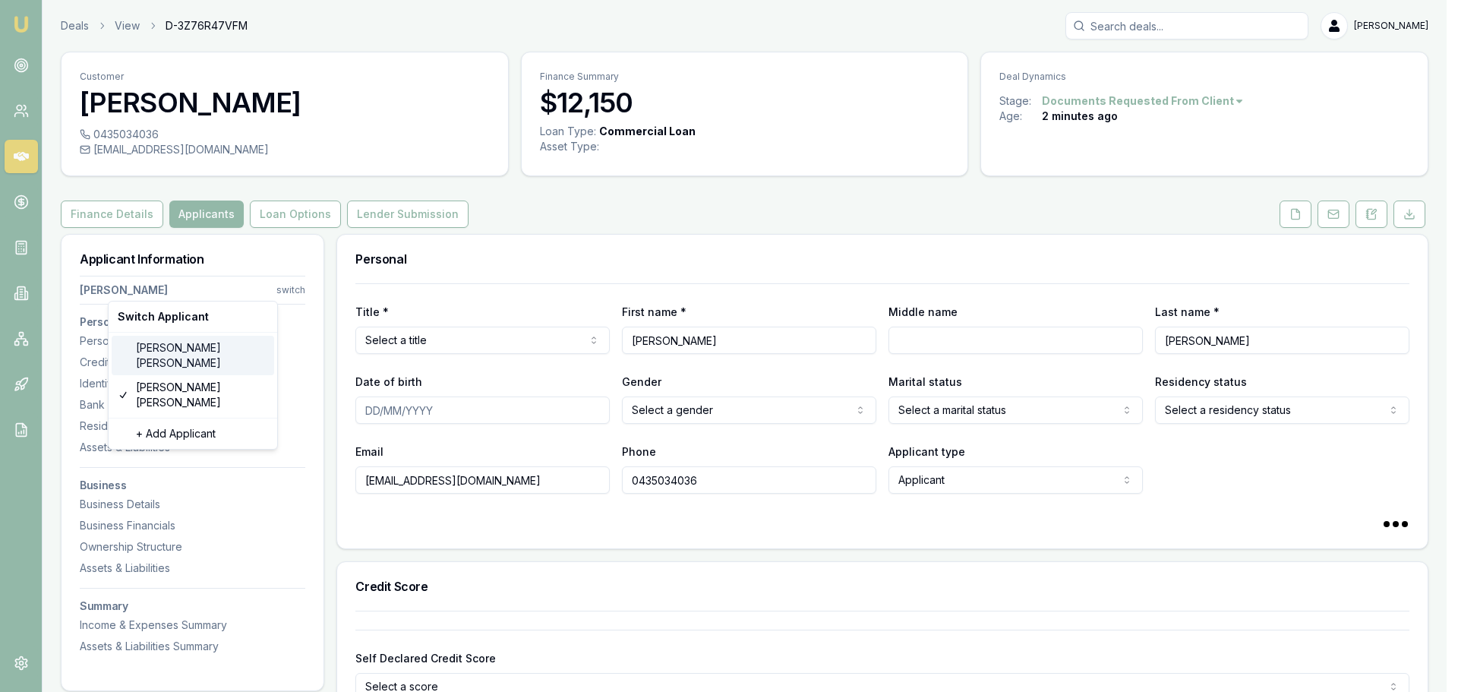
click at [194, 348] on div "Iqbalsingh Bamrah" at bounding box center [193, 355] width 162 height 39
type input "Iqbalsingh"
type input "Bamrah"
type input "05/05/1983"
type input "bamrah36@gmail.com"
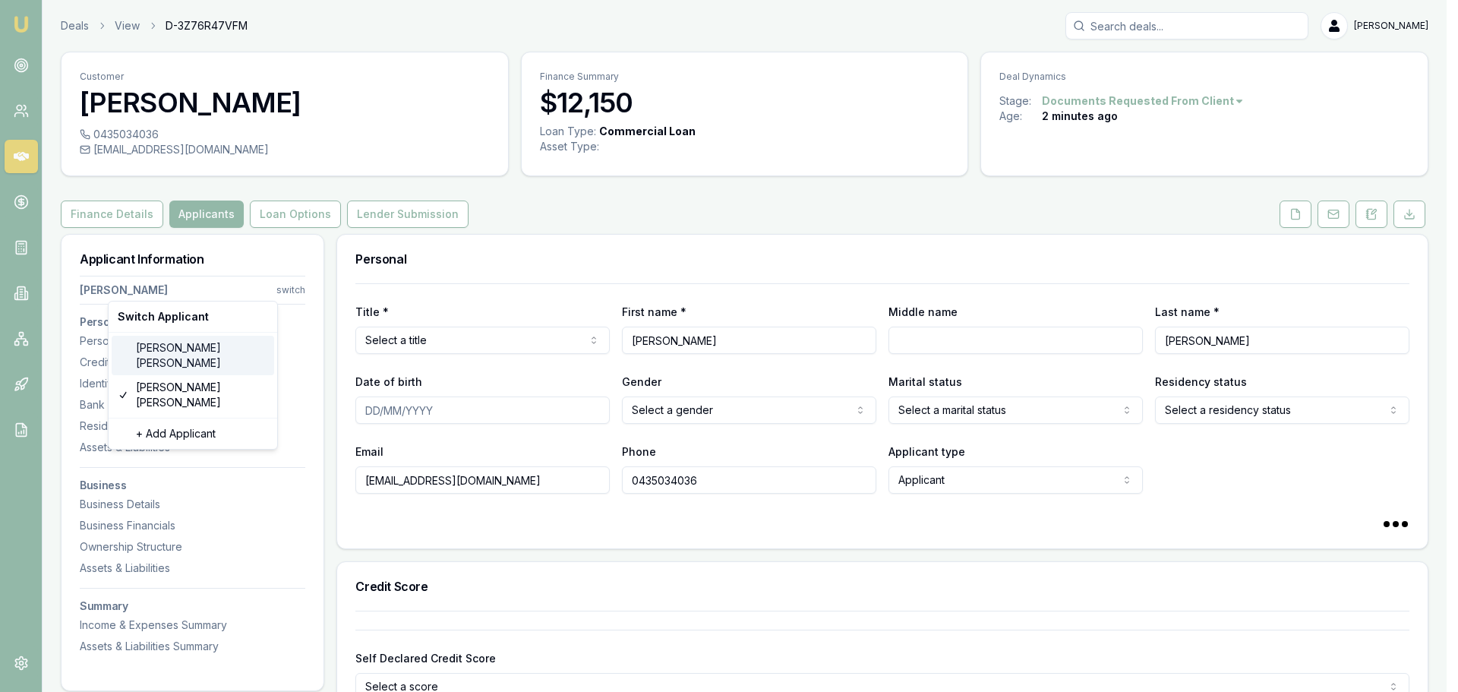
type input "0425890456"
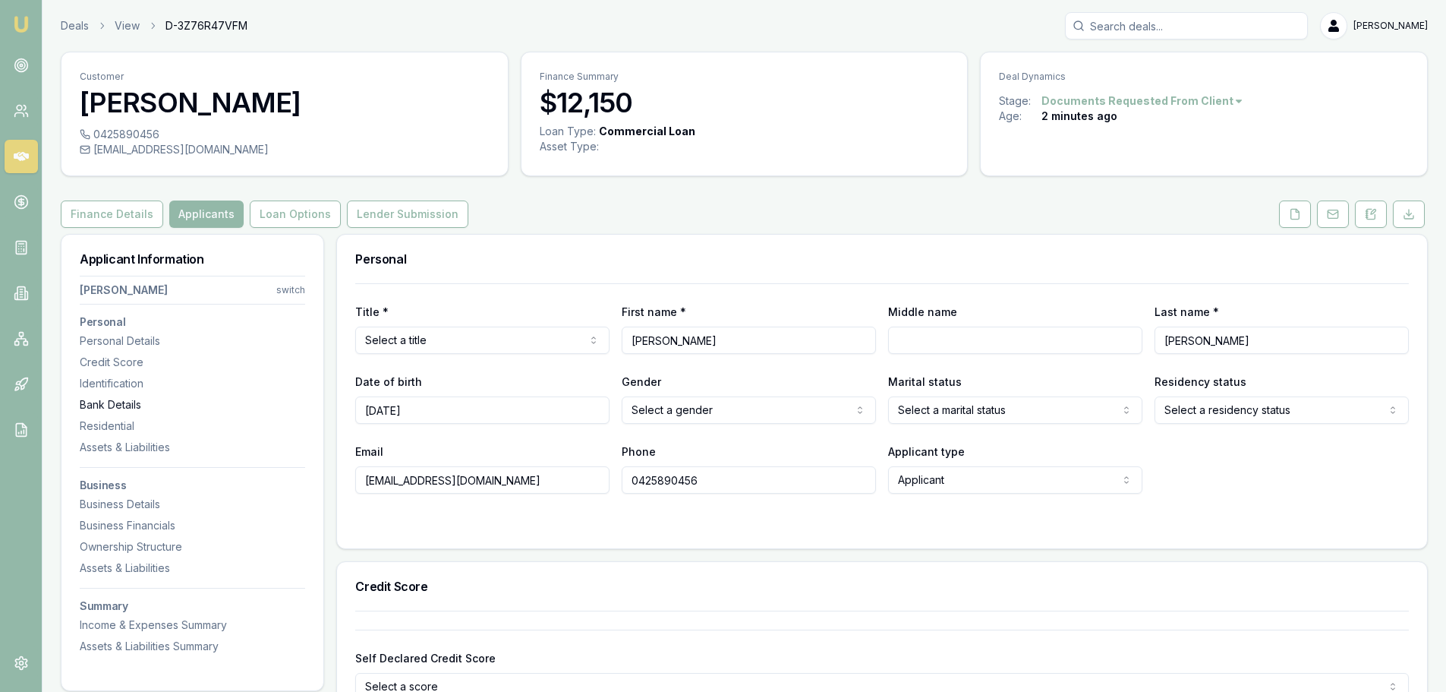
drag, startPoint x: 436, startPoint y: 412, endPoint x: 293, endPoint y: 401, distance: 143.1
click at [434, 565] on div "Credit Score" at bounding box center [882, 586] width 1090 height 49
click at [12, 161] on link at bounding box center [21, 156] width 33 height 33
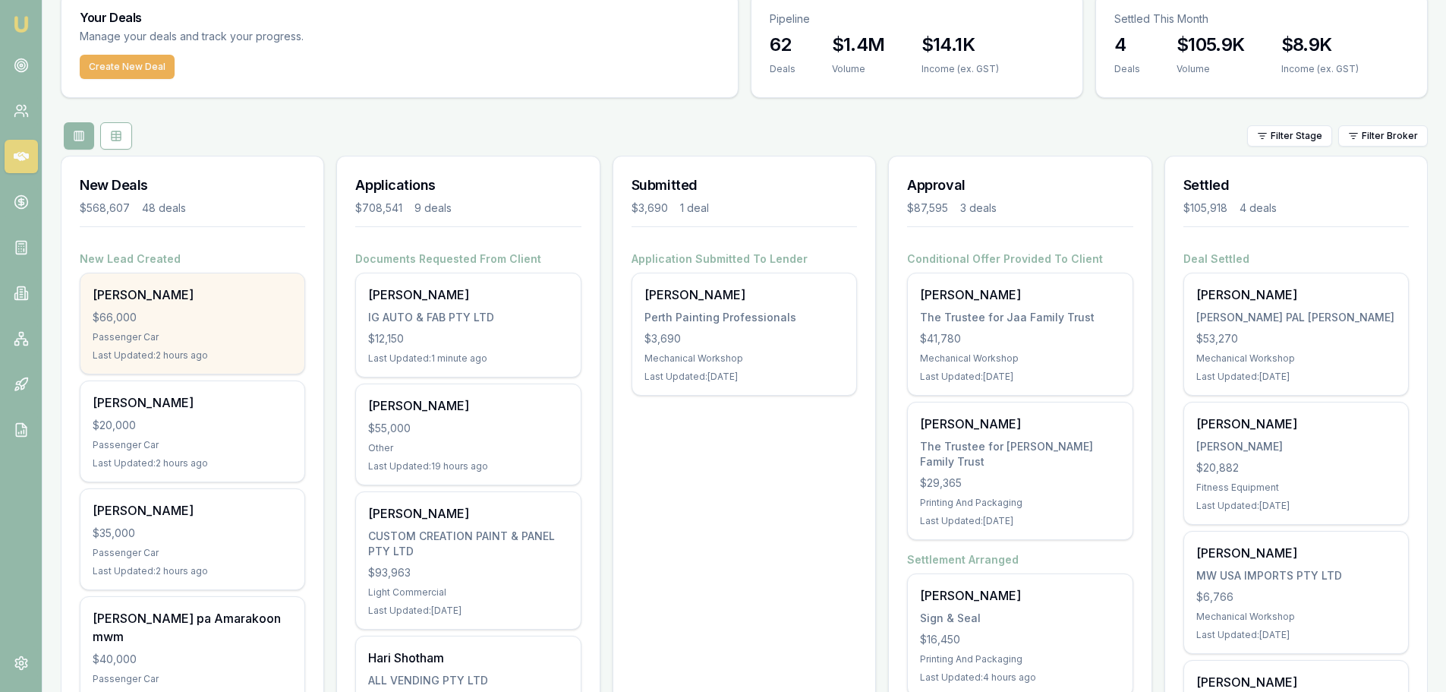
scroll to position [152, 0]
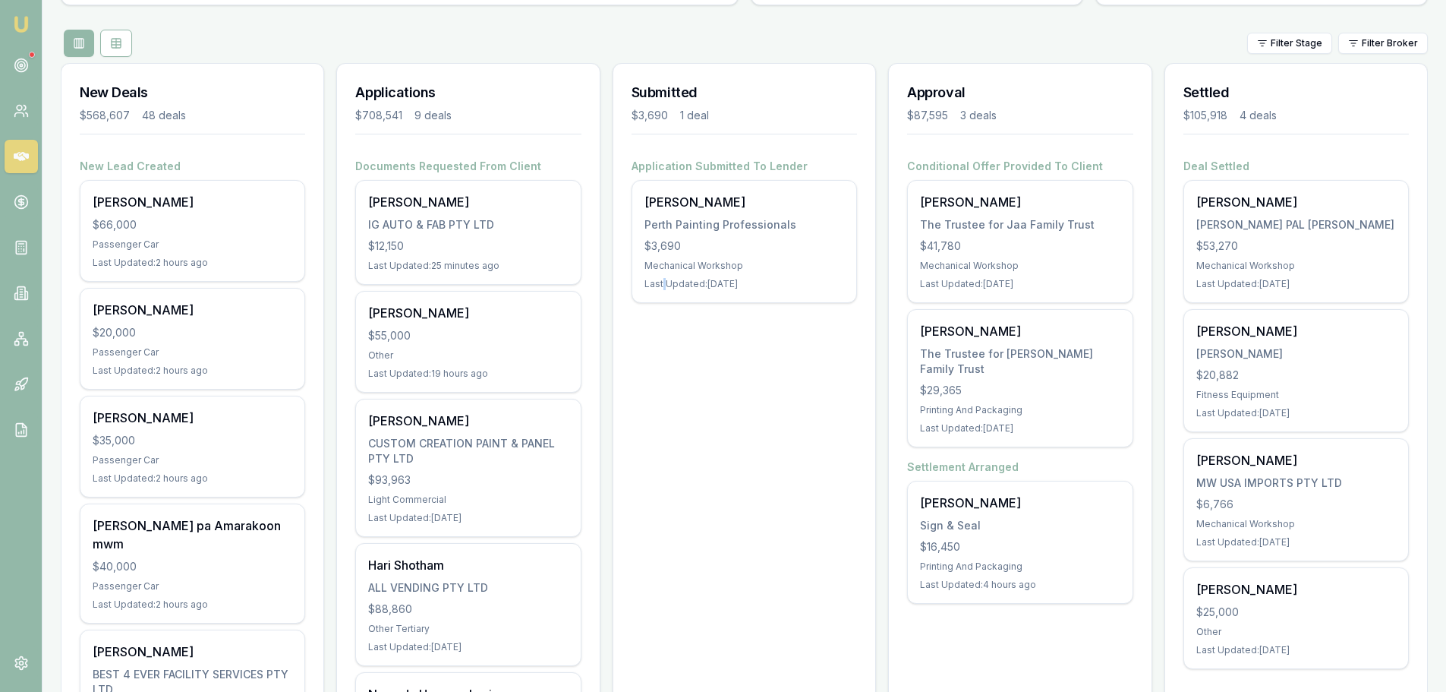
drag, startPoint x: 664, startPoint y: 486, endPoint x: 831, endPoint y: 366, distance: 206.3
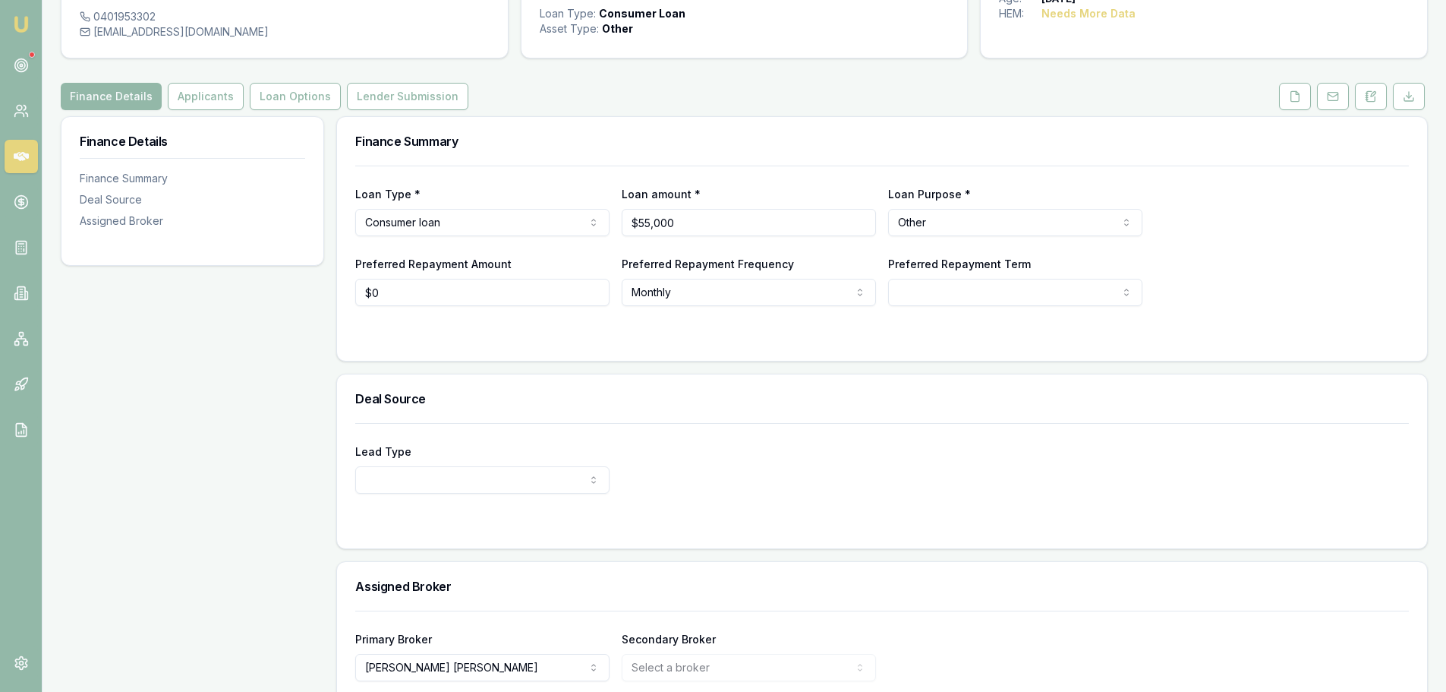
scroll to position [190, 0]
